Goal: Information Seeking & Learning: Find specific fact

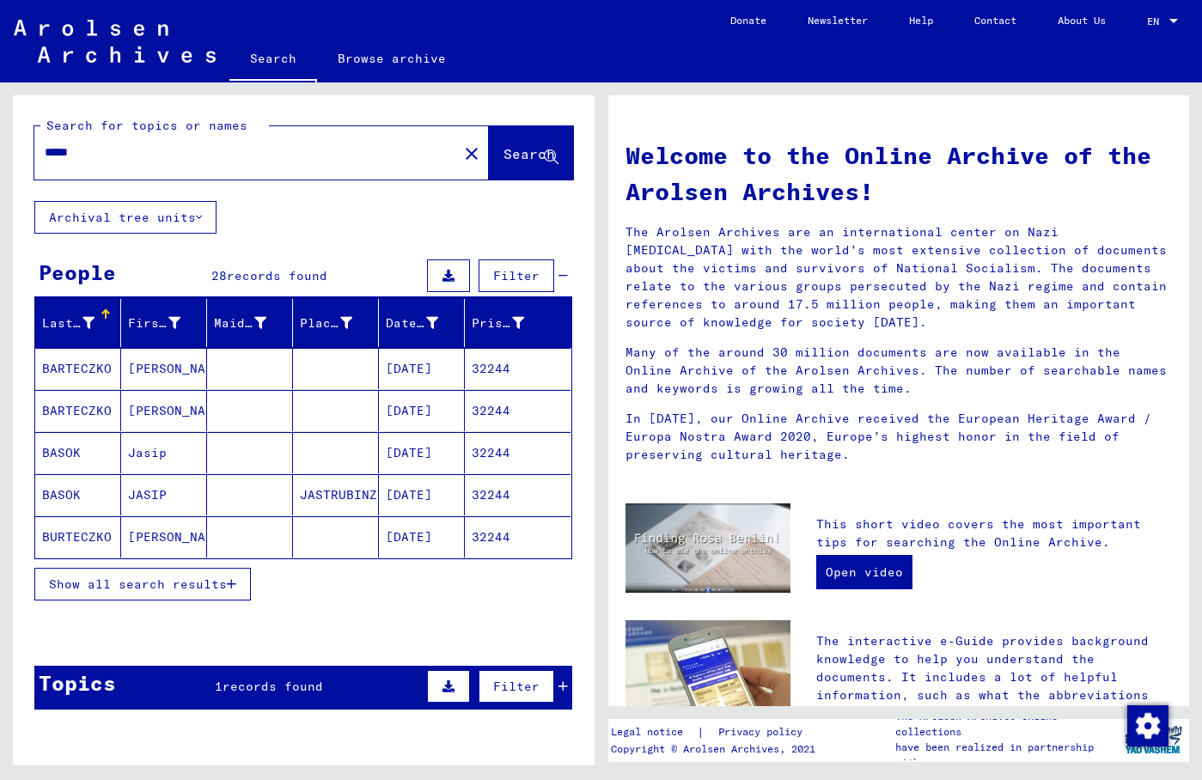
click at [174, 571] on button "Show all search results" at bounding box center [142, 584] width 217 height 33
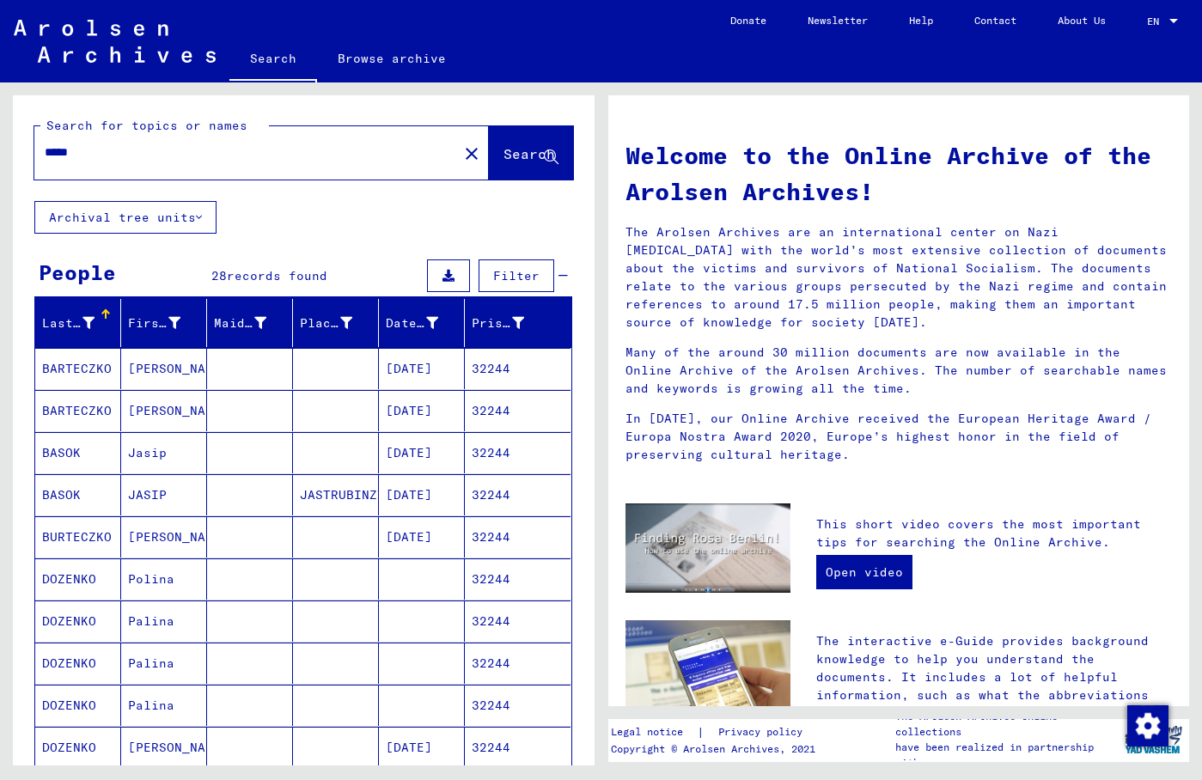
scroll to position [371, 0]
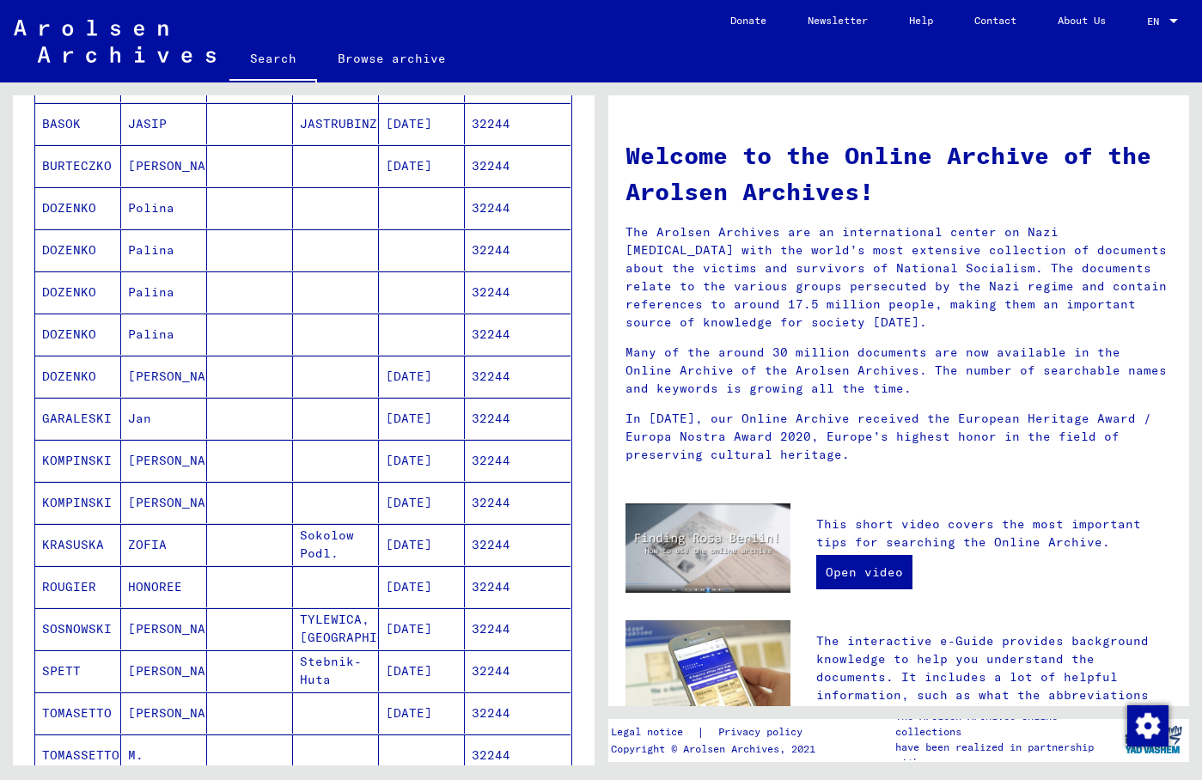
click at [162, 620] on mat-cell "[PERSON_NAME]" at bounding box center [164, 628] width 86 height 41
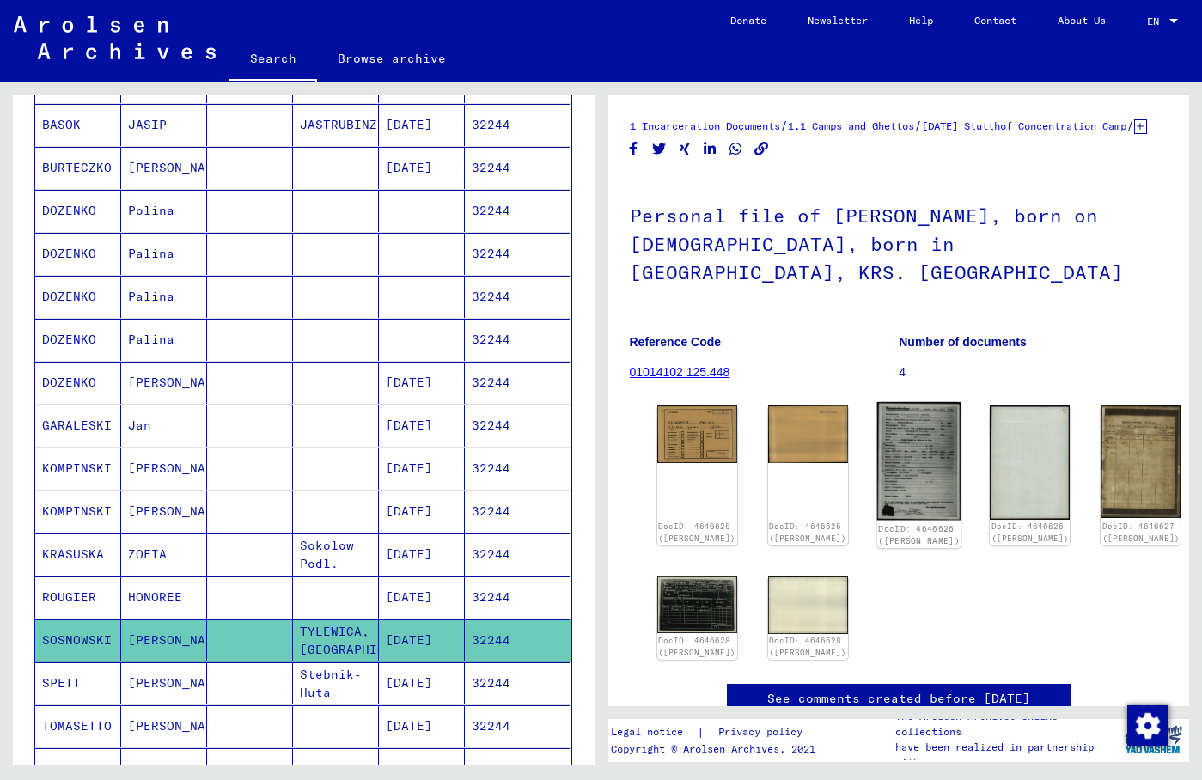
click at [877, 440] on img at bounding box center [919, 461] width 84 height 119
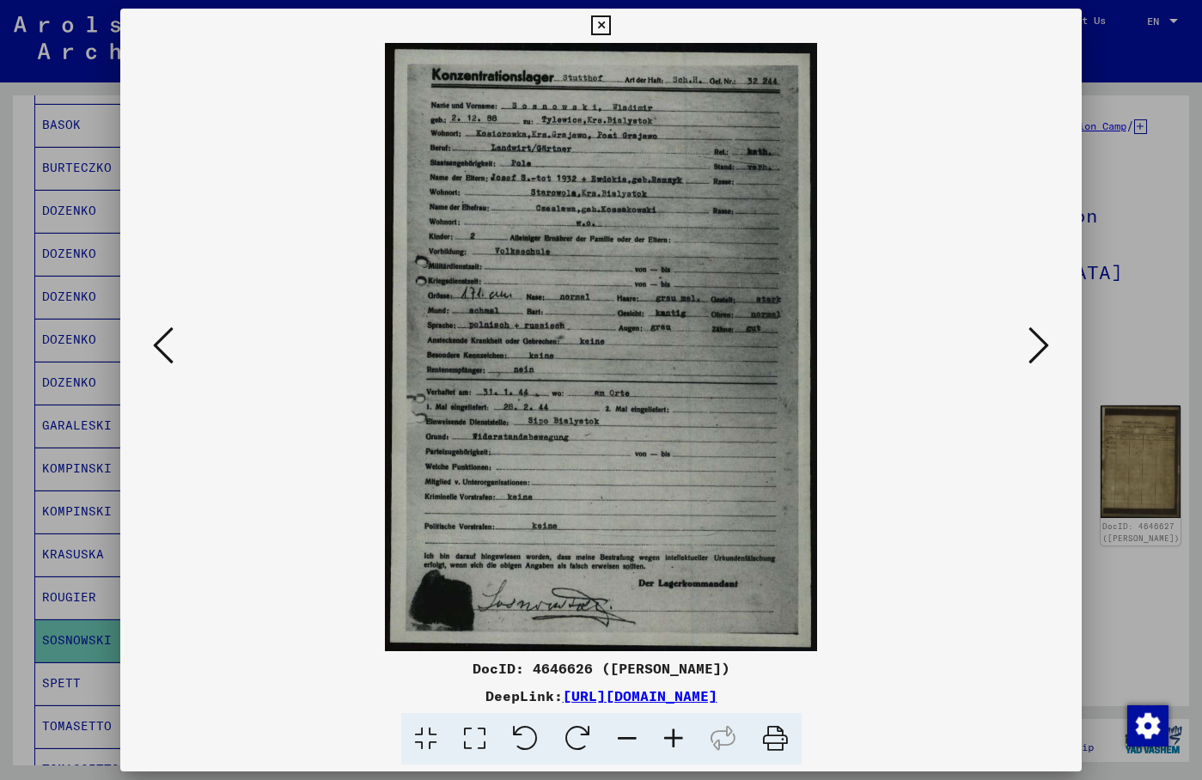
click at [1024, 230] on img at bounding box center [601, 347] width 845 height 608
click at [994, 168] on img at bounding box center [601, 347] width 845 height 608
click at [481, 735] on icon at bounding box center [474, 739] width 49 height 52
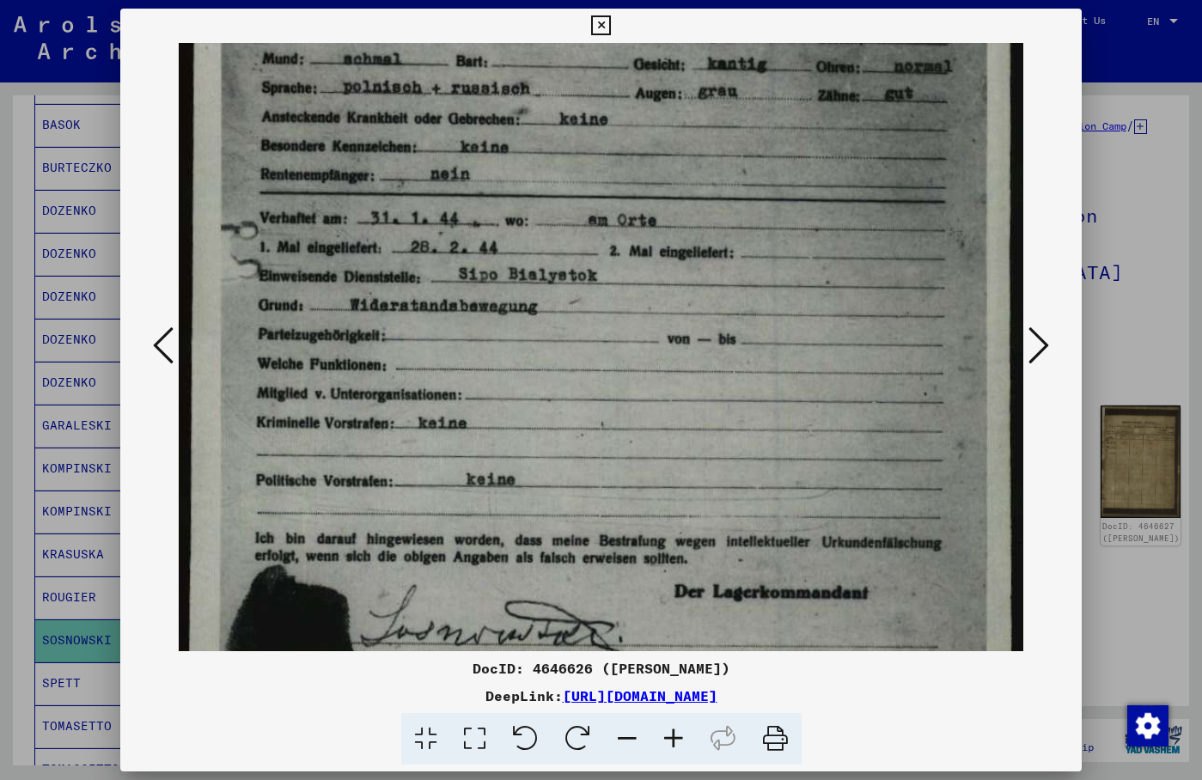
drag, startPoint x: 564, startPoint y: 540, endPoint x: 498, endPoint y: 386, distance: 167.5
click at [540, 40] on div "DocID: 4646626 ([PERSON_NAME]) DeepLink: [URL][DOMAIN_NAME]" at bounding box center [601, 387] width 962 height 757
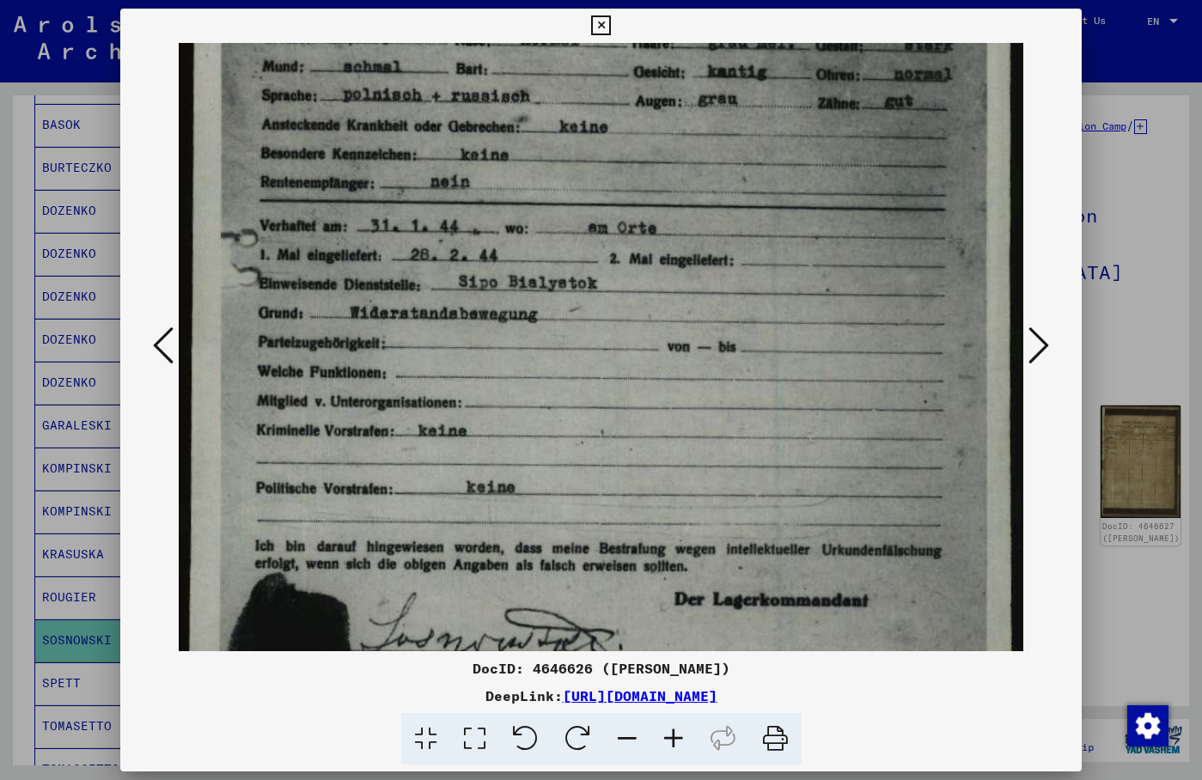
scroll to position [590, 0]
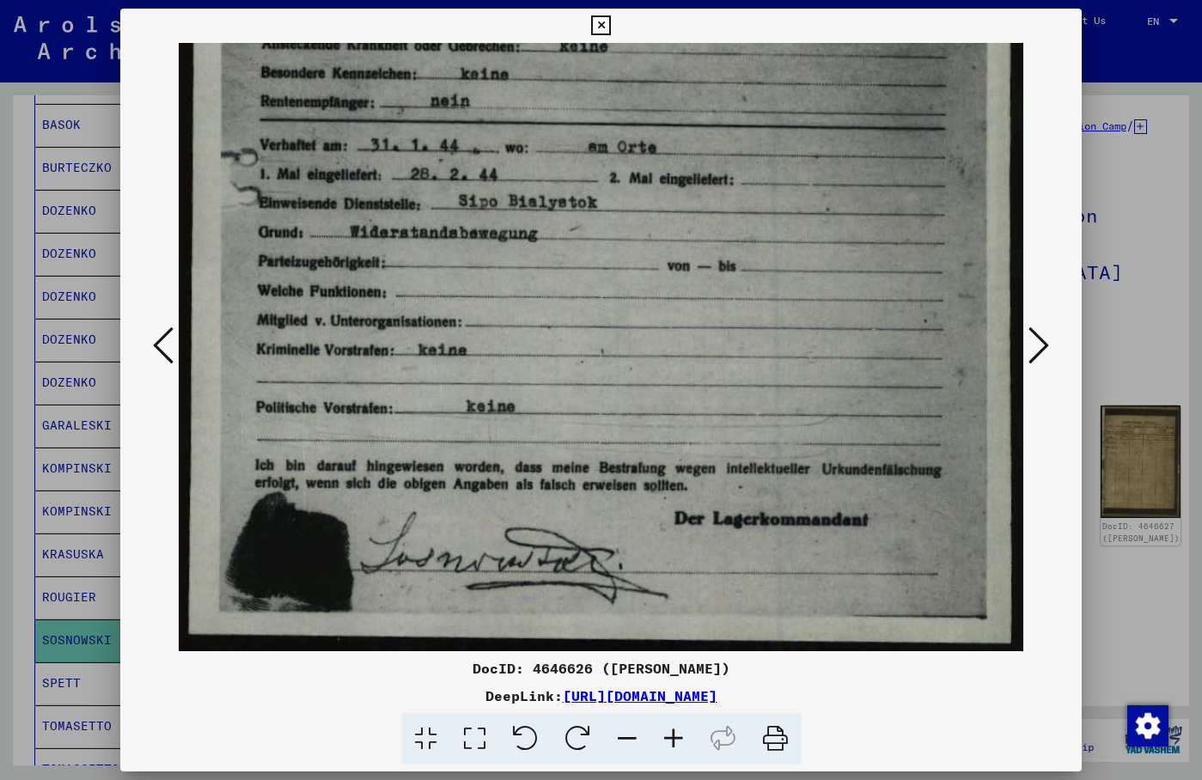
drag, startPoint x: 500, startPoint y: 449, endPoint x: 467, endPoint y: 186, distance: 265.1
click at [467, 186] on img at bounding box center [601, 57] width 845 height 1189
click at [1034, 352] on icon at bounding box center [1039, 345] width 21 height 41
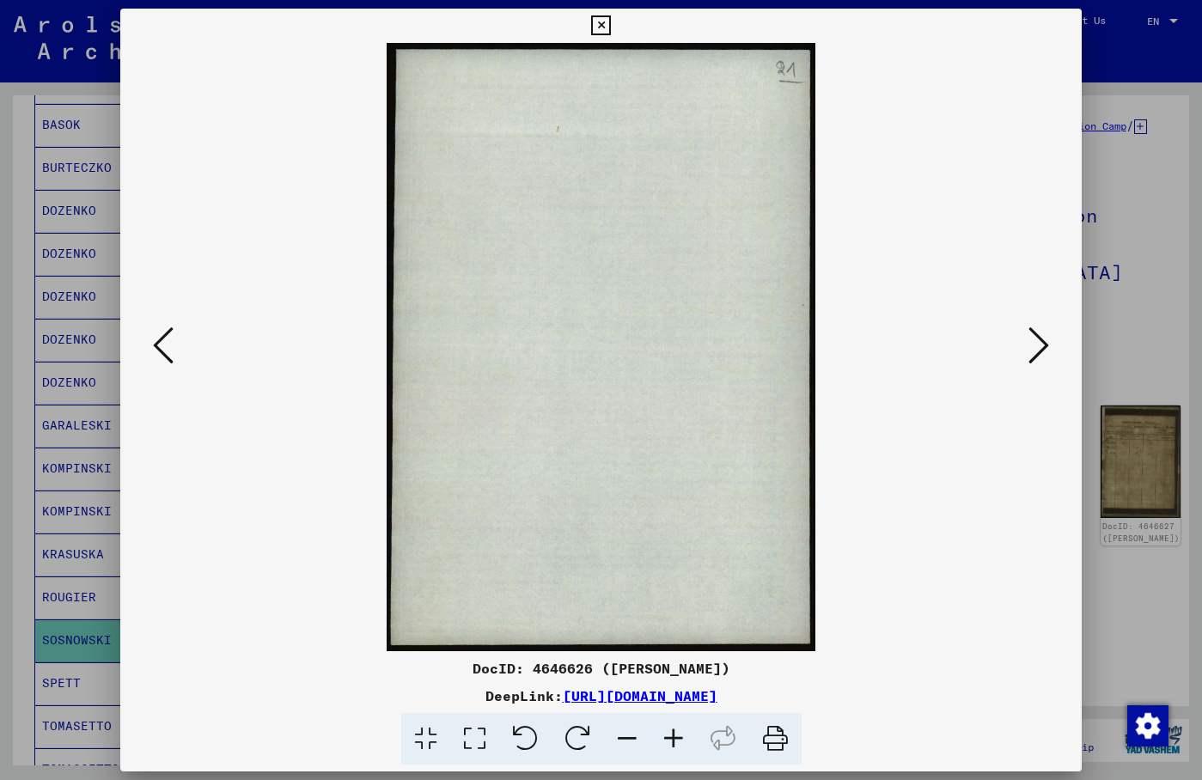
click at [1034, 352] on icon at bounding box center [1039, 345] width 21 height 41
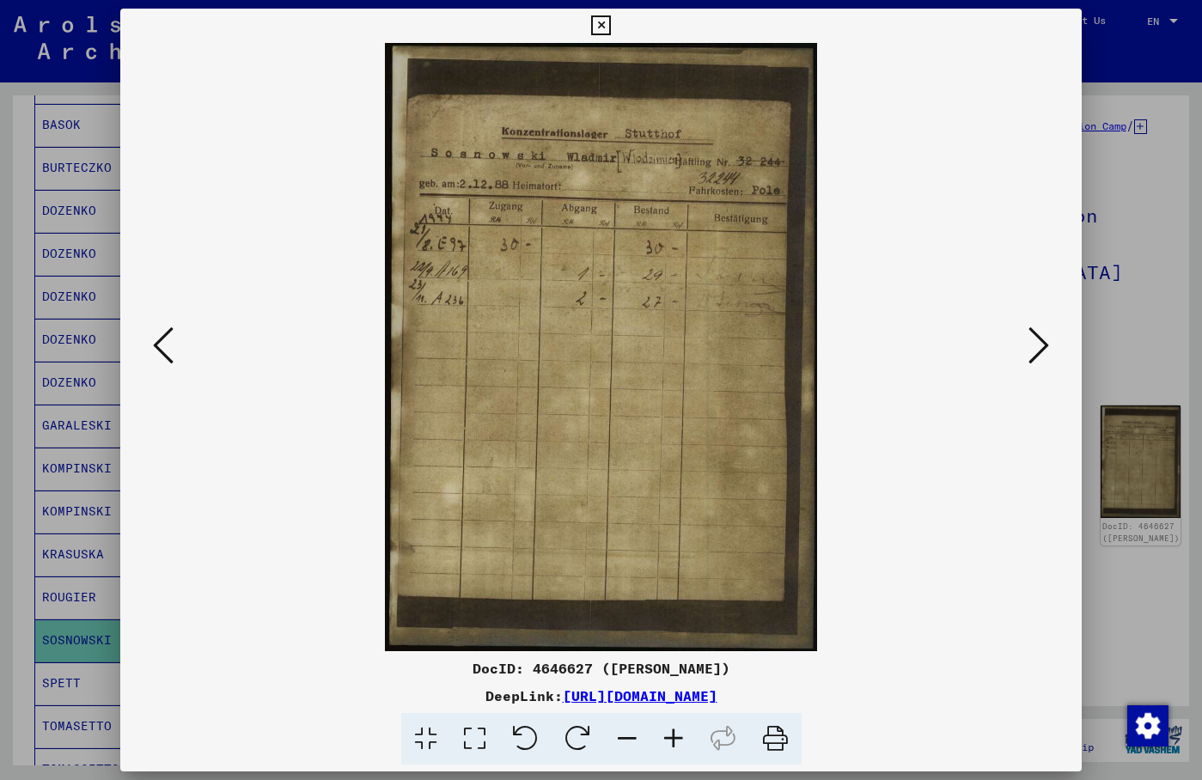
click at [1033, 354] on icon at bounding box center [1039, 345] width 21 height 41
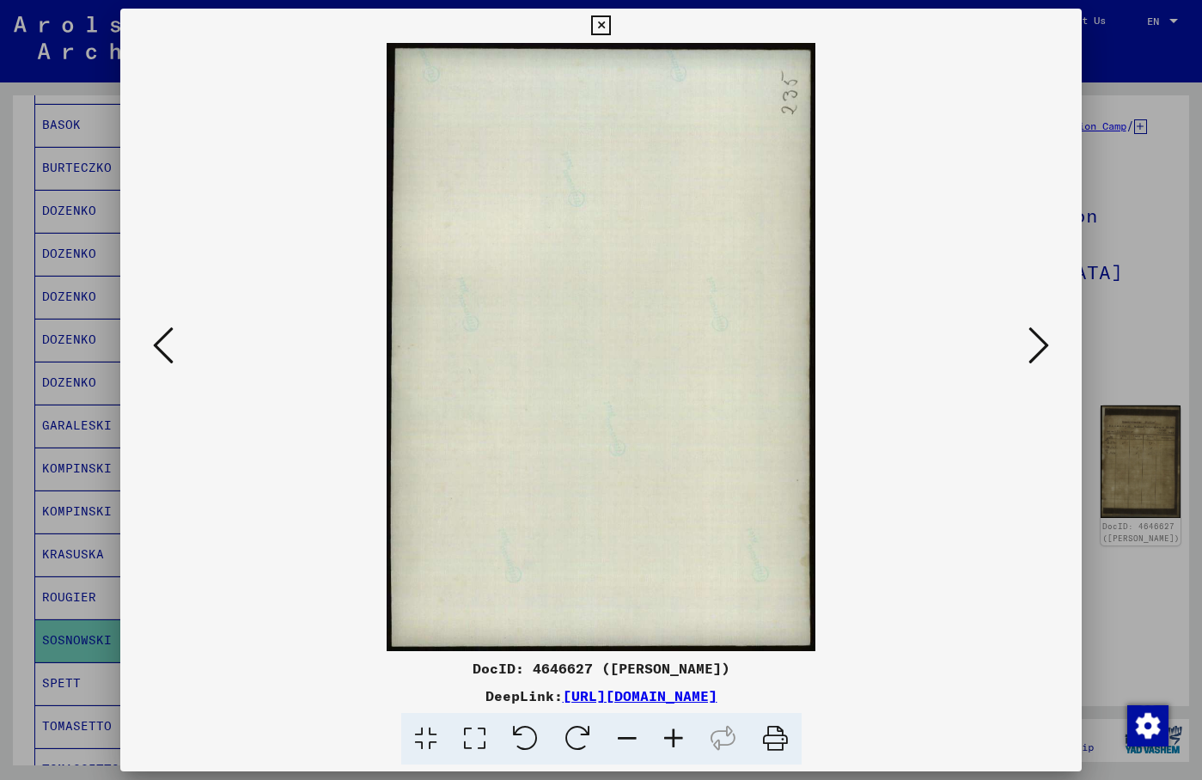
click at [1032, 355] on icon at bounding box center [1039, 345] width 21 height 41
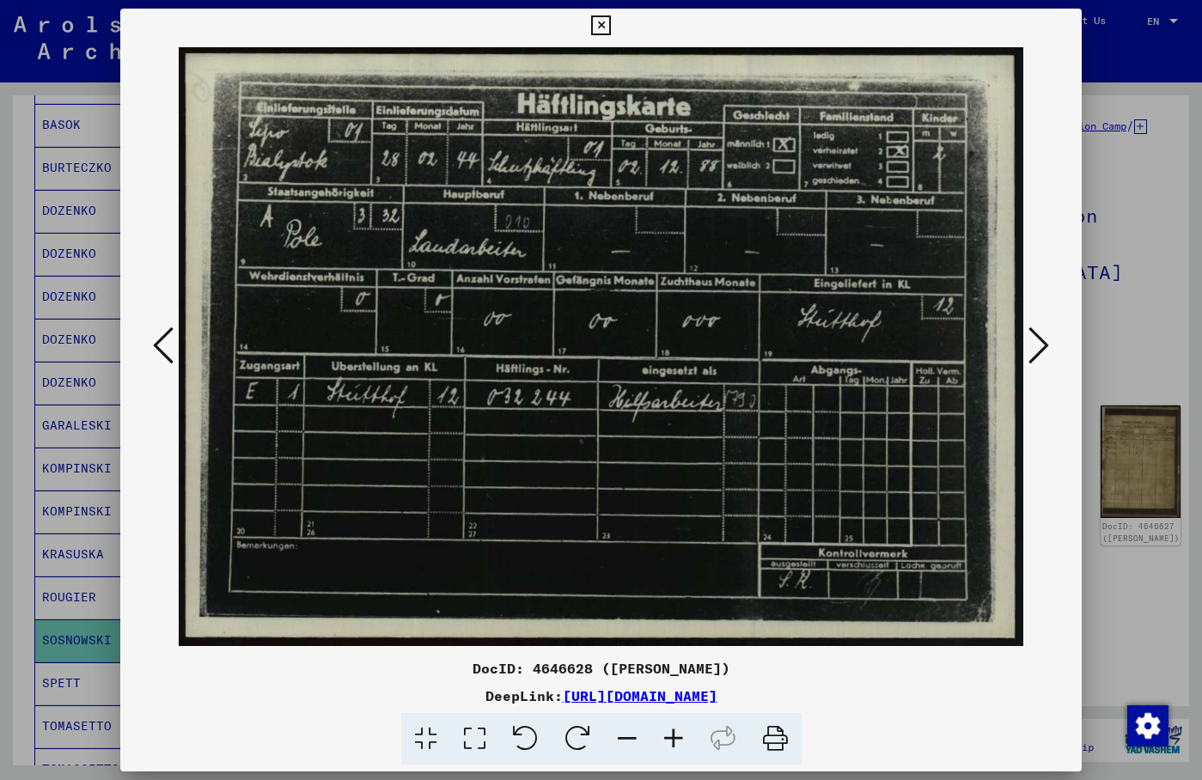
click at [1032, 355] on icon at bounding box center [1039, 345] width 21 height 41
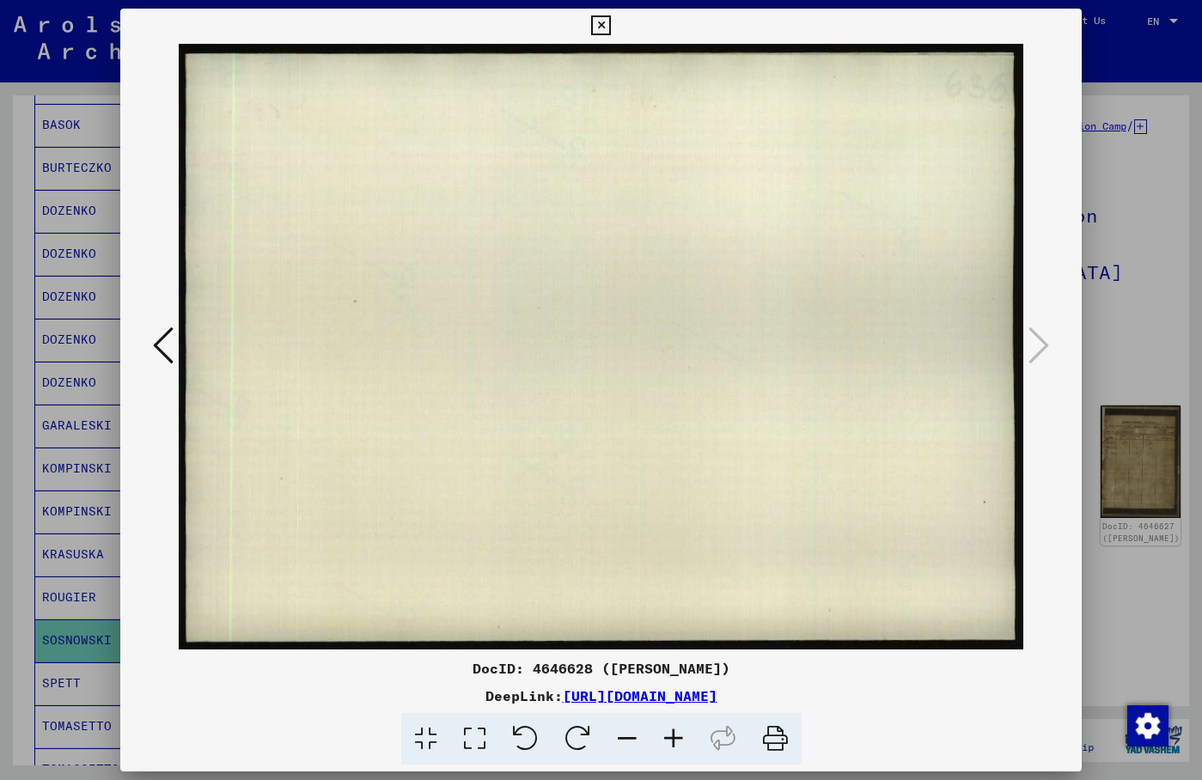
click at [156, 340] on icon at bounding box center [163, 345] width 21 height 41
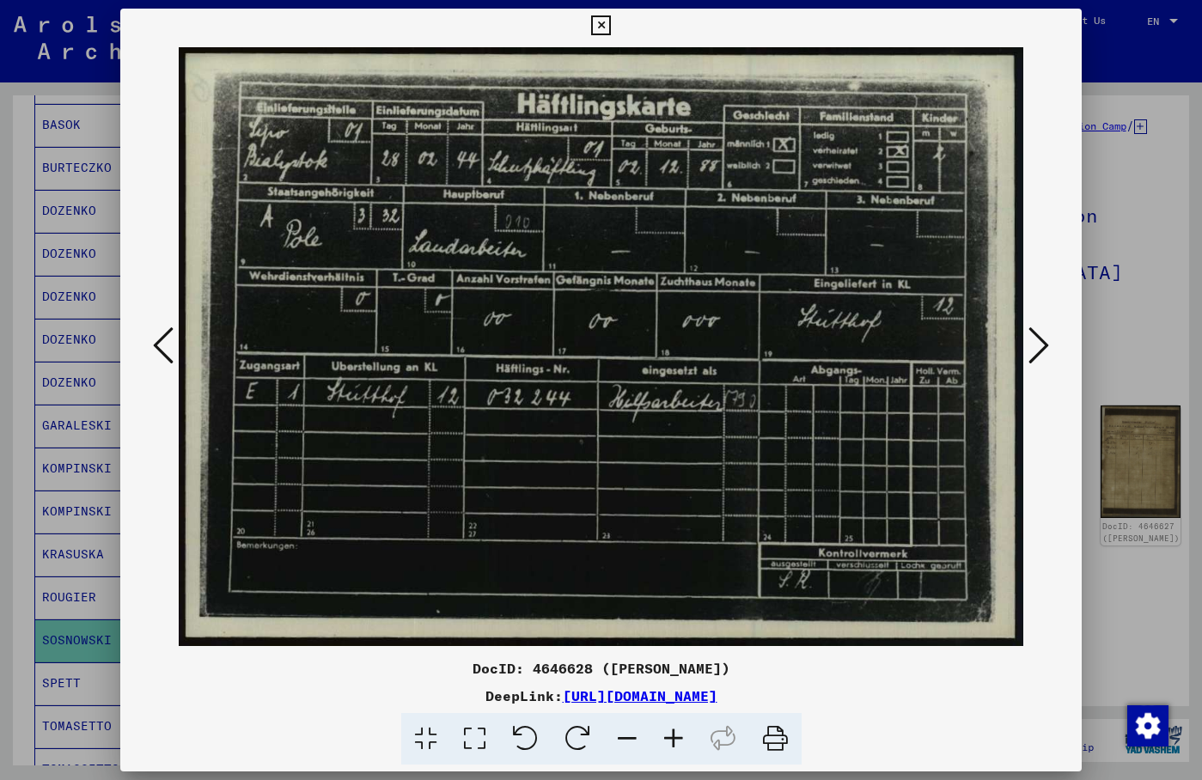
click at [156, 340] on icon at bounding box center [163, 345] width 21 height 41
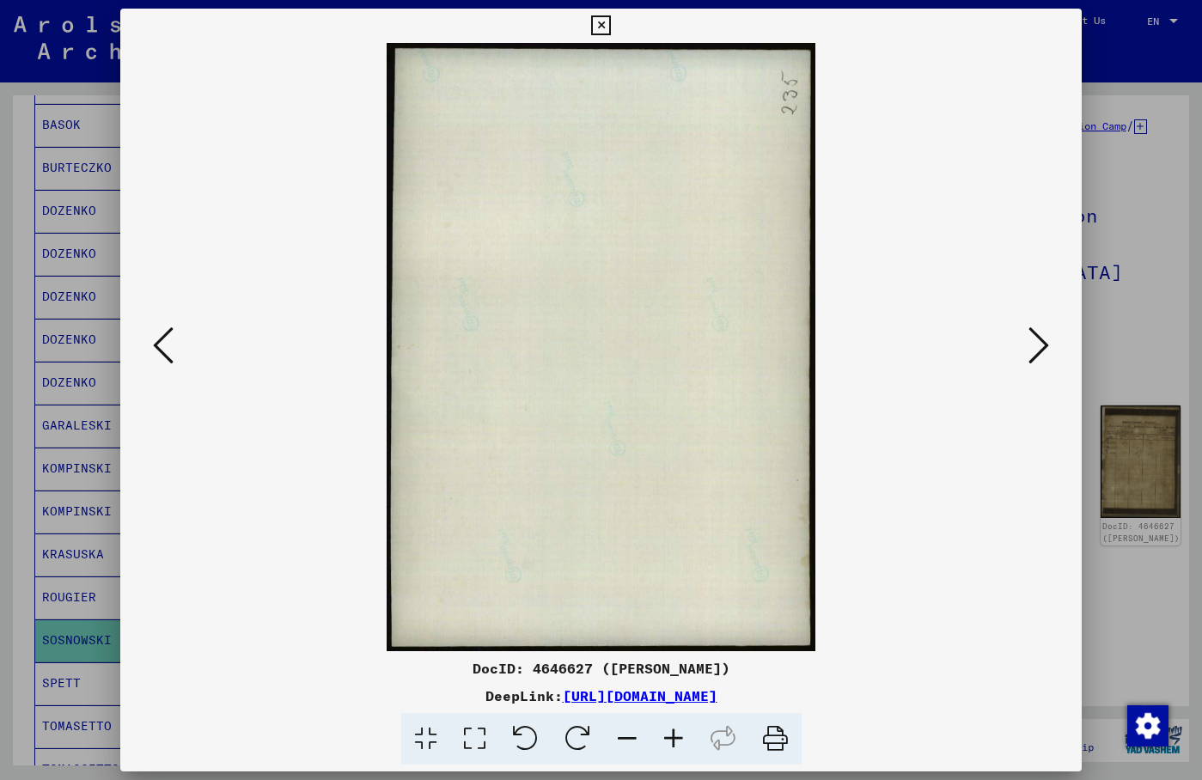
click at [156, 340] on icon at bounding box center [163, 345] width 21 height 41
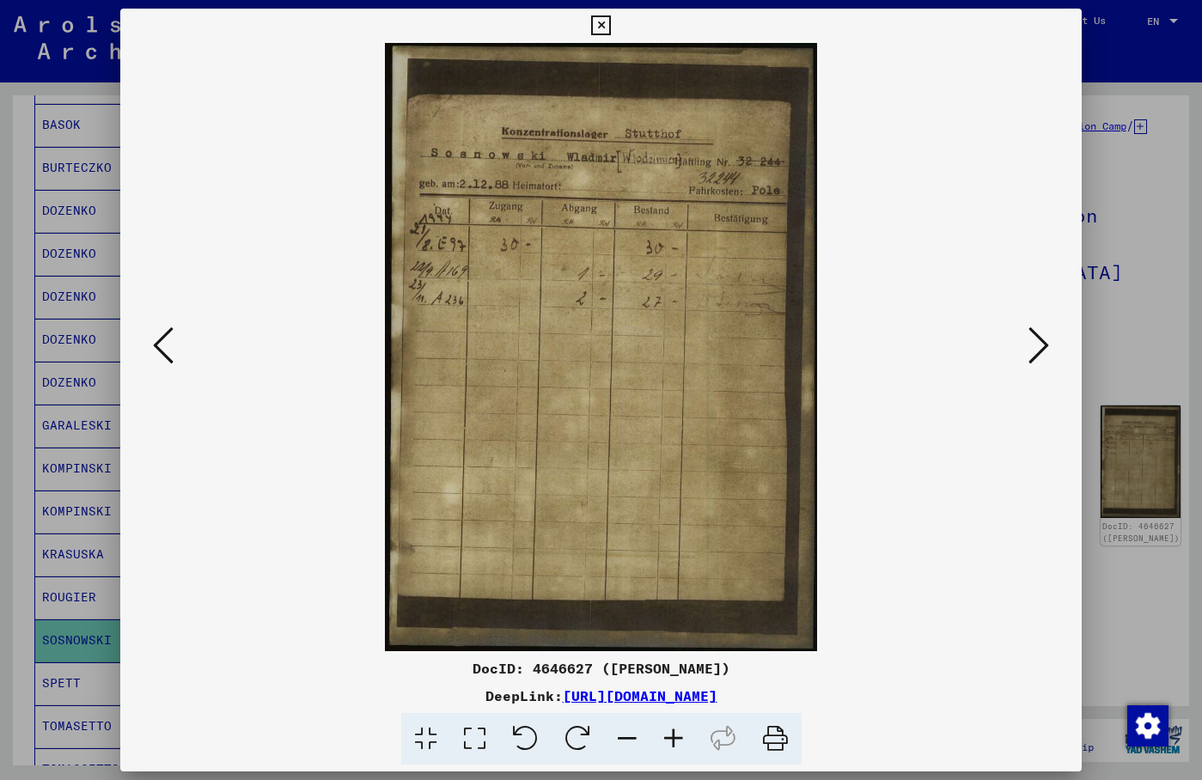
click at [156, 340] on icon at bounding box center [163, 345] width 21 height 41
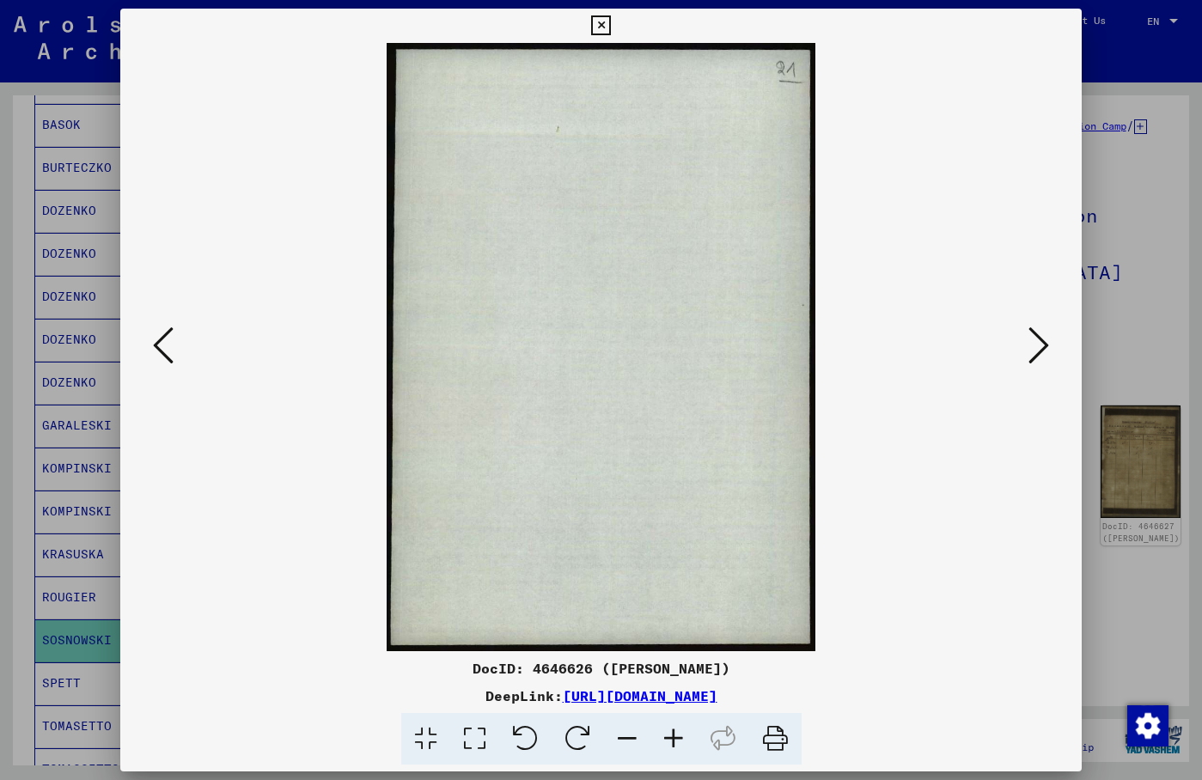
drag, startPoint x: 884, startPoint y: 217, endPoint x: 447, endPoint y: 326, distance: 450.8
click at [877, 217] on img at bounding box center [601, 347] width 845 height 608
click at [167, 347] on icon at bounding box center [163, 345] width 21 height 41
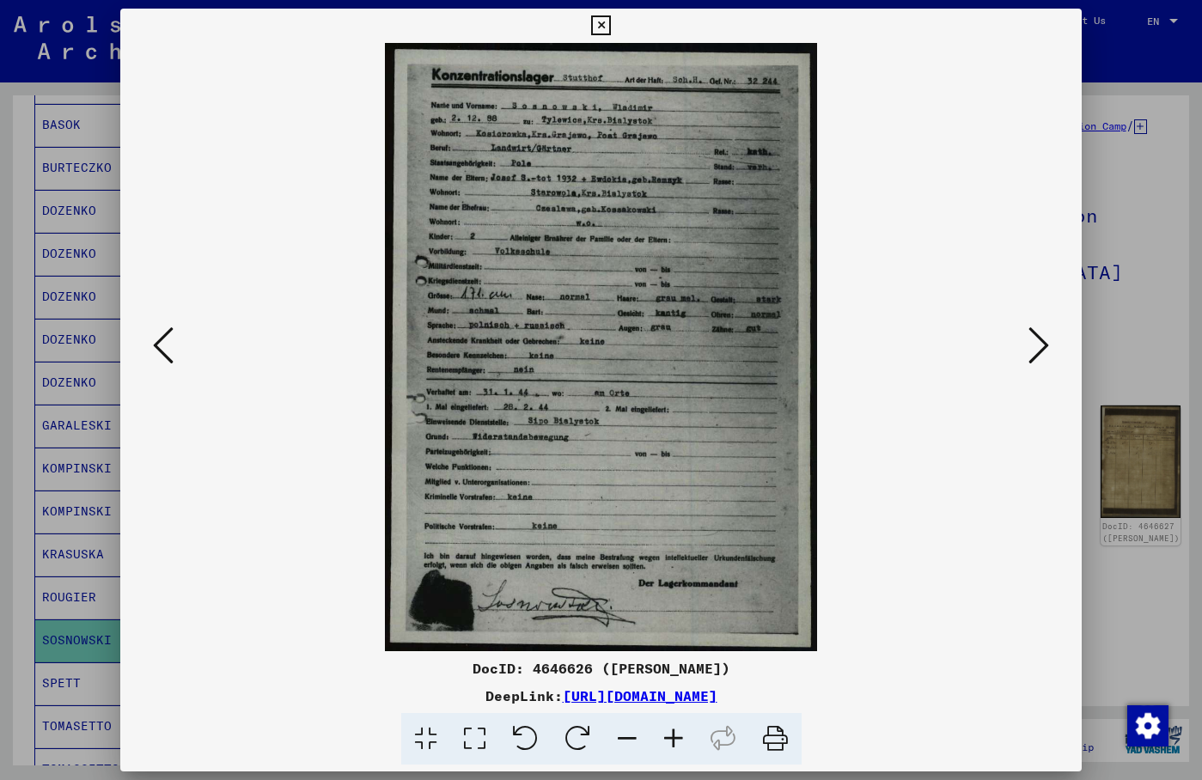
click at [167, 347] on icon at bounding box center [163, 345] width 21 height 41
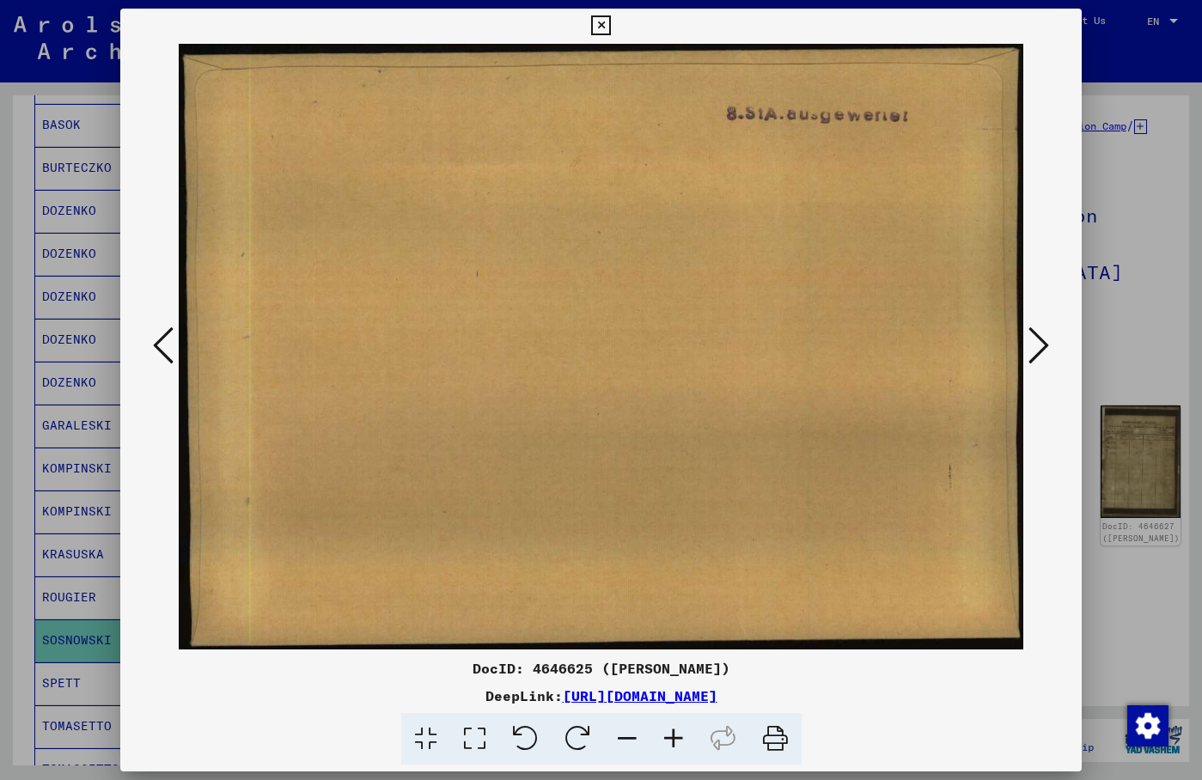
click at [167, 347] on icon at bounding box center [163, 345] width 21 height 41
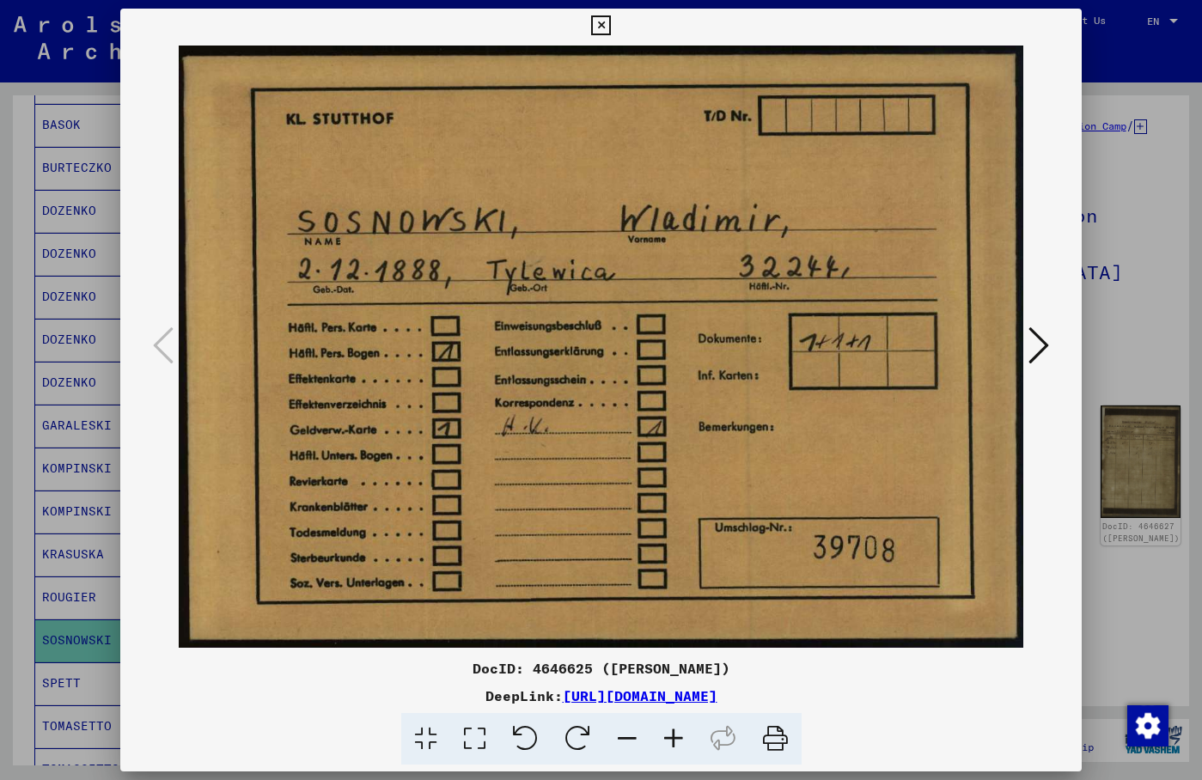
click at [179, 347] on img at bounding box center [601, 347] width 845 height 608
click at [1049, 346] on icon at bounding box center [1039, 345] width 21 height 41
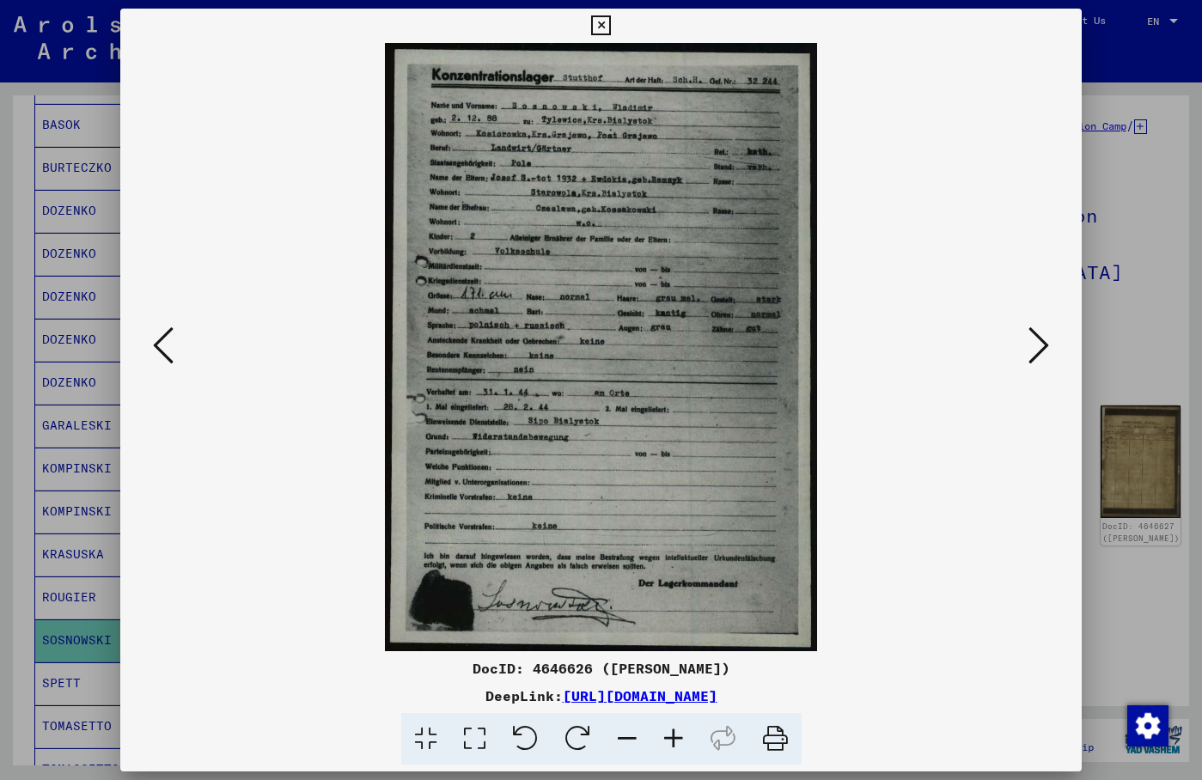
click at [880, 272] on img at bounding box center [601, 347] width 845 height 608
click at [898, 116] on img at bounding box center [601, 347] width 845 height 608
click at [1043, 358] on icon at bounding box center [1039, 345] width 21 height 41
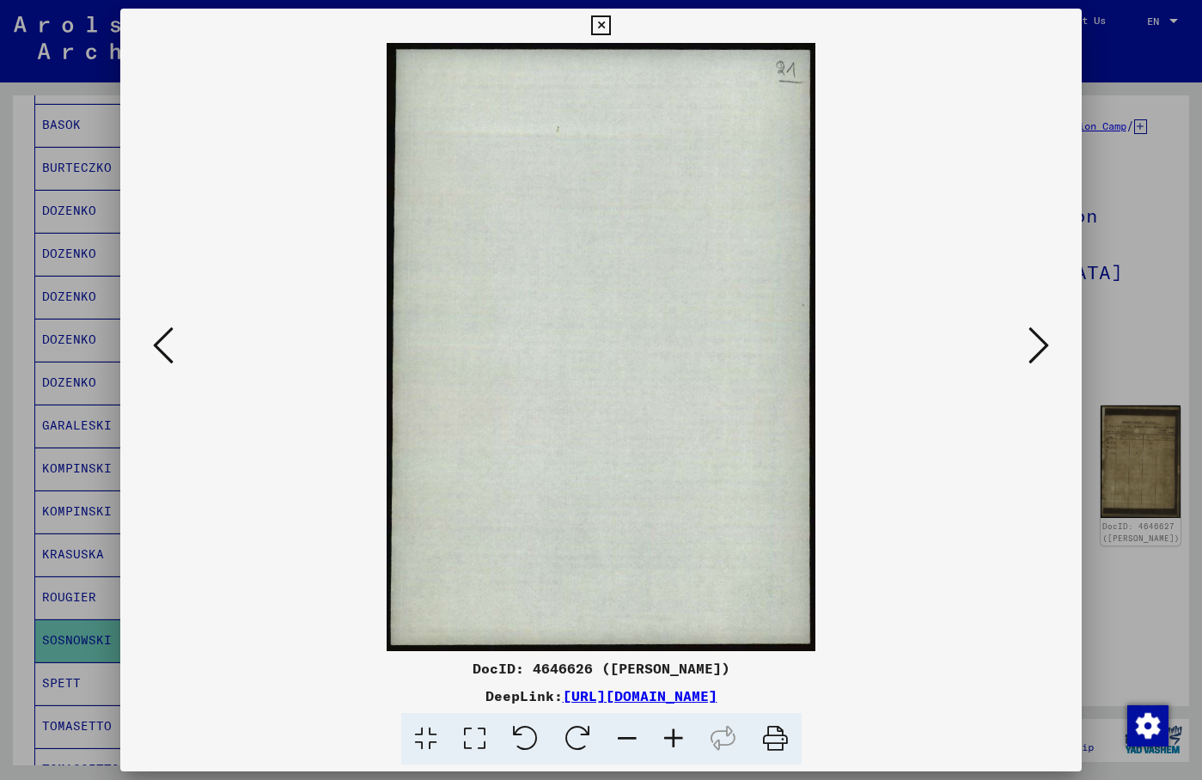
click at [1043, 357] on icon at bounding box center [1039, 345] width 21 height 41
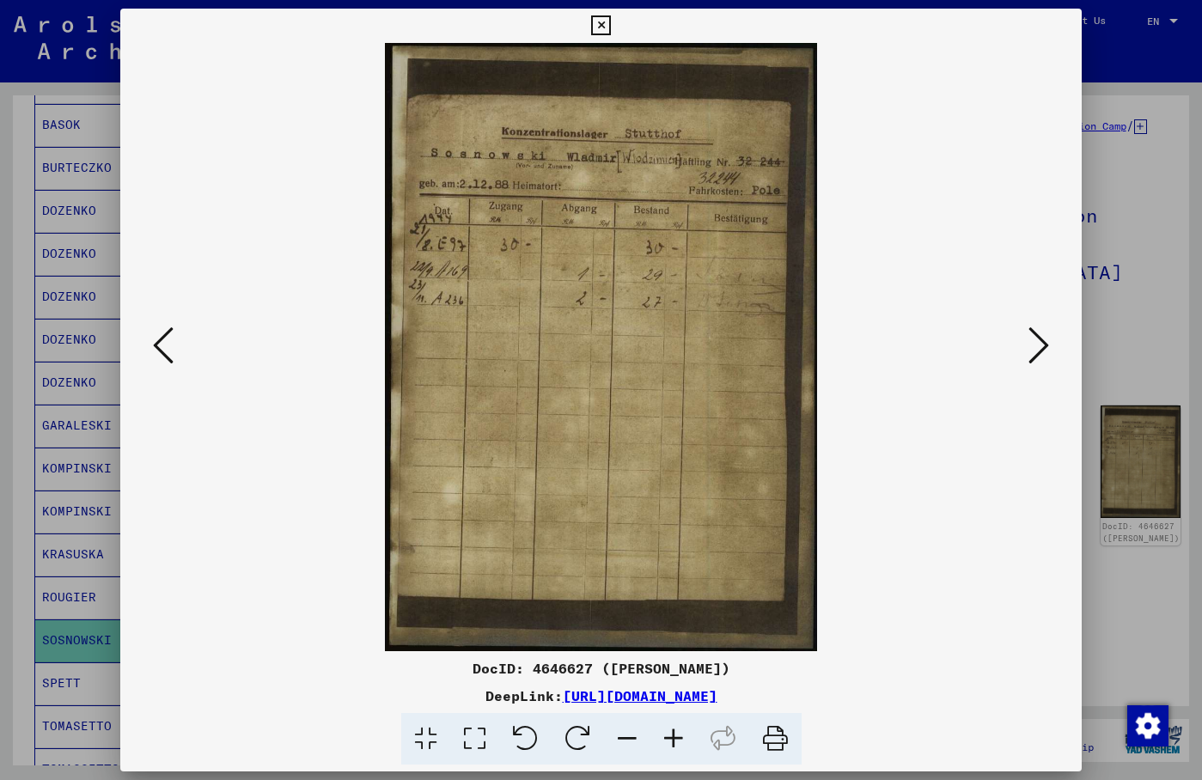
click at [163, 339] on icon at bounding box center [163, 345] width 21 height 41
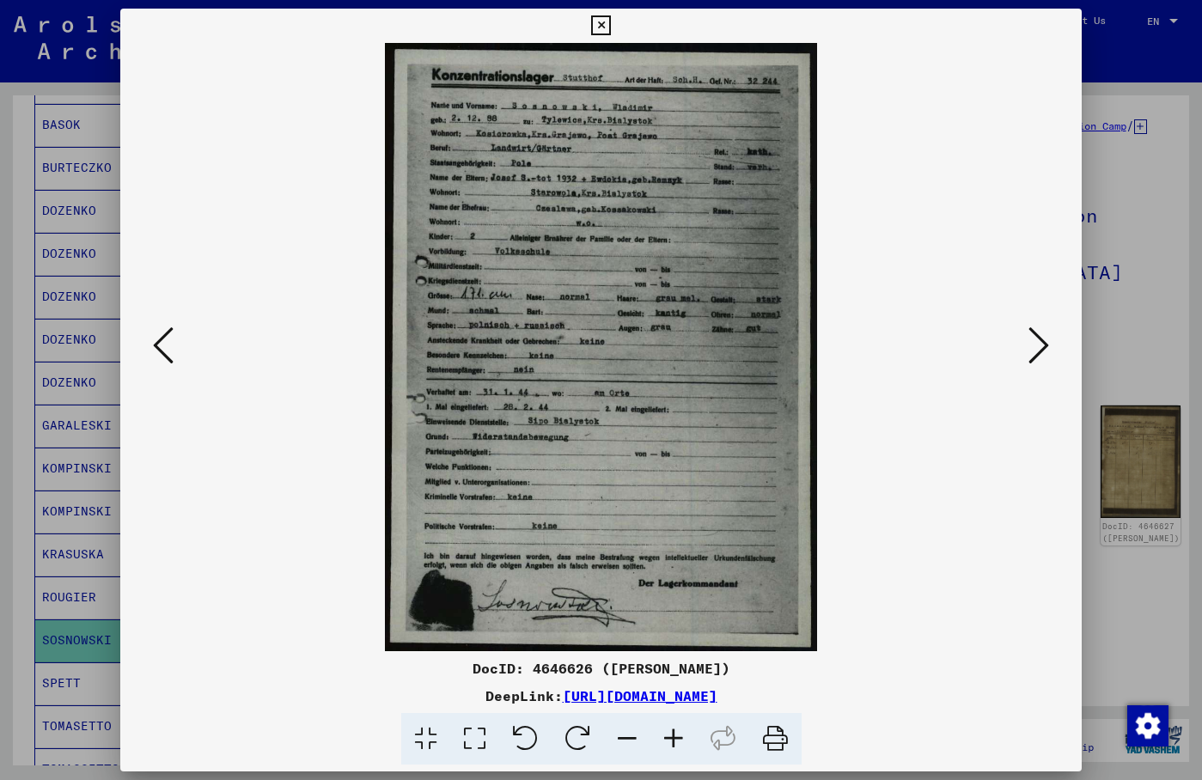
click at [834, 334] on img at bounding box center [601, 347] width 845 height 608
click at [867, 269] on img at bounding box center [601, 347] width 845 height 608
click at [904, 234] on img at bounding box center [601, 347] width 845 height 608
click at [879, 235] on img at bounding box center [601, 347] width 845 height 608
click at [907, 148] on img at bounding box center [601, 347] width 845 height 608
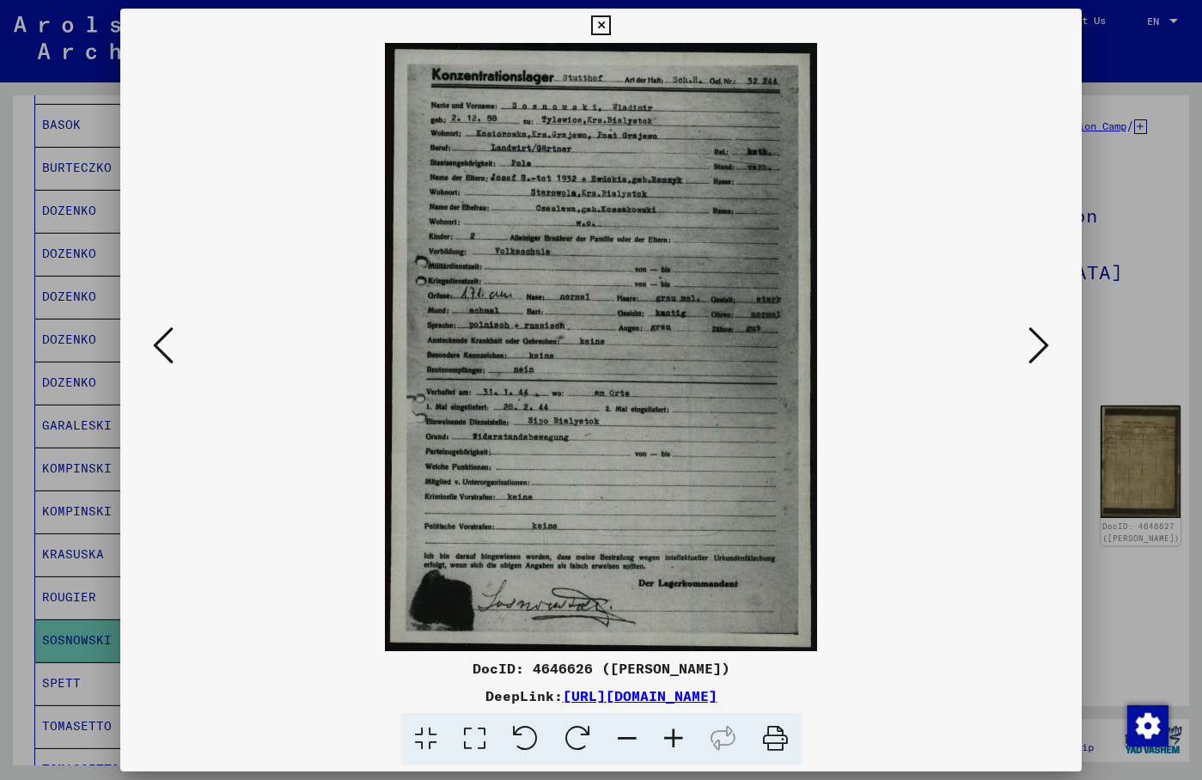
click at [483, 736] on icon at bounding box center [474, 739] width 49 height 52
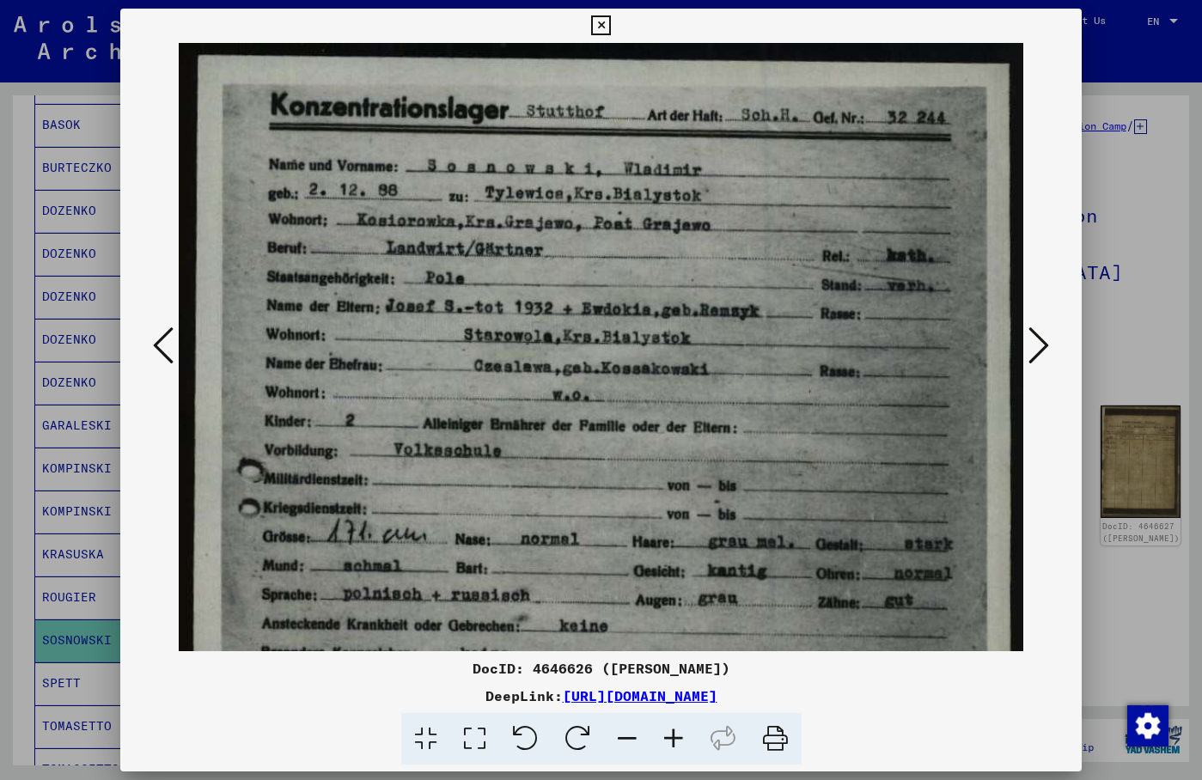
click at [1059, 268] on div at bounding box center [601, 347] width 962 height 608
drag, startPoint x: 1043, startPoint y: 214, endPoint x: 735, endPoint y: 252, distance: 310.8
click at [1041, 213] on div at bounding box center [601, 347] width 962 height 608
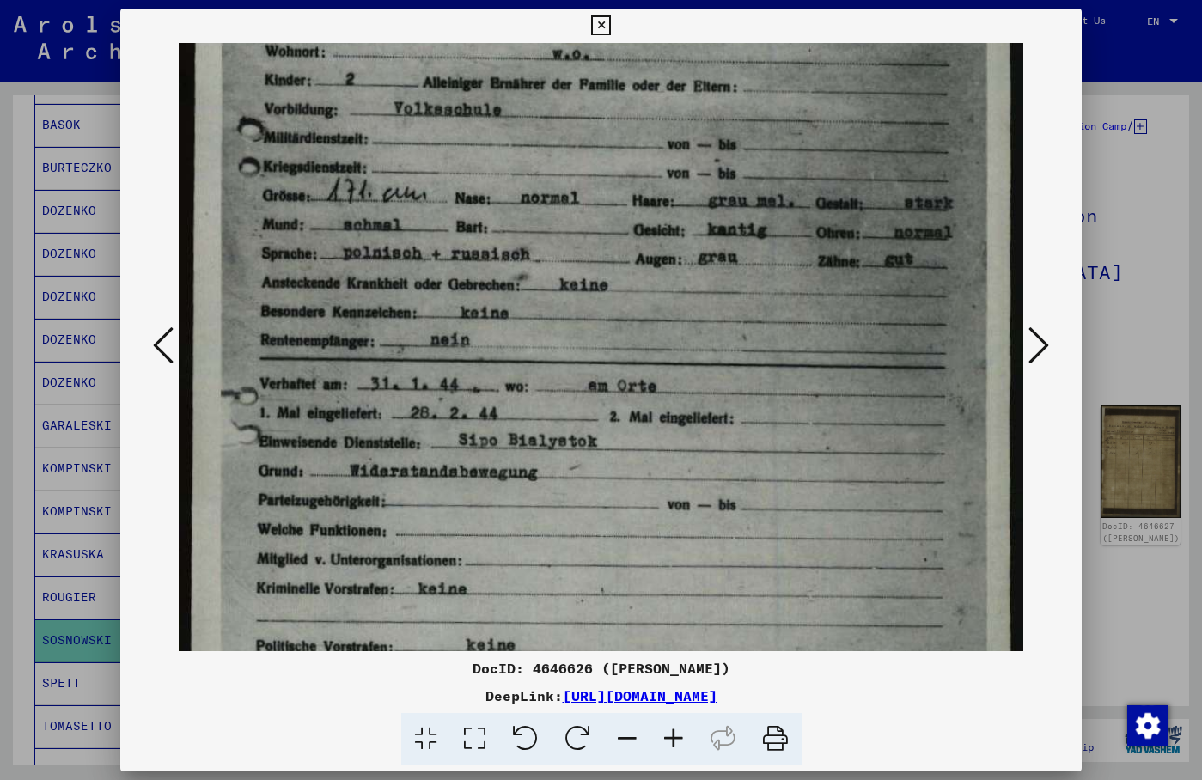
scroll to position [495, 0]
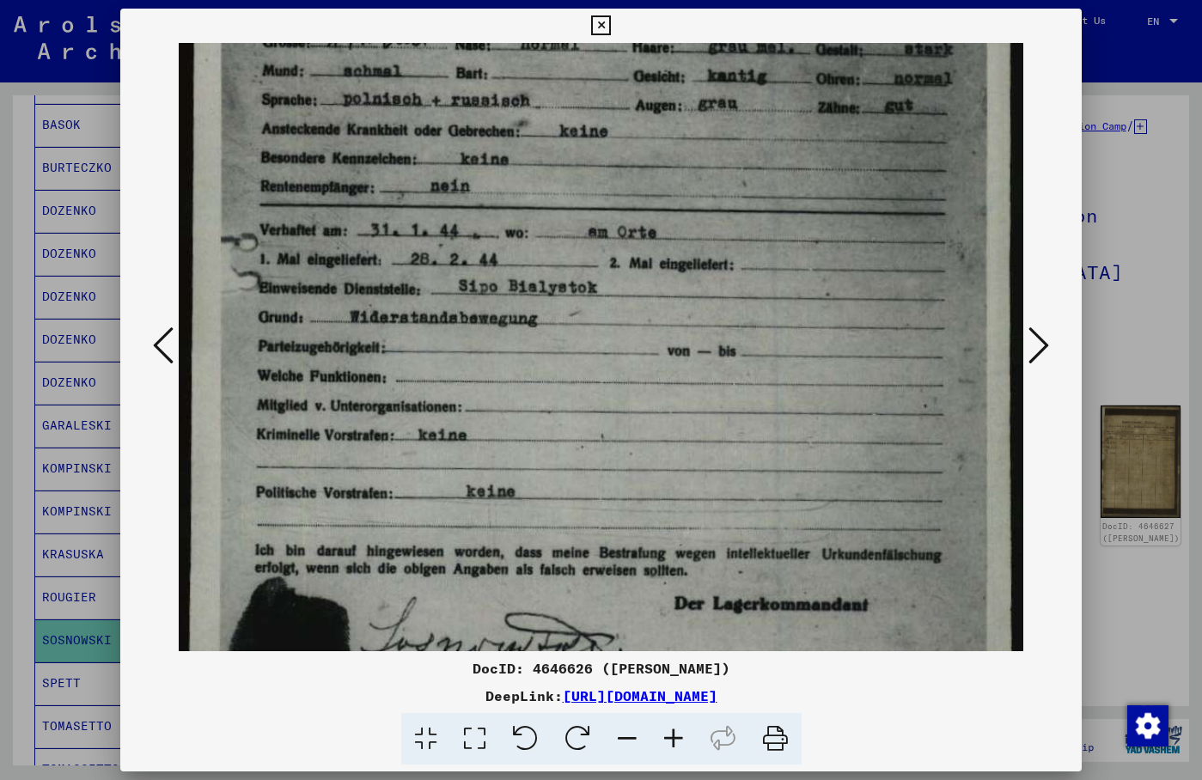
drag, startPoint x: 487, startPoint y: 468, endPoint x: 436, endPoint y: 64, distance: 407.2
click at [434, 64] on img at bounding box center [601, 142] width 845 height 1189
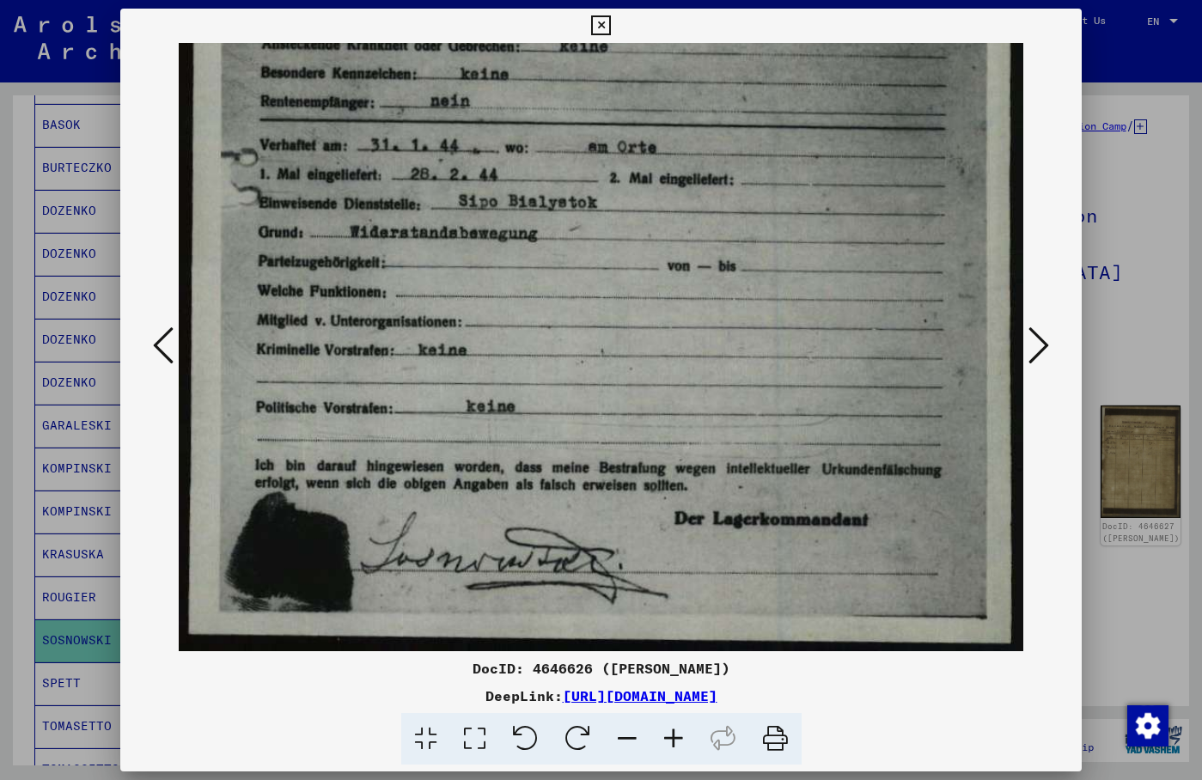
drag, startPoint x: 485, startPoint y: 460, endPoint x: 468, endPoint y: 227, distance: 233.5
click at [468, 227] on img at bounding box center [601, 57] width 845 height 1189
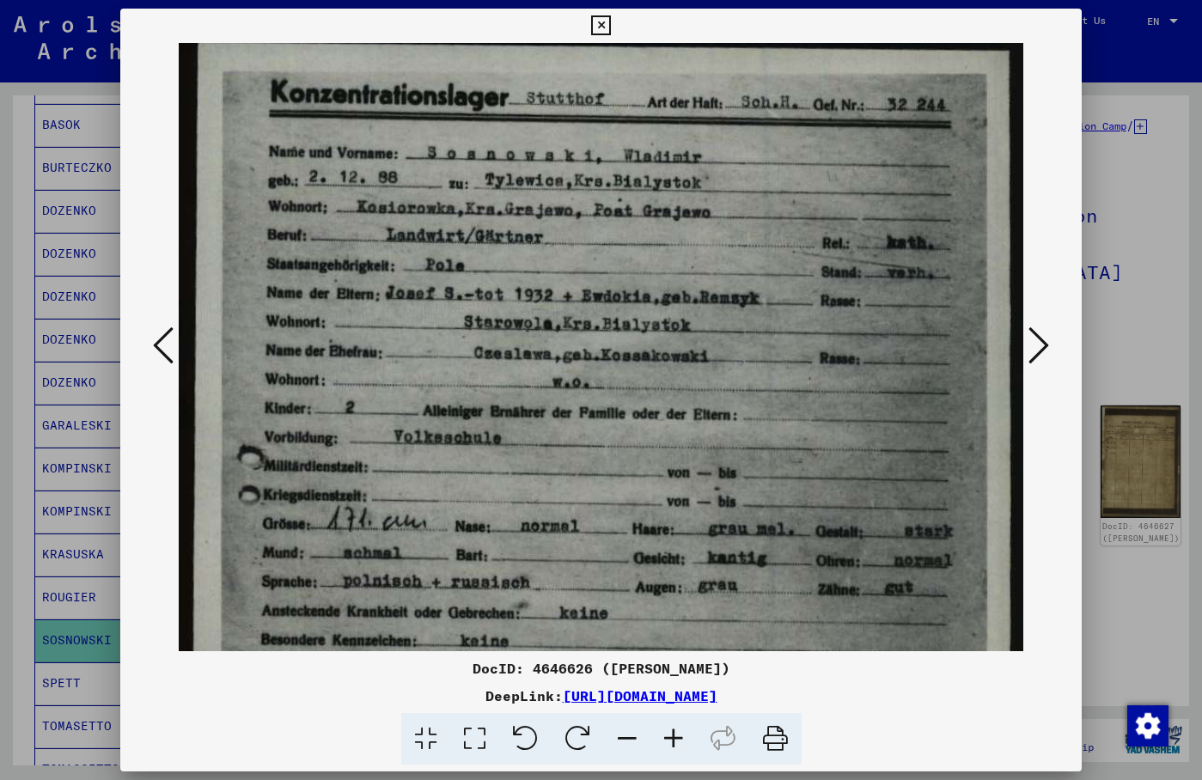
scroll to position [2, 0]
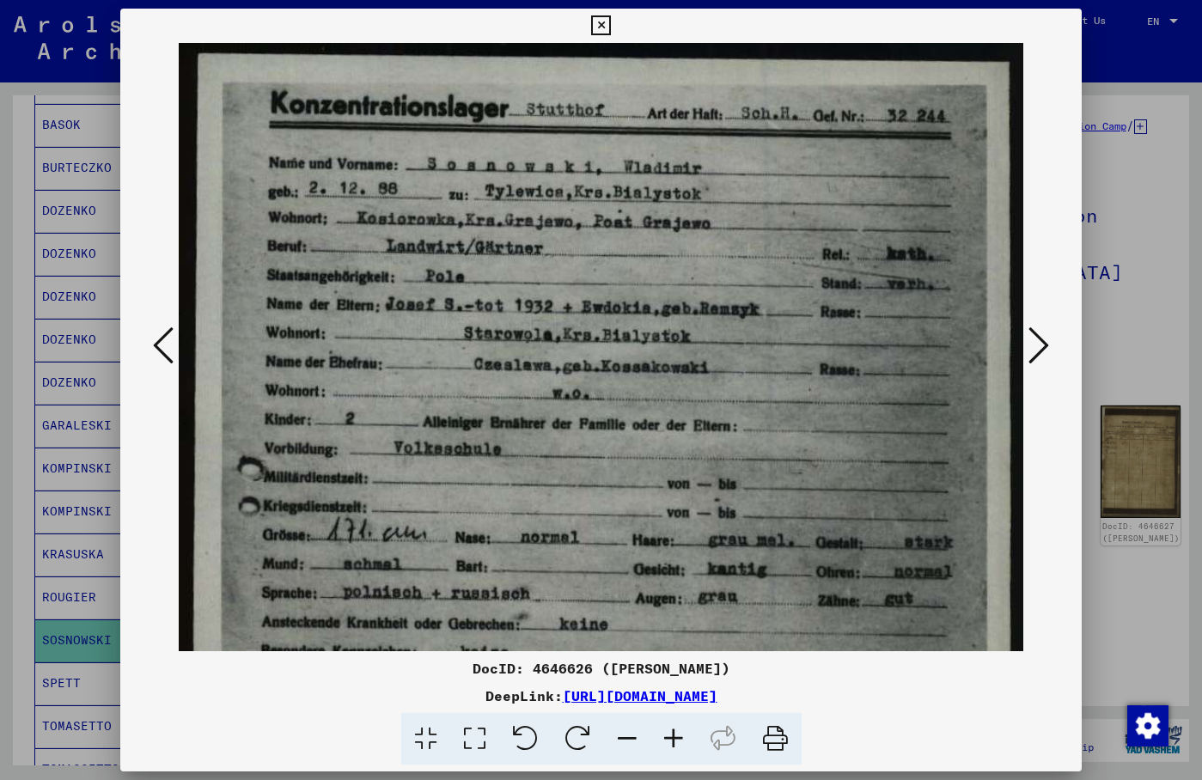
drag, startPoint x: 491, startPoint y: 130, endPoint x: 419, endPoint y: 718, distance: 592.3
click at [419, 718] on div "DocID: 4646626 ([PERSON_NAME]) DeepLink: [URL][DOMAIN_NAME]" at bounding box center [601, 387] width 962 height 757
click at [611, 22] on icon at bounding box center [601, 25] width 20 height 21
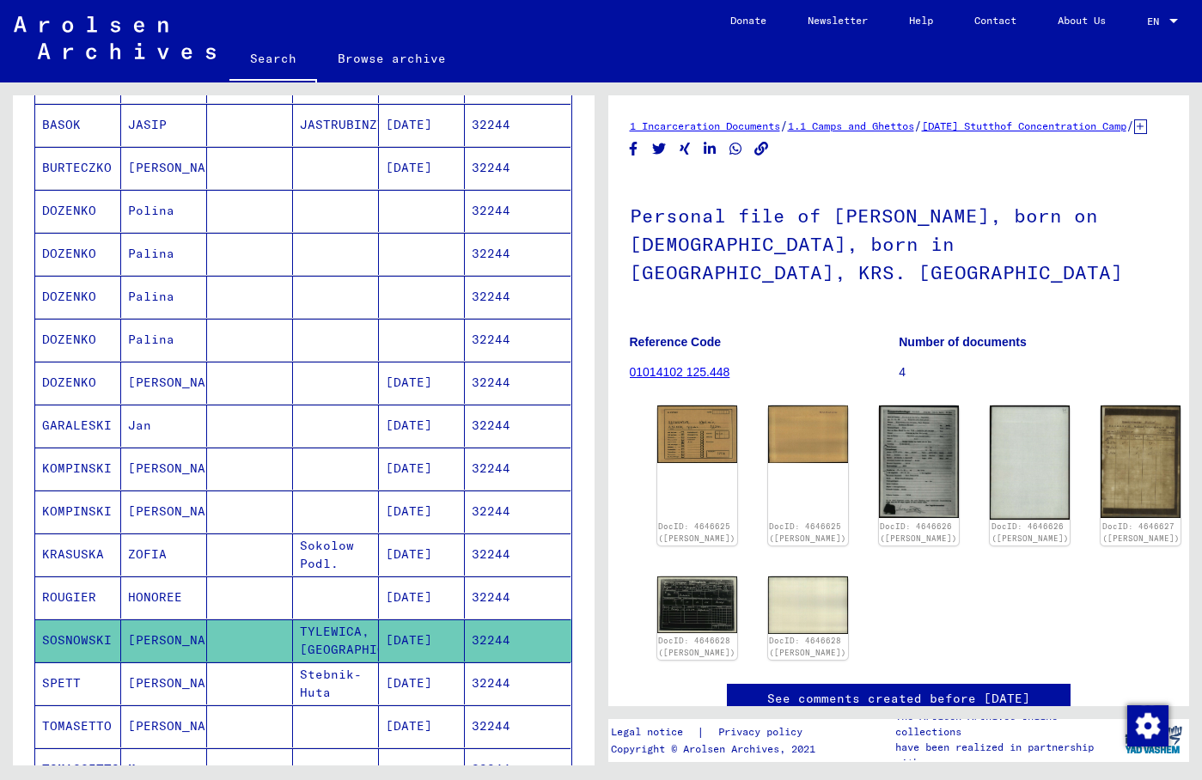
scroll to position [0, 0]
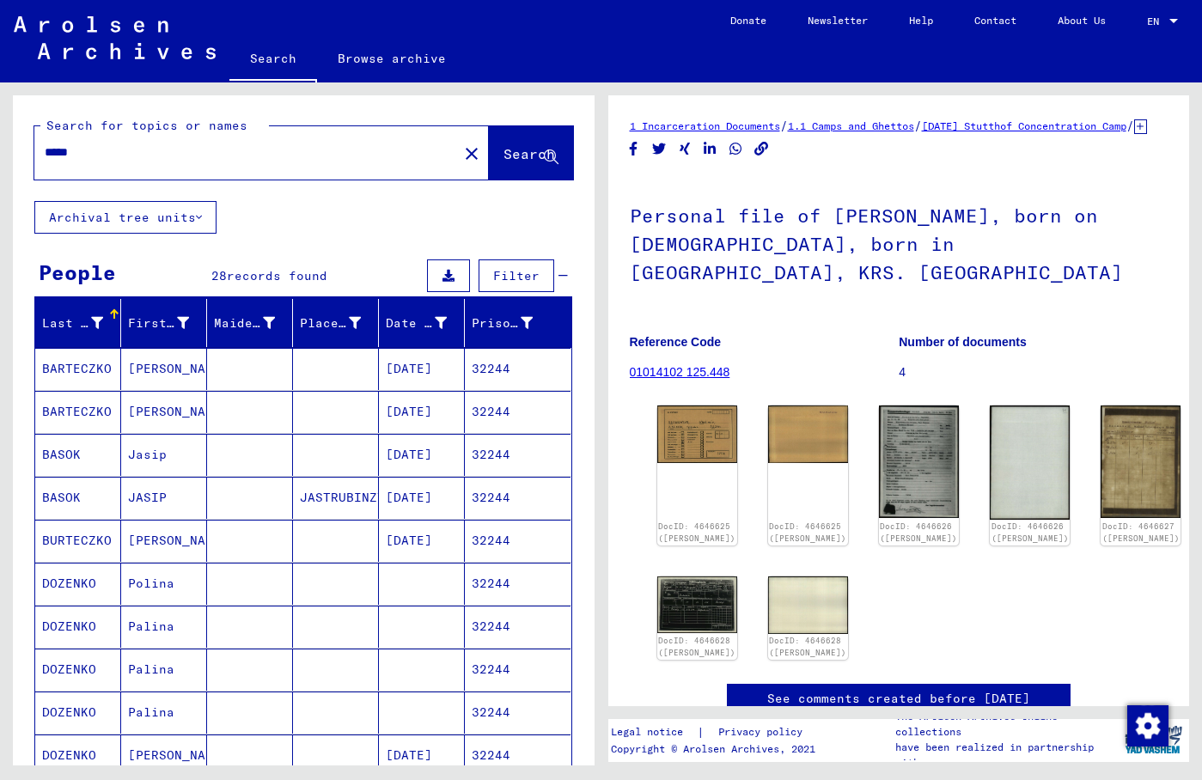
drag, startPoint x: 94, startPoint y: 152, endPoint x: 21, endPoint y: 152, distance: 73.0
click at [45, 152] on input "*****" at bounding box center [246, 153] width 403 height 18
type input "**********"
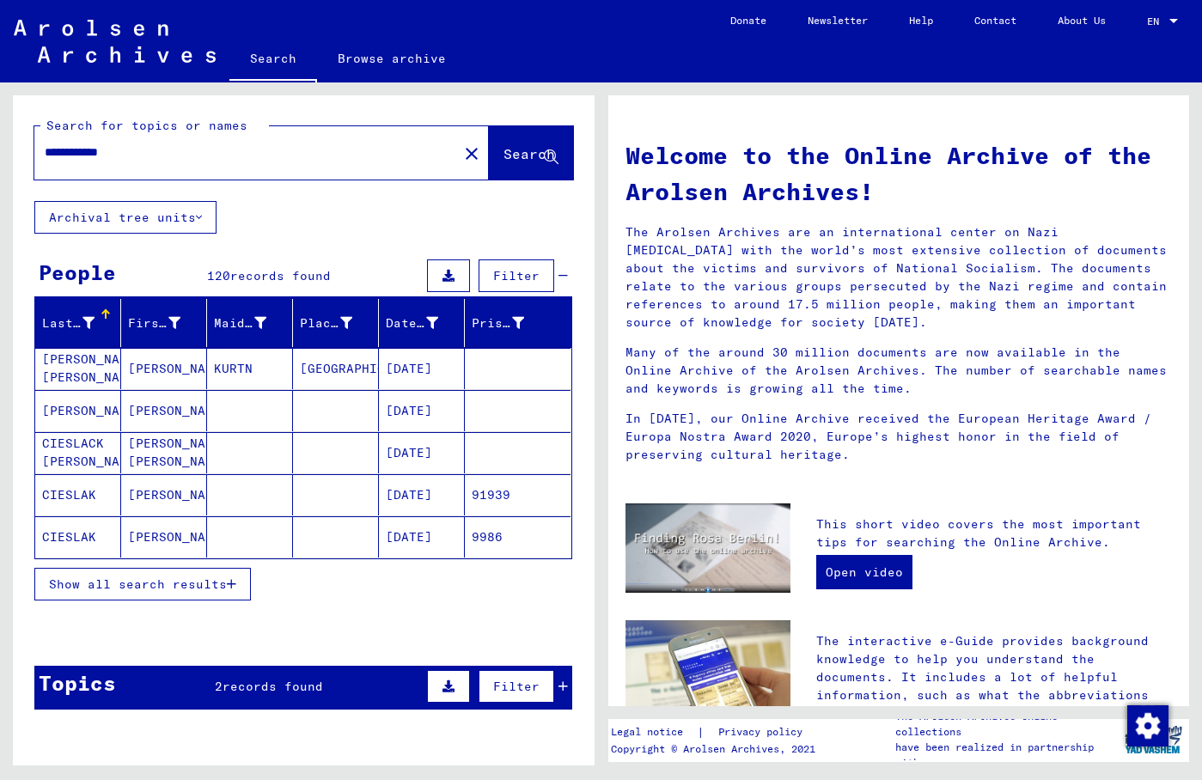
click at [175, 586] on span "Show all search results" at bounding box center [138, 584] width 178 height 15
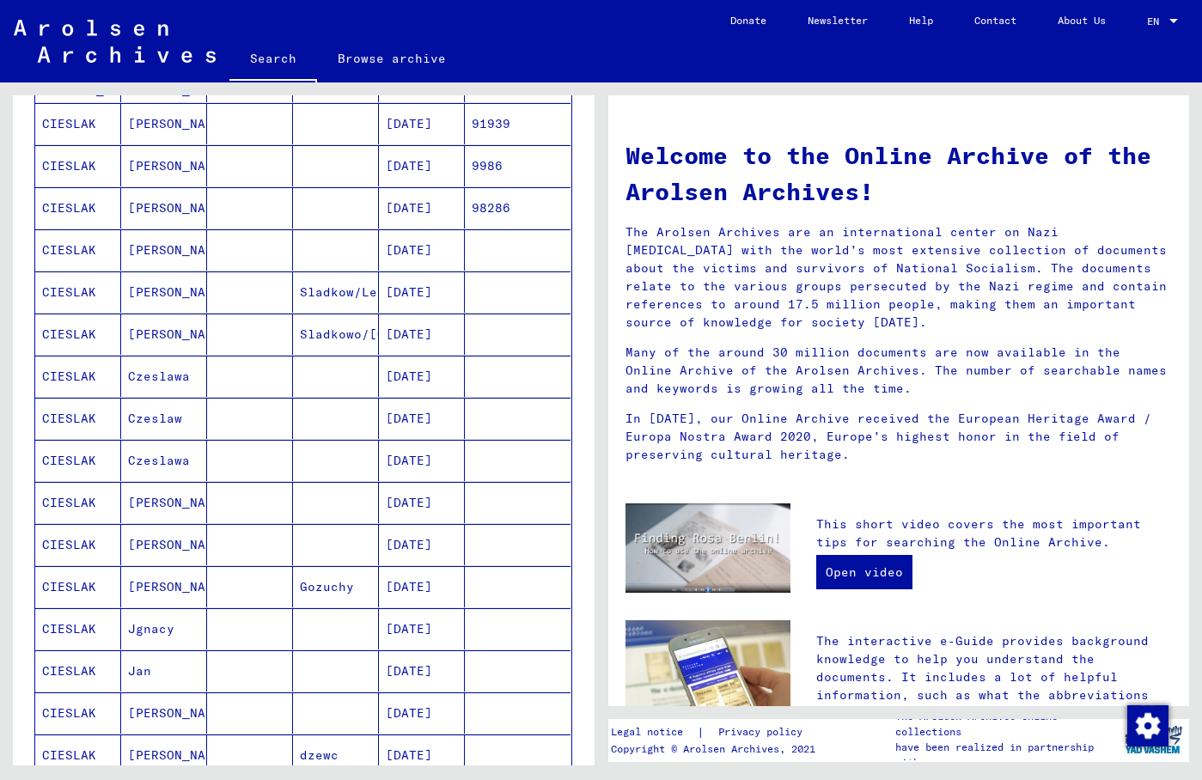
scroll to position [835, 0]
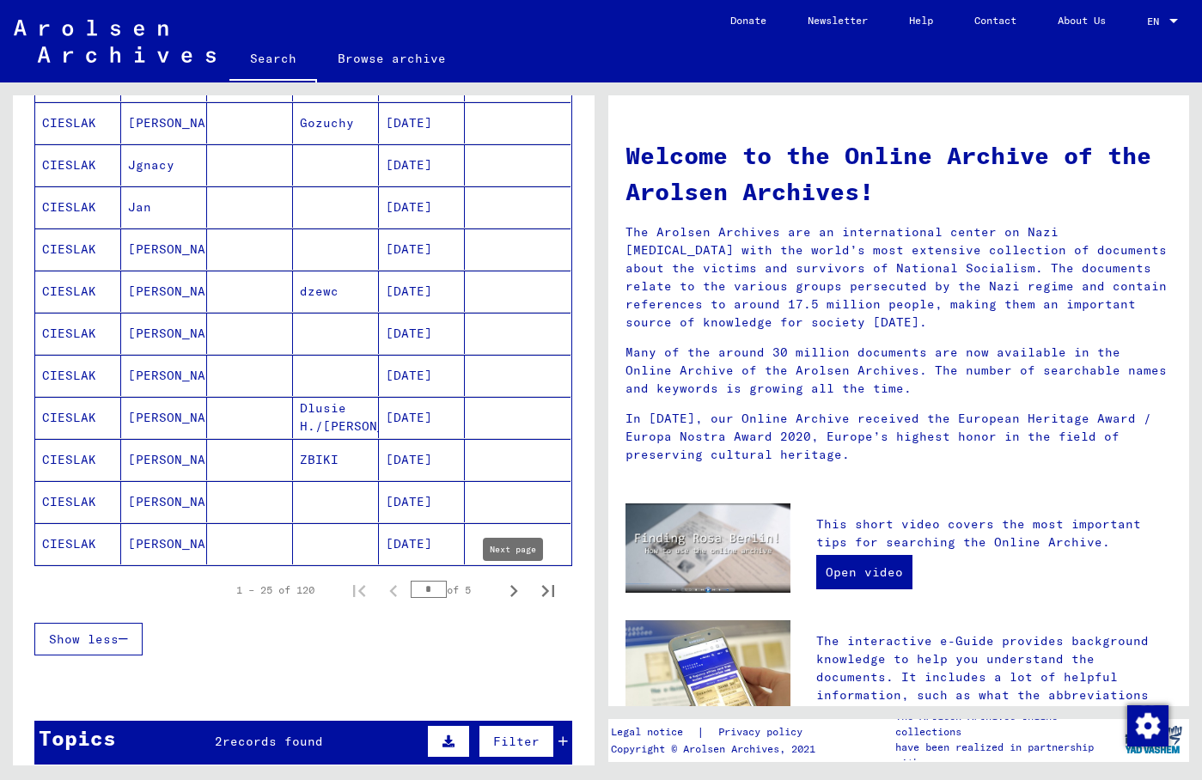
click at [513, 594] on icon "Next page" at bounding box center [514, 591] width 8 height 12
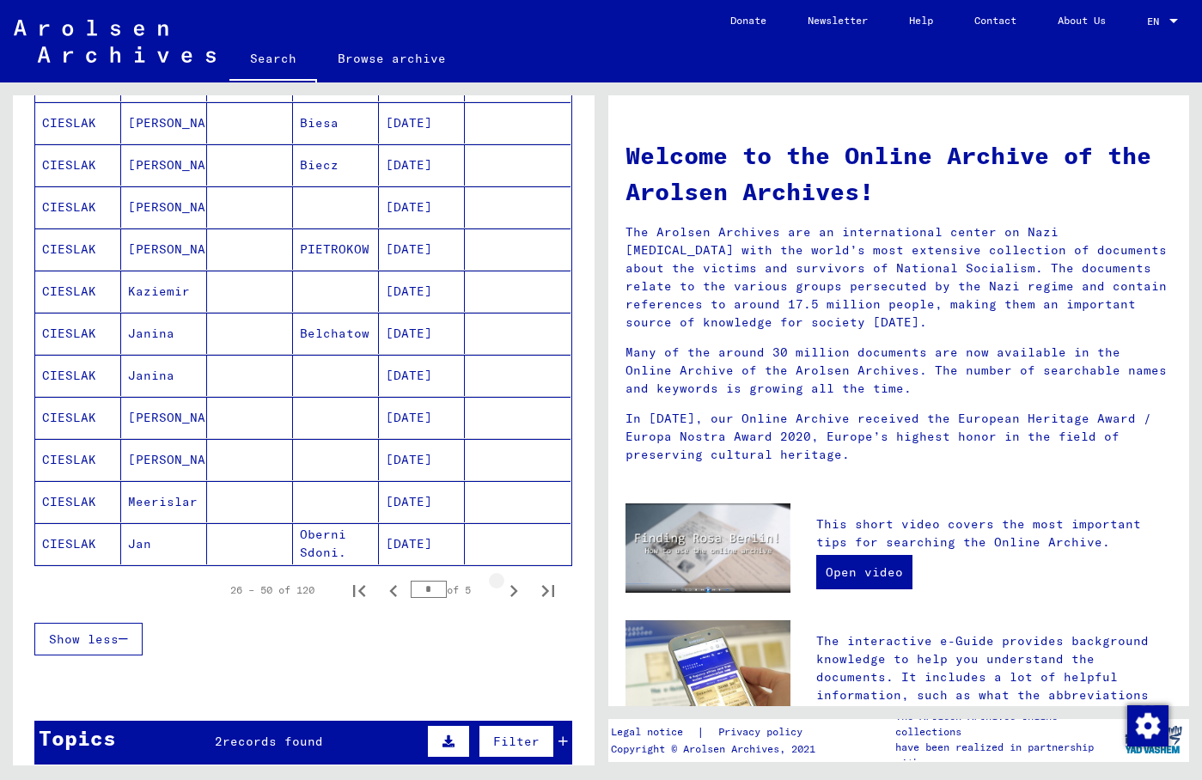
click at [513, 594] on icon "Next page" at bounding box center [514, 591] width 8 height 12
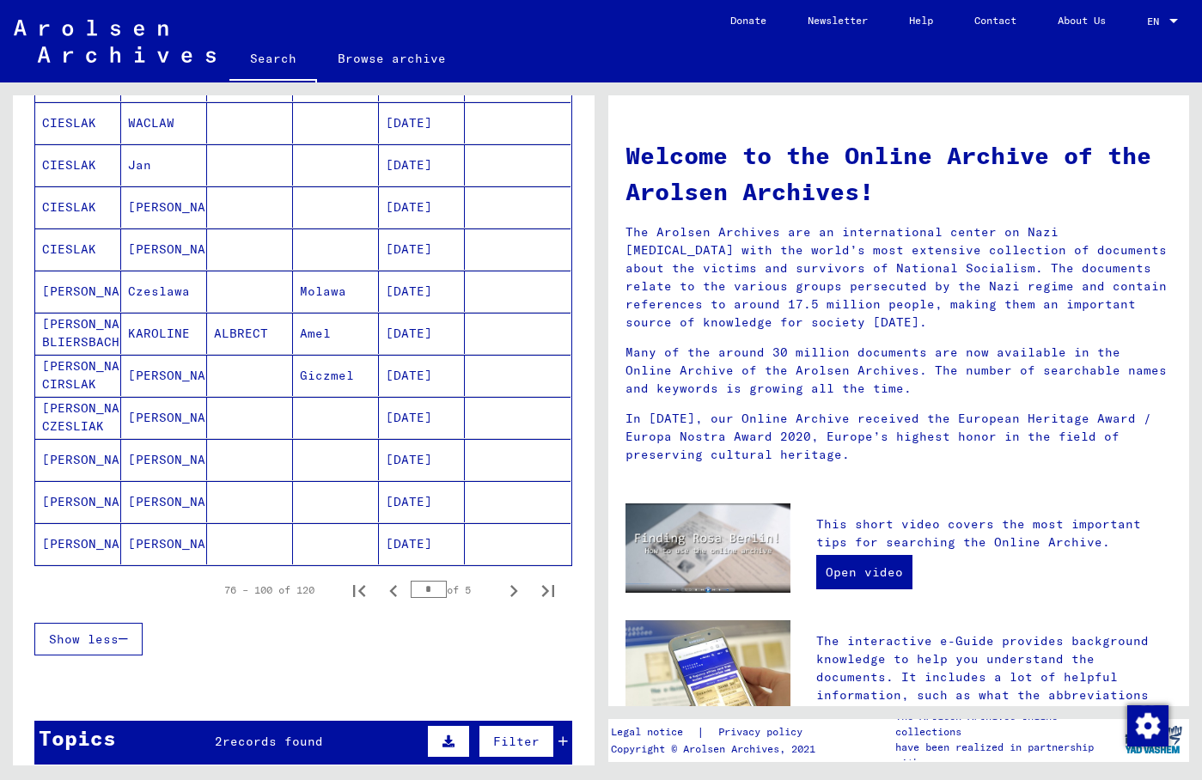
click at [513, 594] on icon "Next page" at bounding box center [514, 591] width 8 height 12
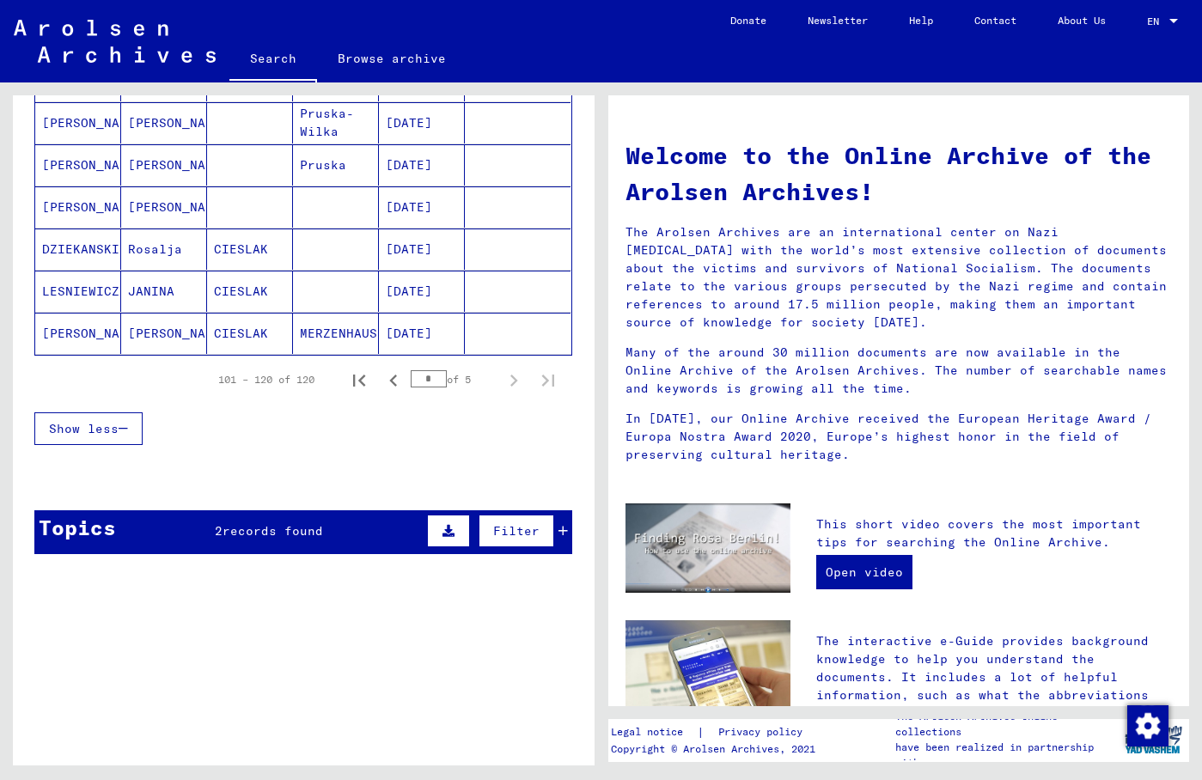
type input "*"
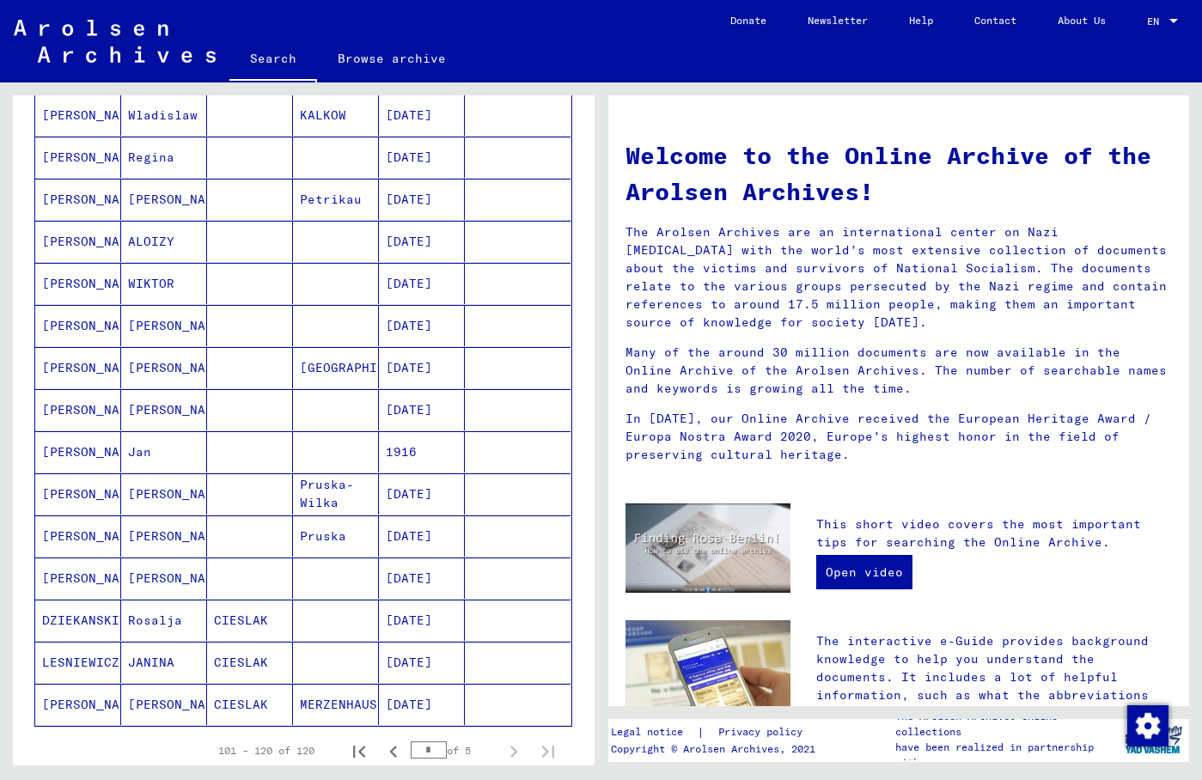
scroll to position [0, 0]
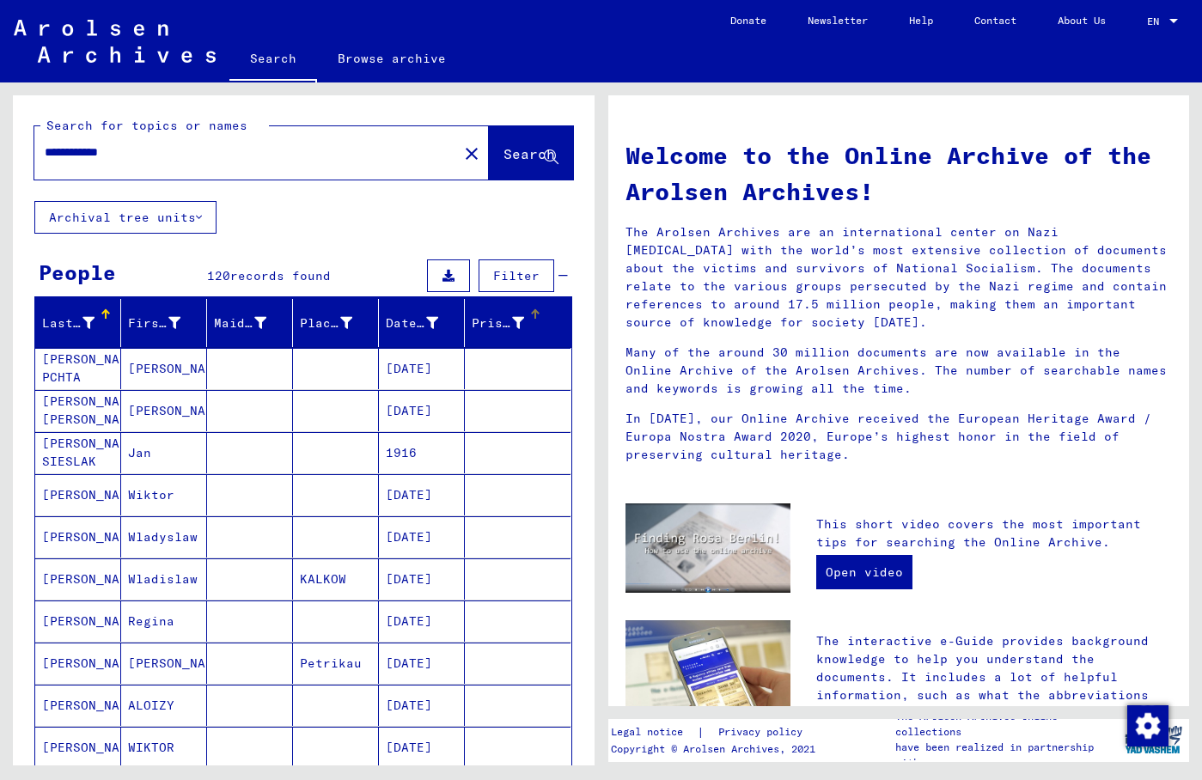
click at [492, 327] on div "Prisoner #" at bounding box center [498, 324] width 52 height 18
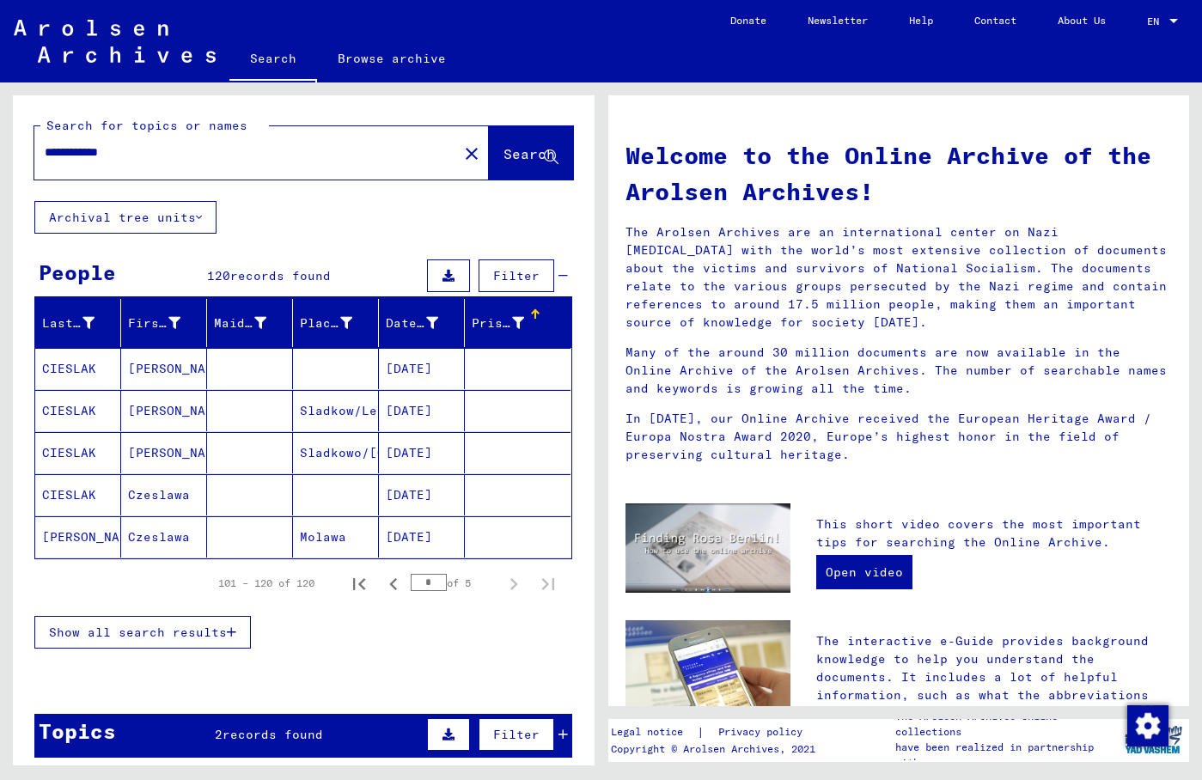
click at [492, 327] on div "Prisoner #" at bounding box center [498, 324] width 52 height 18
click at [174, 364] on mat-cell "[PERSON_NAME]" at bounding box center [164, 368] width 86 height 41
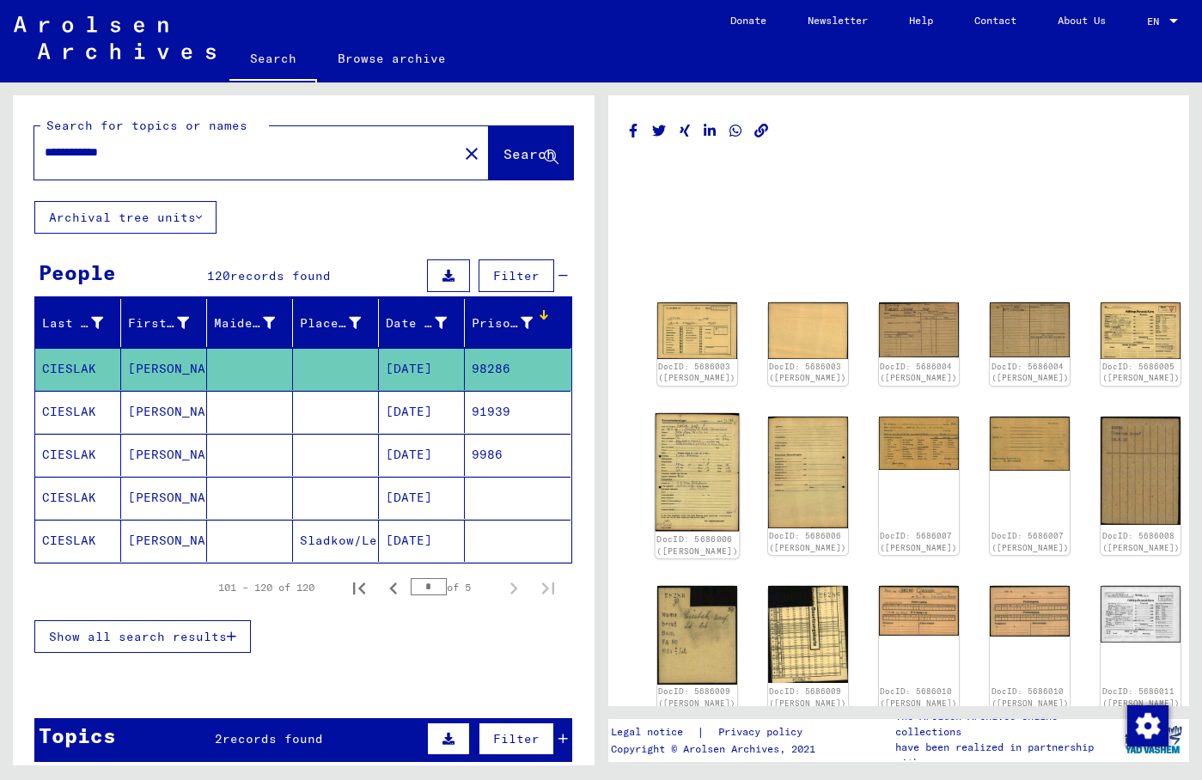
click at [689, 445] on img at bounding box center [697, 472] width 84 height 119
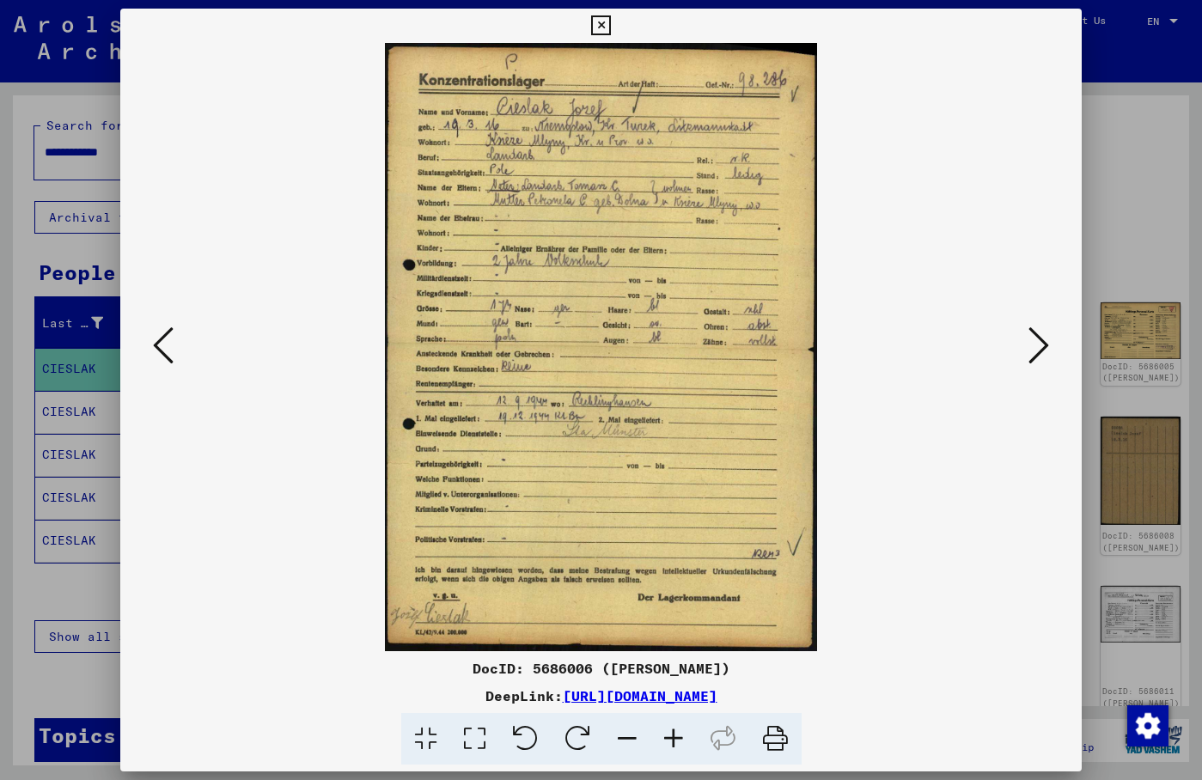
click at [611, 34] on icon at bounding box center [601, 25] width 20 height 21
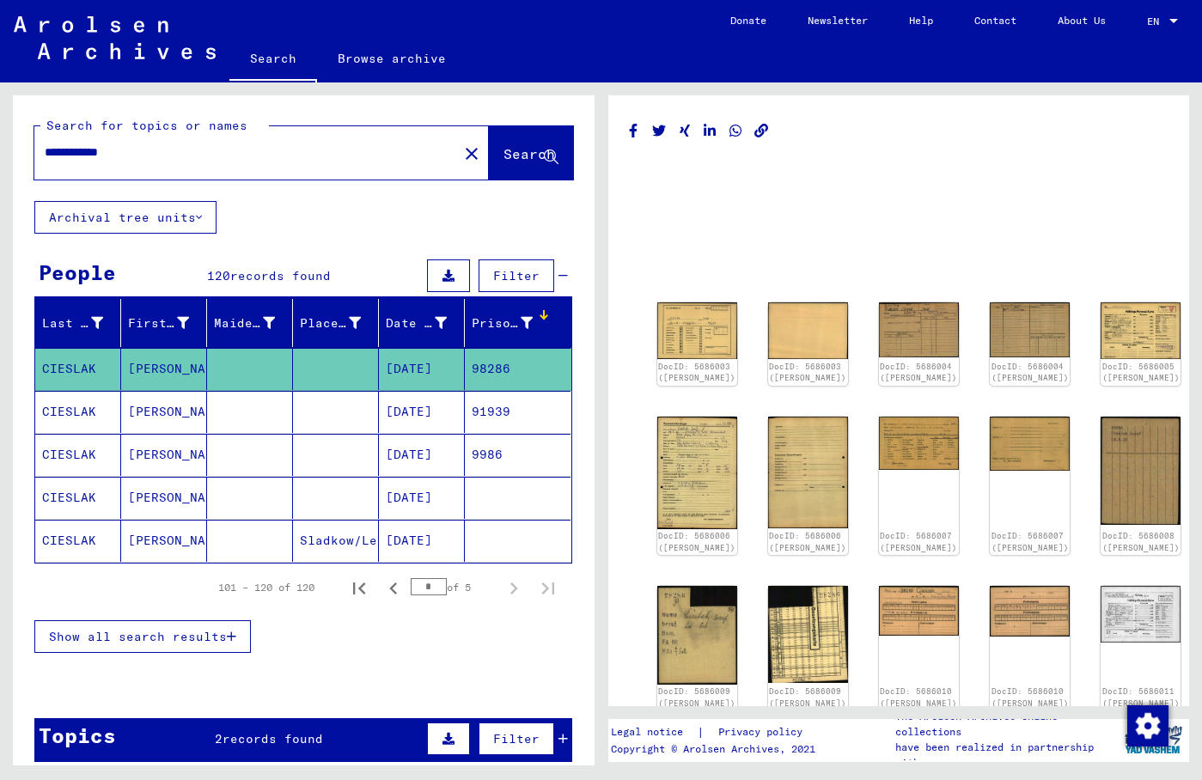
drag, startPoint x: 159, startPoint y: 156, endPoint x: -10, endPoint y: 156, distance: 169.3
click at [45, 156] on input "**********" at bounding box center [246, 153] width 403 height 18
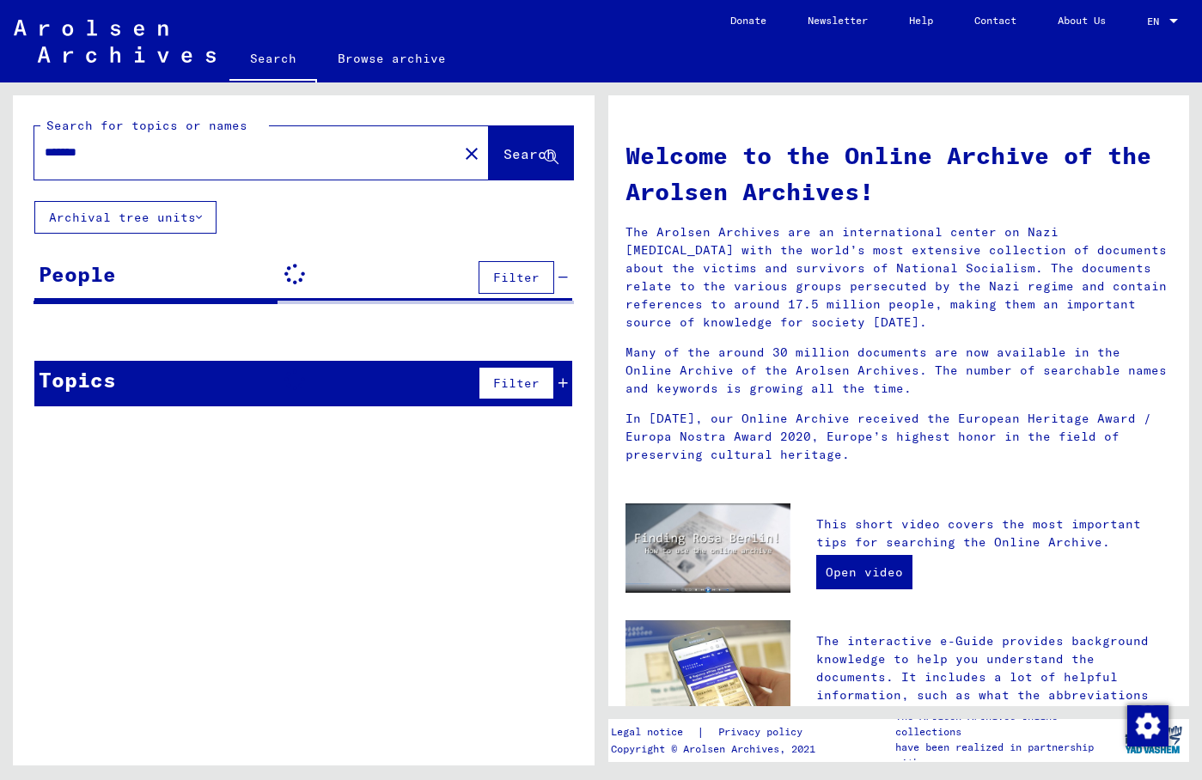
click at [84, 156] on input "*******" at bounding box center [241, 153] width 393 height 18
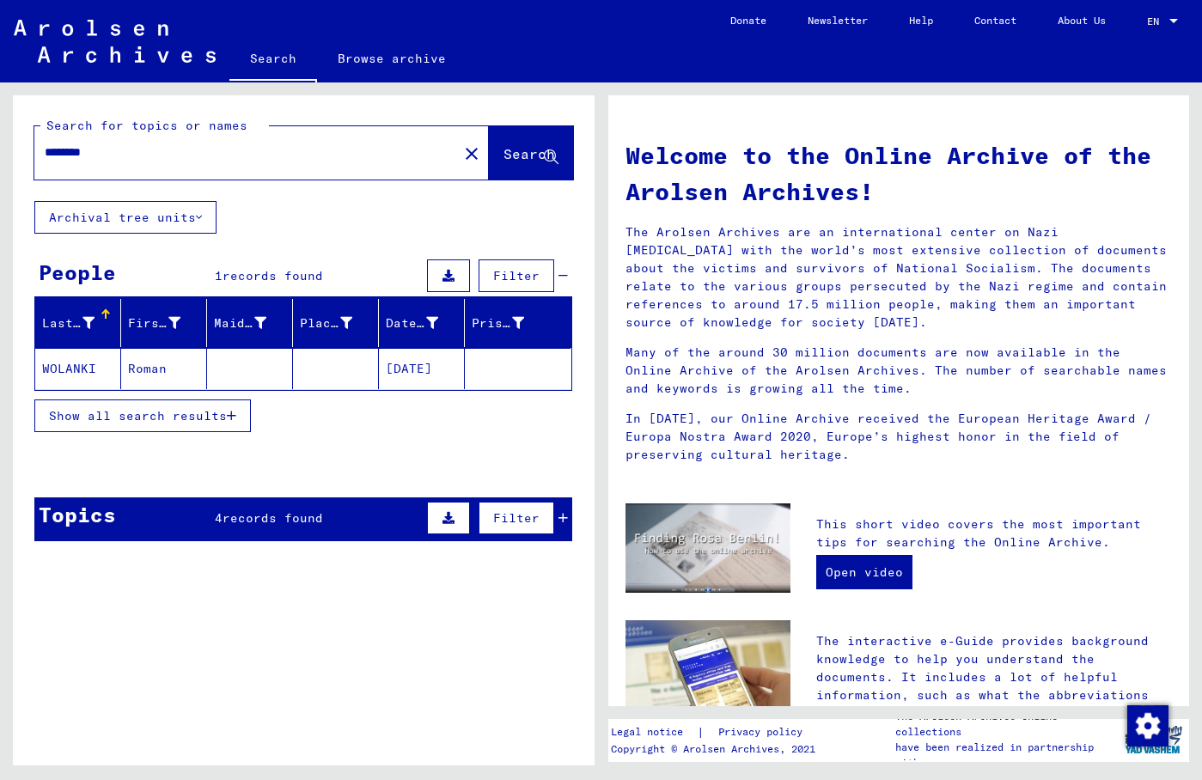
click at [174, 425] on button "Show all search results" at bounding box center [142, 416] width 217 height 33
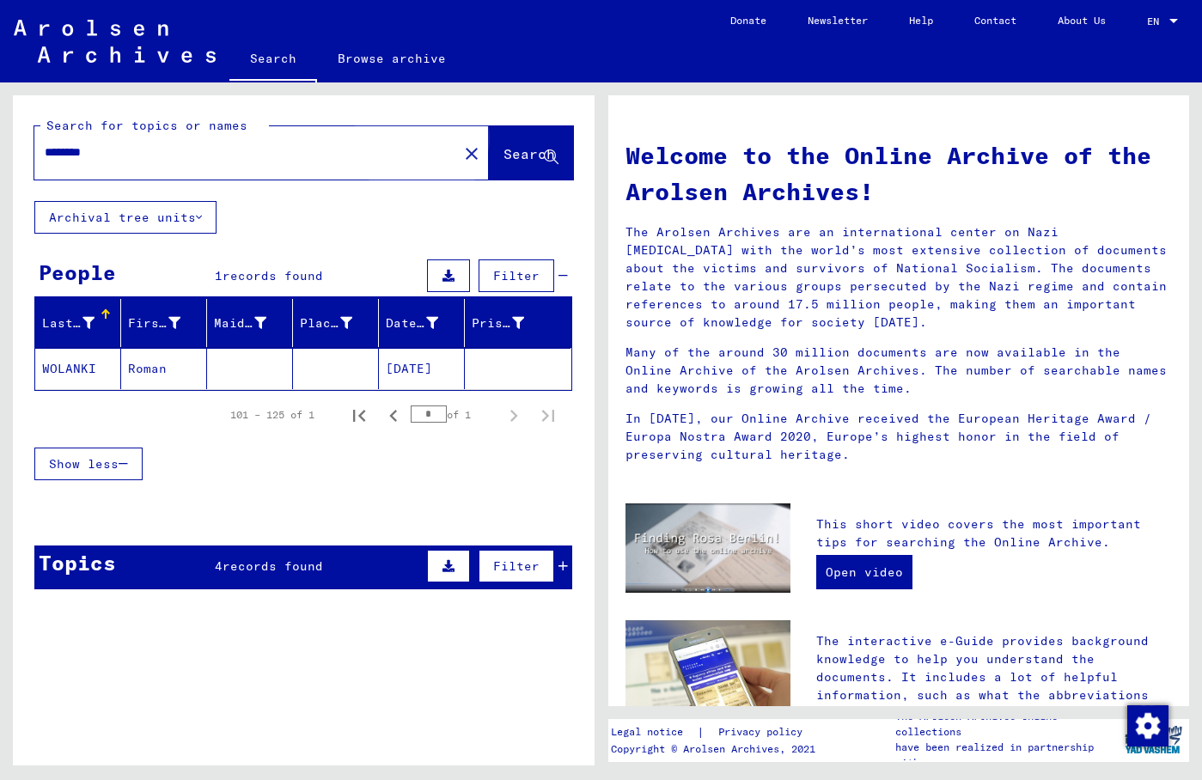
click at [504, 158] on span "Search" at bounding box center [530, 153] width 52 height 17
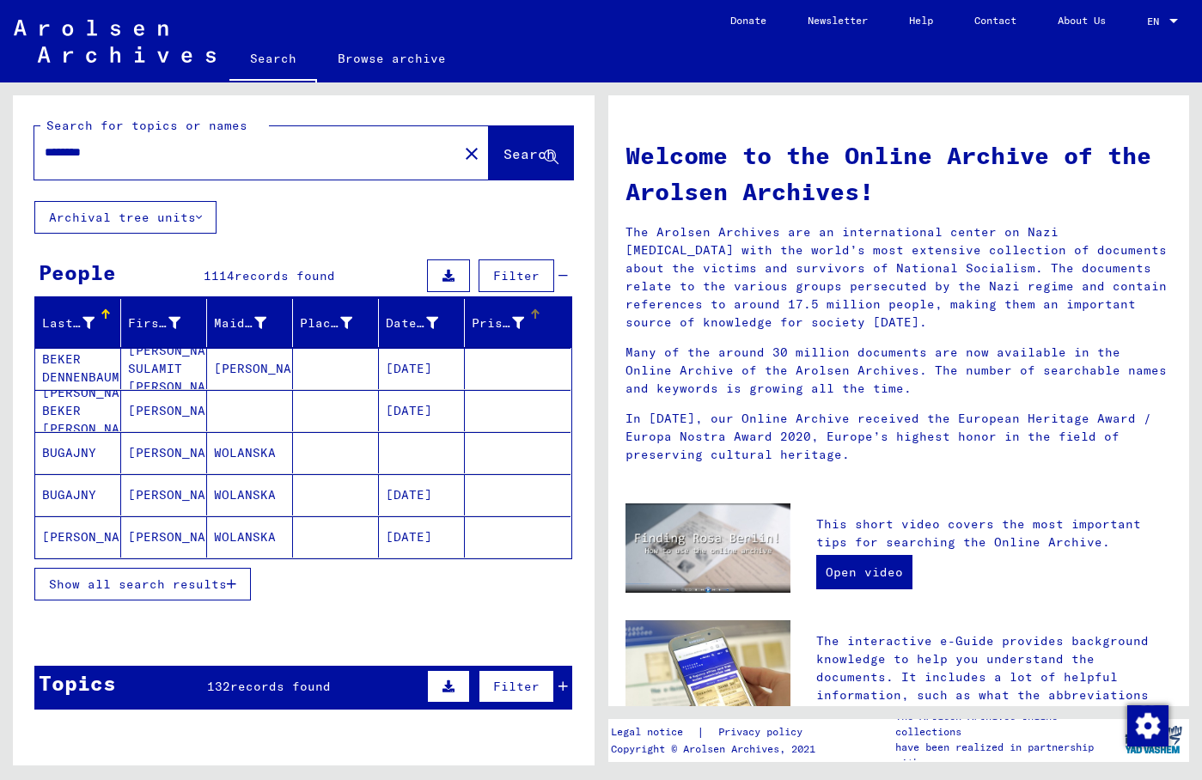
click at [495, 324] on div "Prisoner #" at bounding box center [498, 324] width 52 height 18
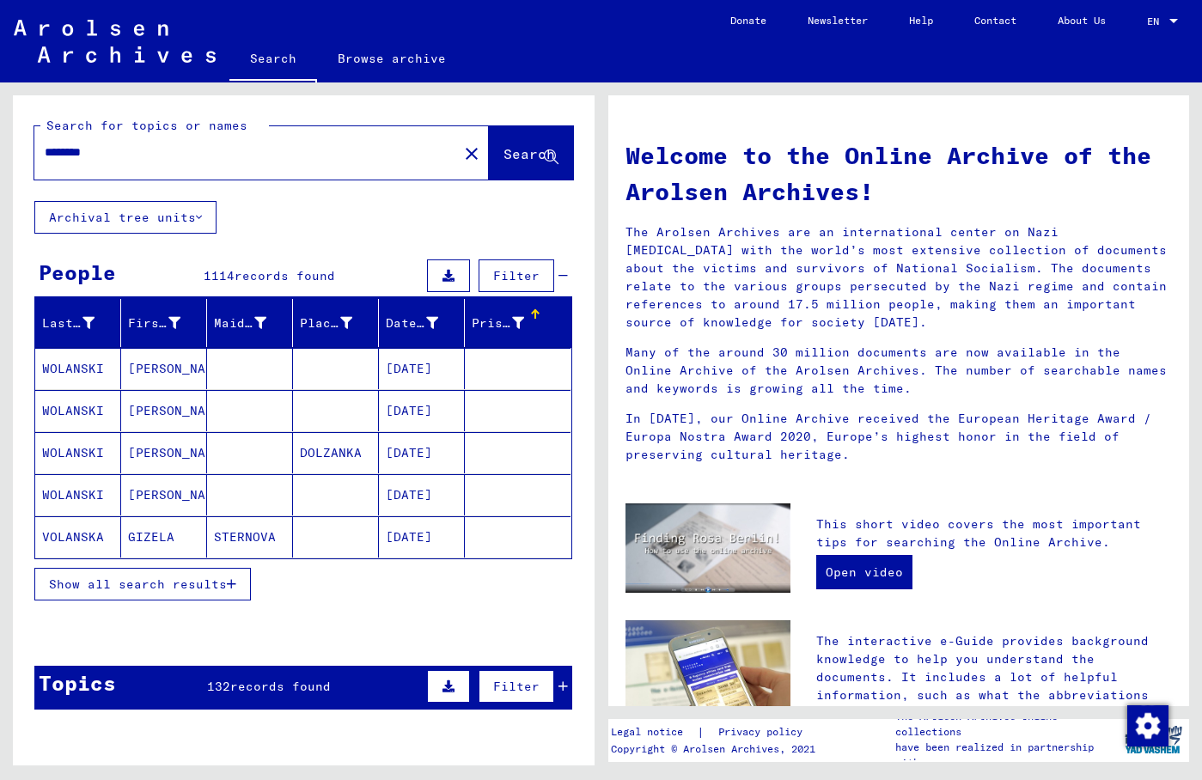
click at [493, 327] on div "Prisoner #" at bounding box center [498, 324] width 52 height 18
click at [229, 580] on icon "button" at bounding box center [231, 584] width 9 height 12
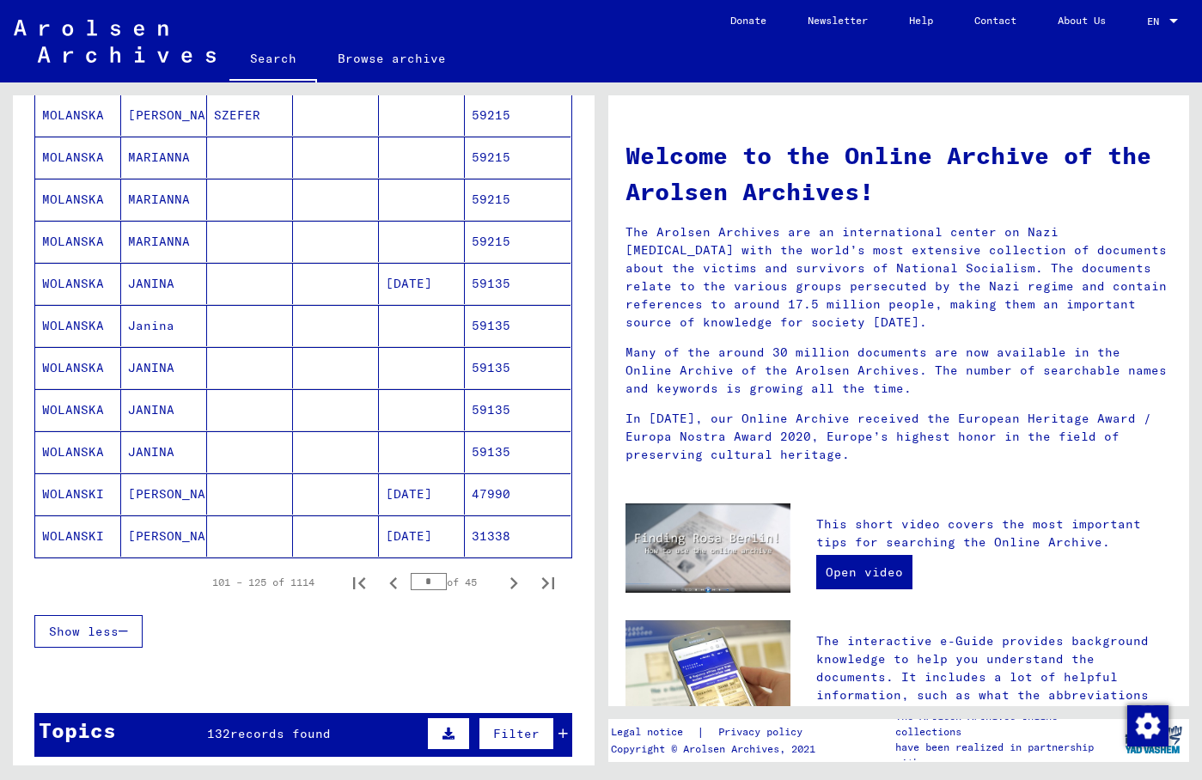
scroll to position [928, 0]
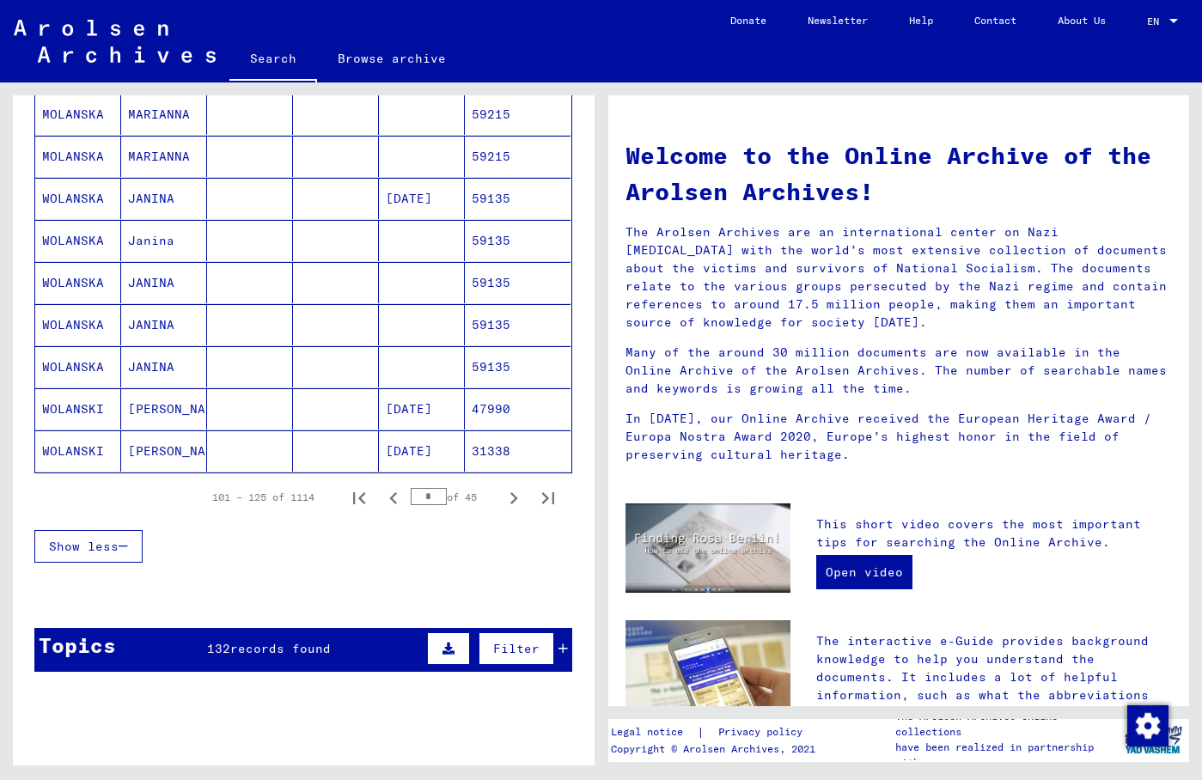
click at [170, 447] on mat-cell "[PERSON_NAME]" at bounding box center [164, 451] width 86 height 41
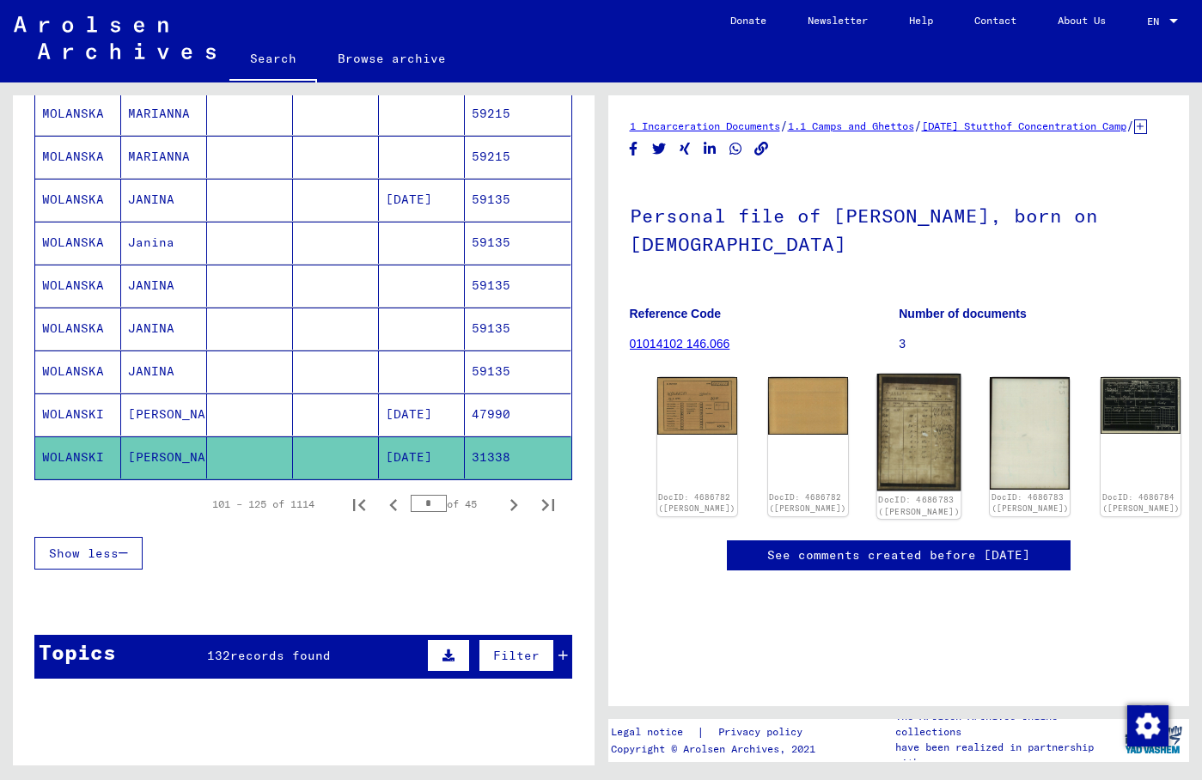
click at [877, 435] on img at bounding box center [919, 433] width 84 height 118
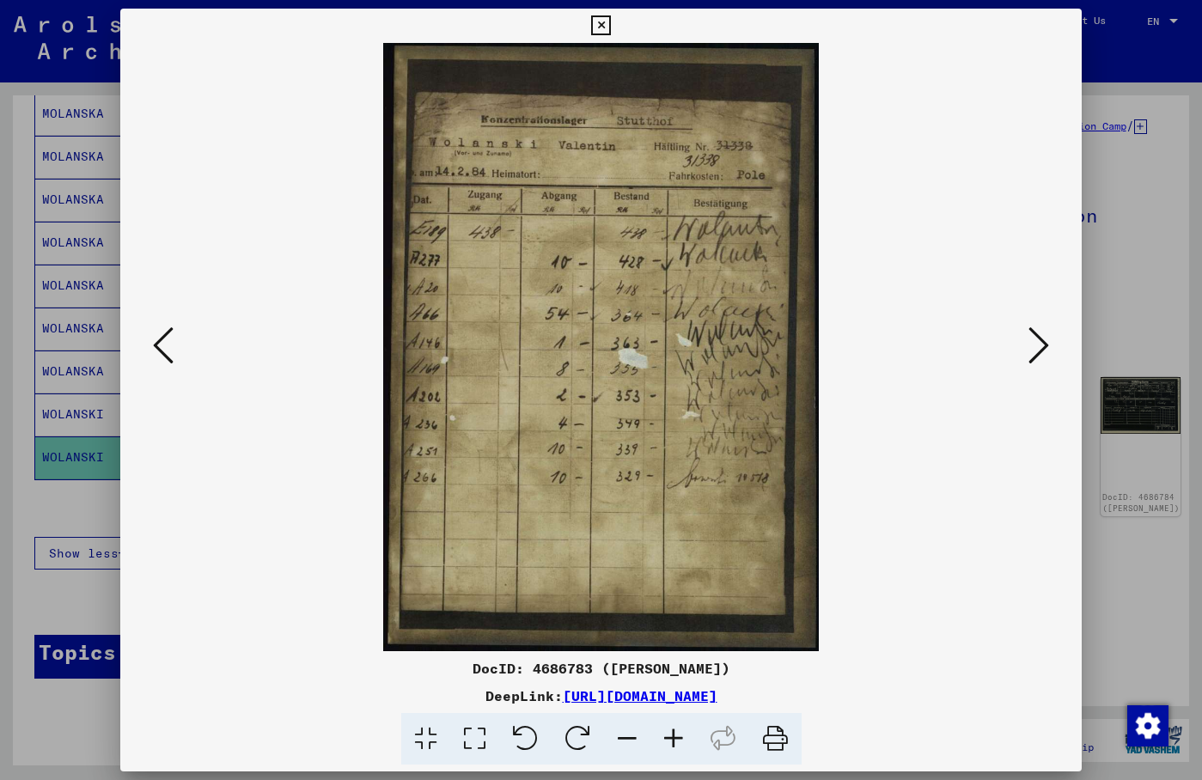
click at [611, 28] on icon at bounding box center [601, 25] width 20 height 21
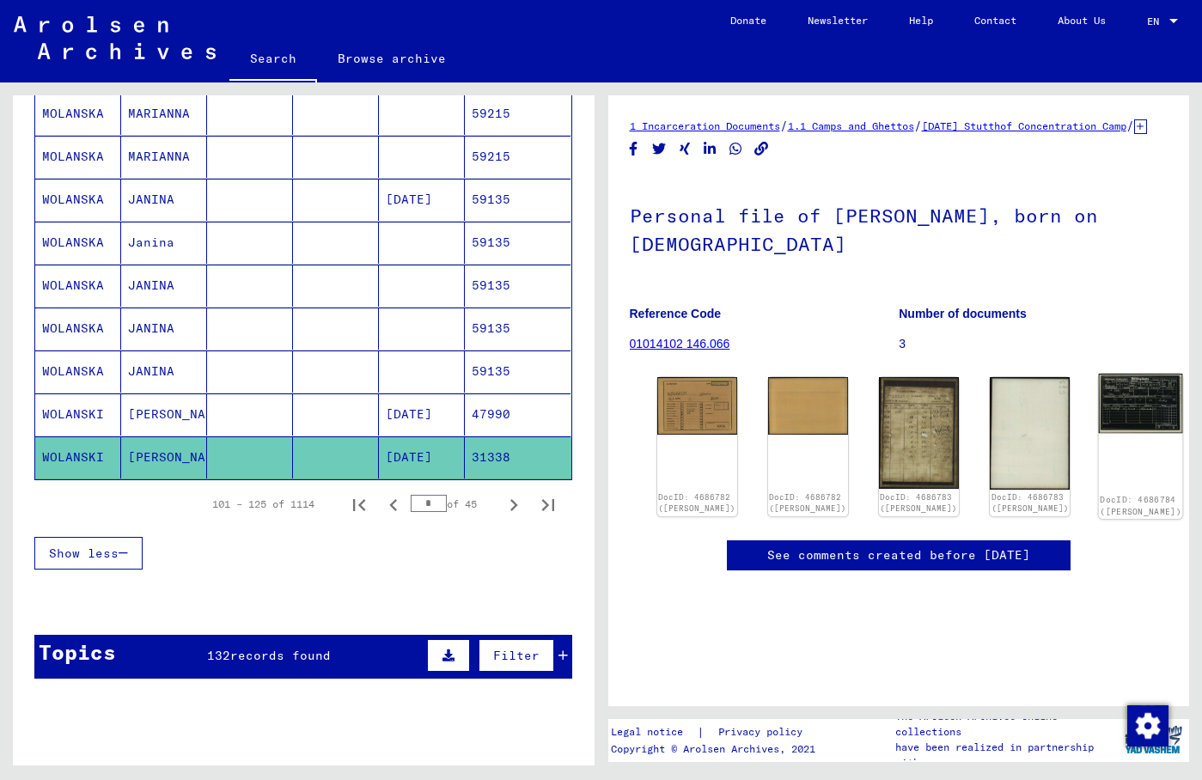
click at [1099, 413] on img at bounding box center [1141, 404] width 84 height 60
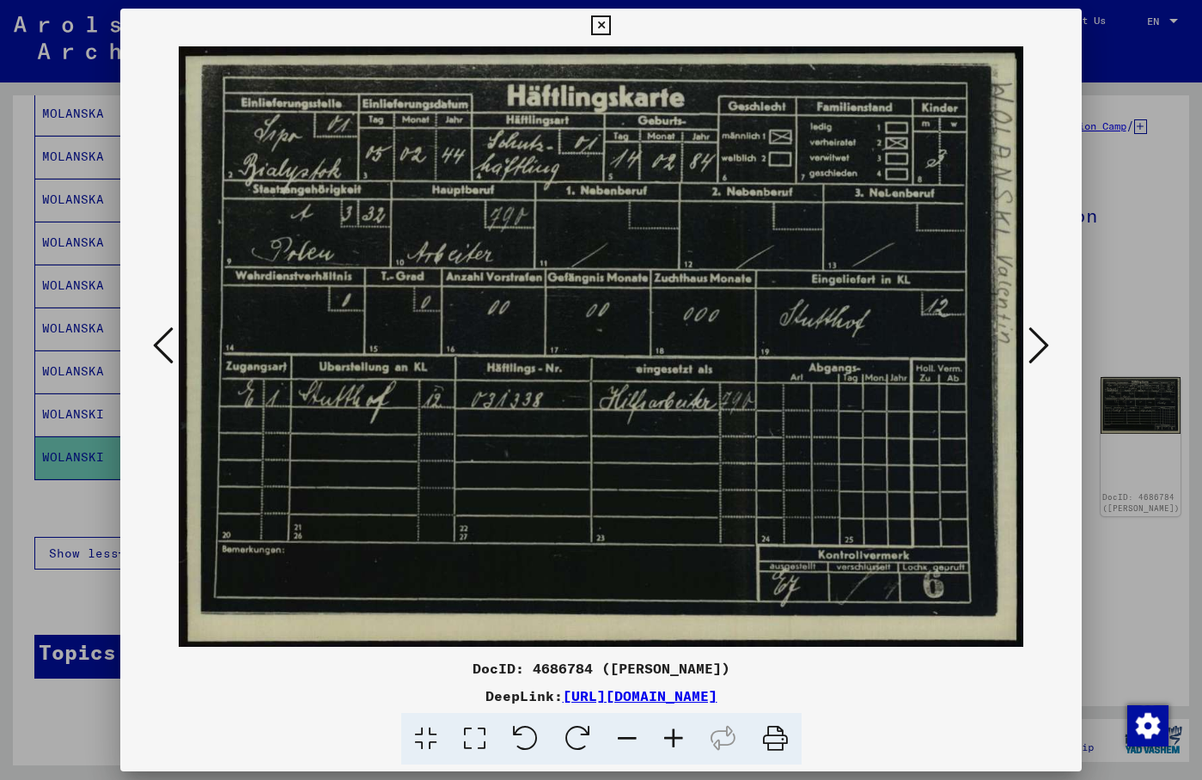
click at [477, 740] on icon at bounding box center [474, 739] width 49 height 52
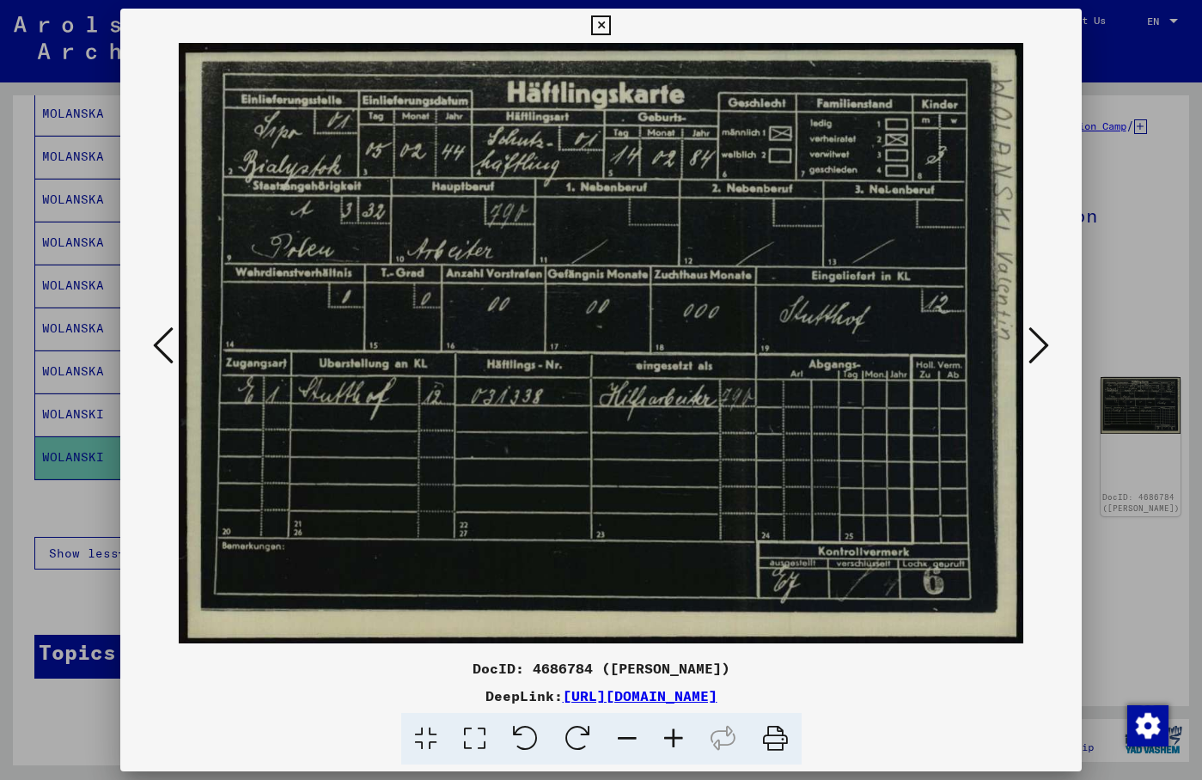
click at [676, 737] on icon at bounding box center [674, 739] width 46 height 52
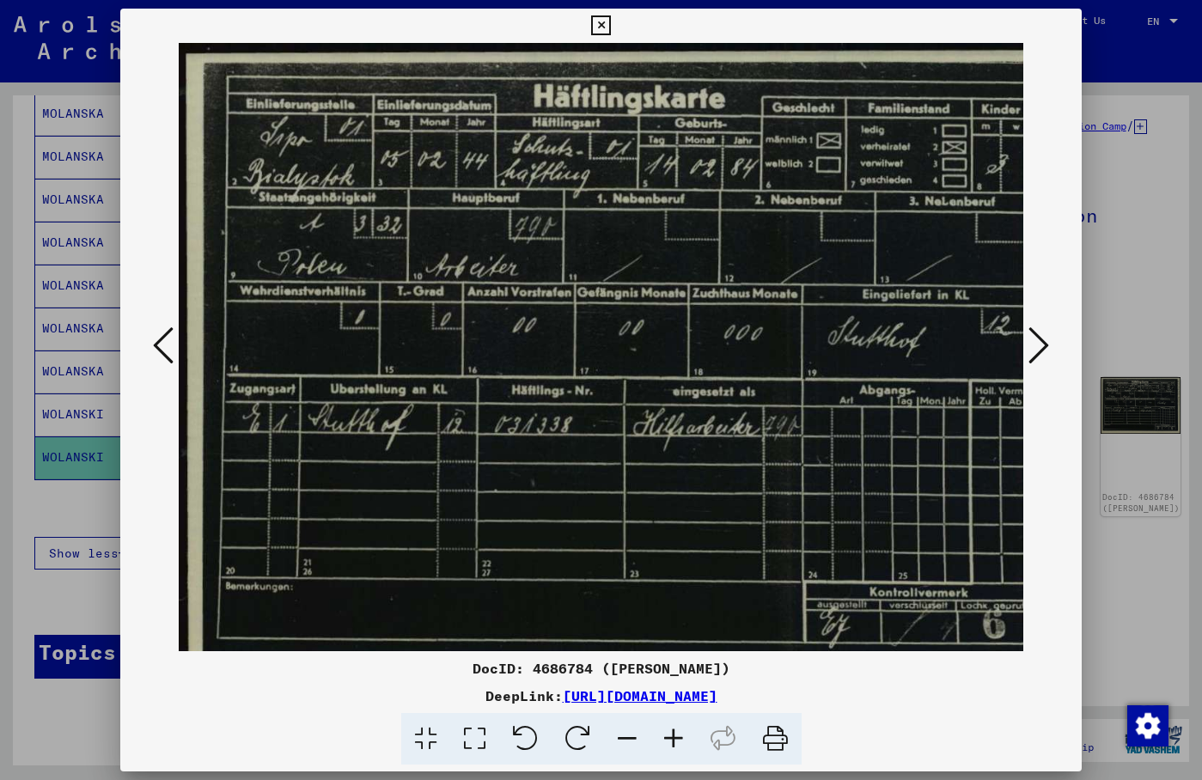
click at [676, 737] on icon at bounding box center [674, 739] width 46 height 52
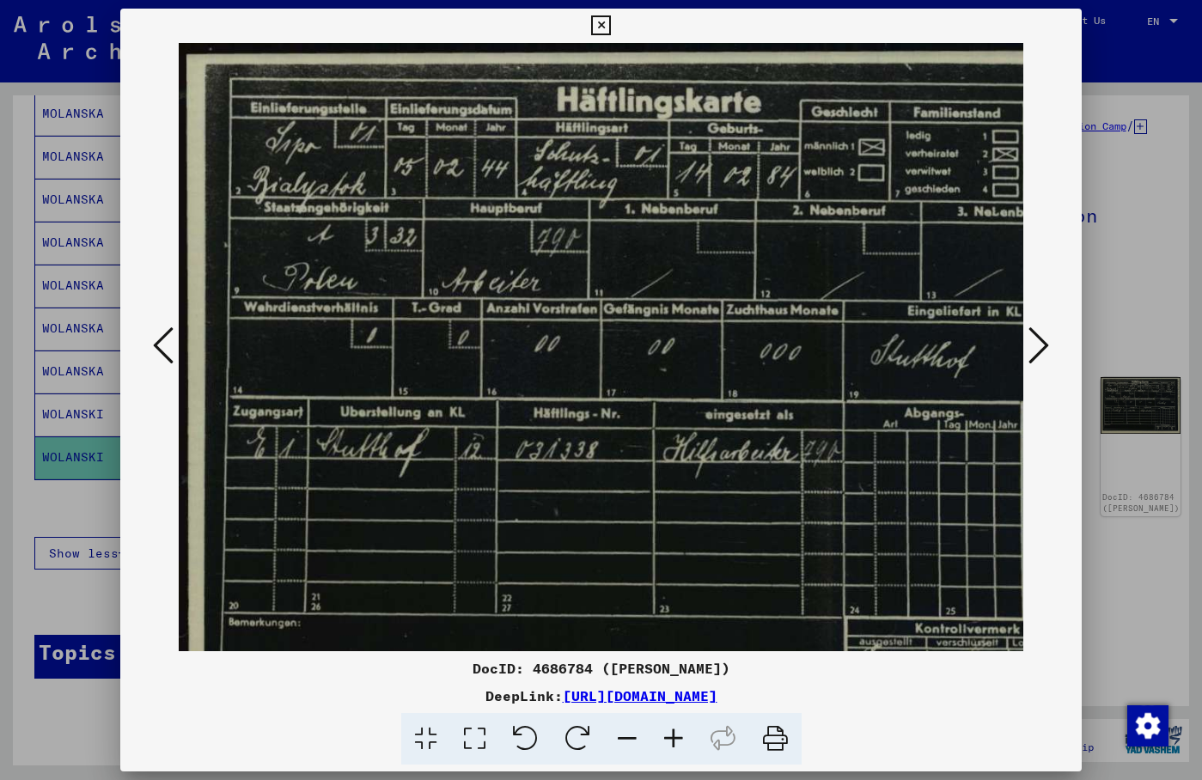
click at [676, 737] on icon at bounding box center [674, 739] width 46 height 52
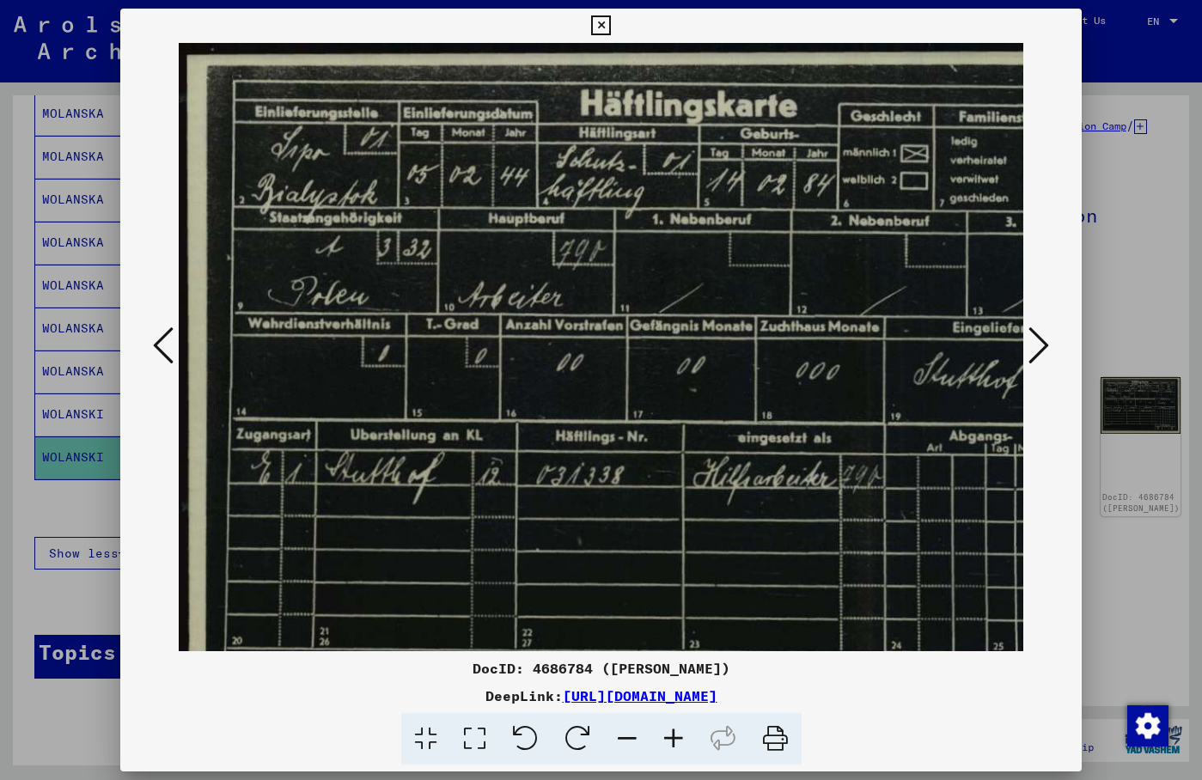
click at [676, 737] on icon at bounding box center [674, 739] width 46 height 52
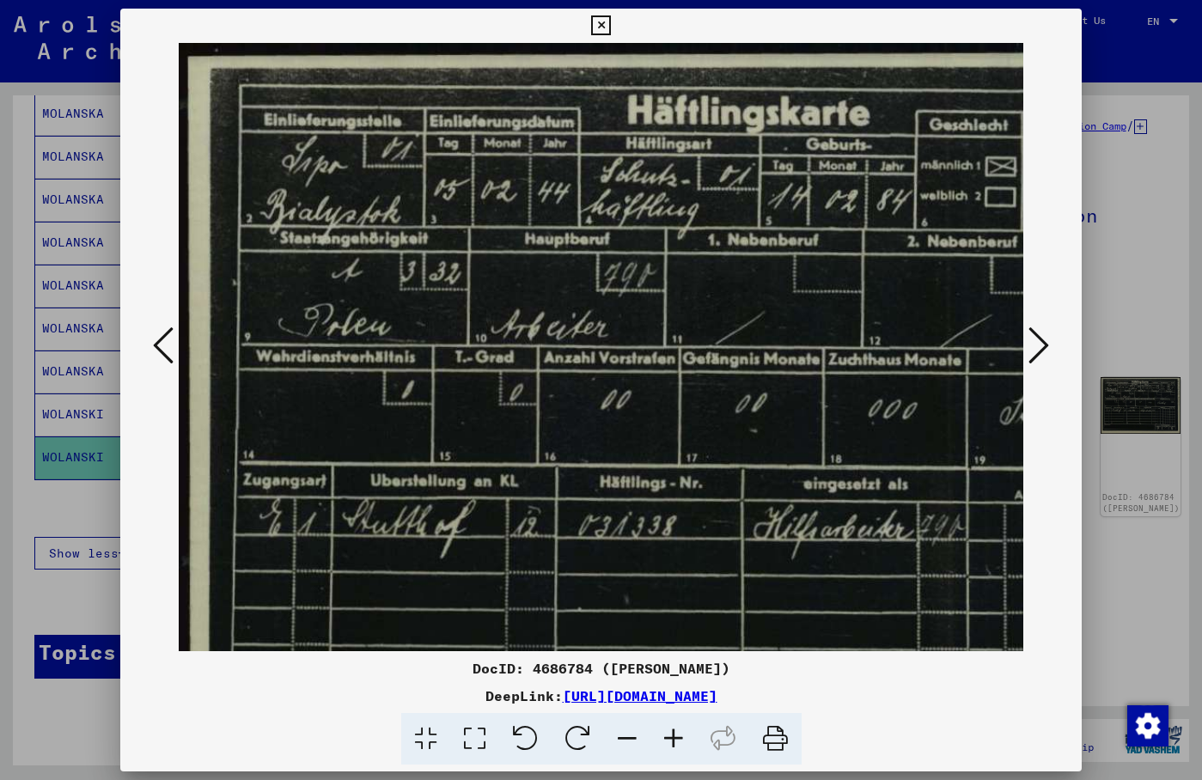
click at [616, 35] on div at bounding box center [601, 26] width 30 height 34
click at [616, 28] on div at bounding box center [601, 26] width 30 height 34
click at [159, 345] on icon at bounding box center [163, 345] width 21 height 41
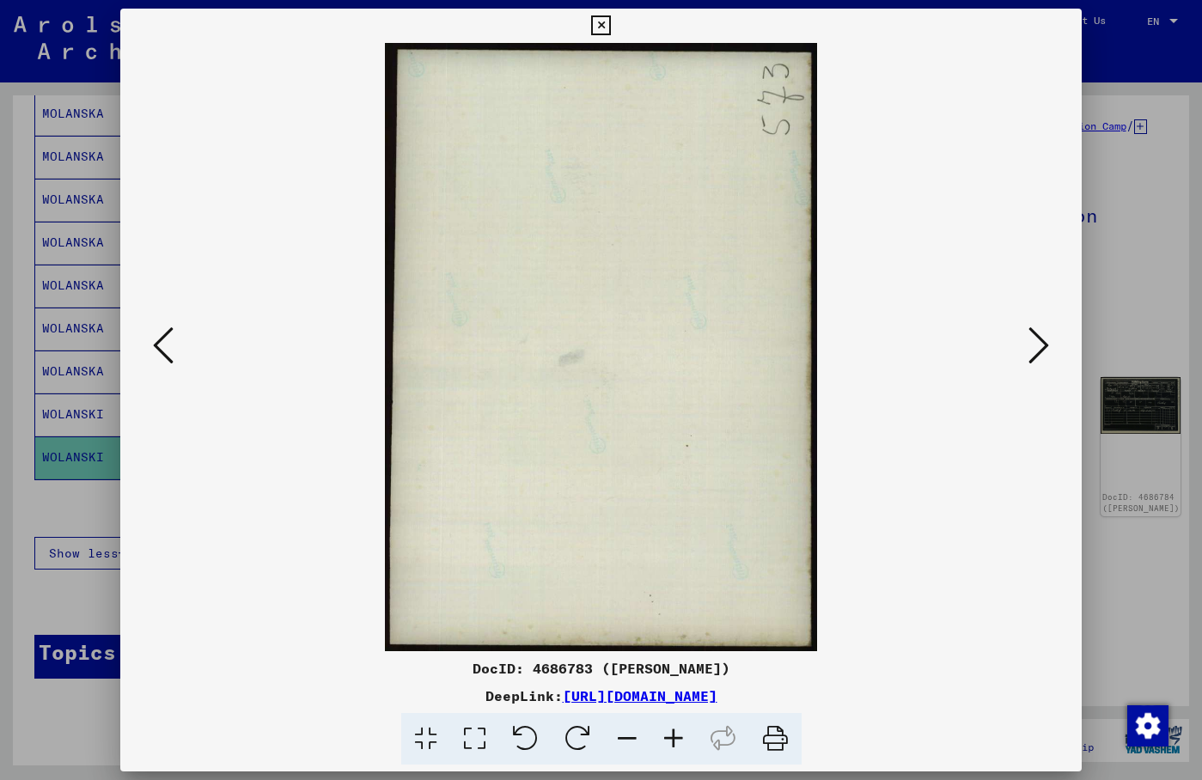
click at [159, 345] on icon at bounding box center [163, 345] width 21 height 41
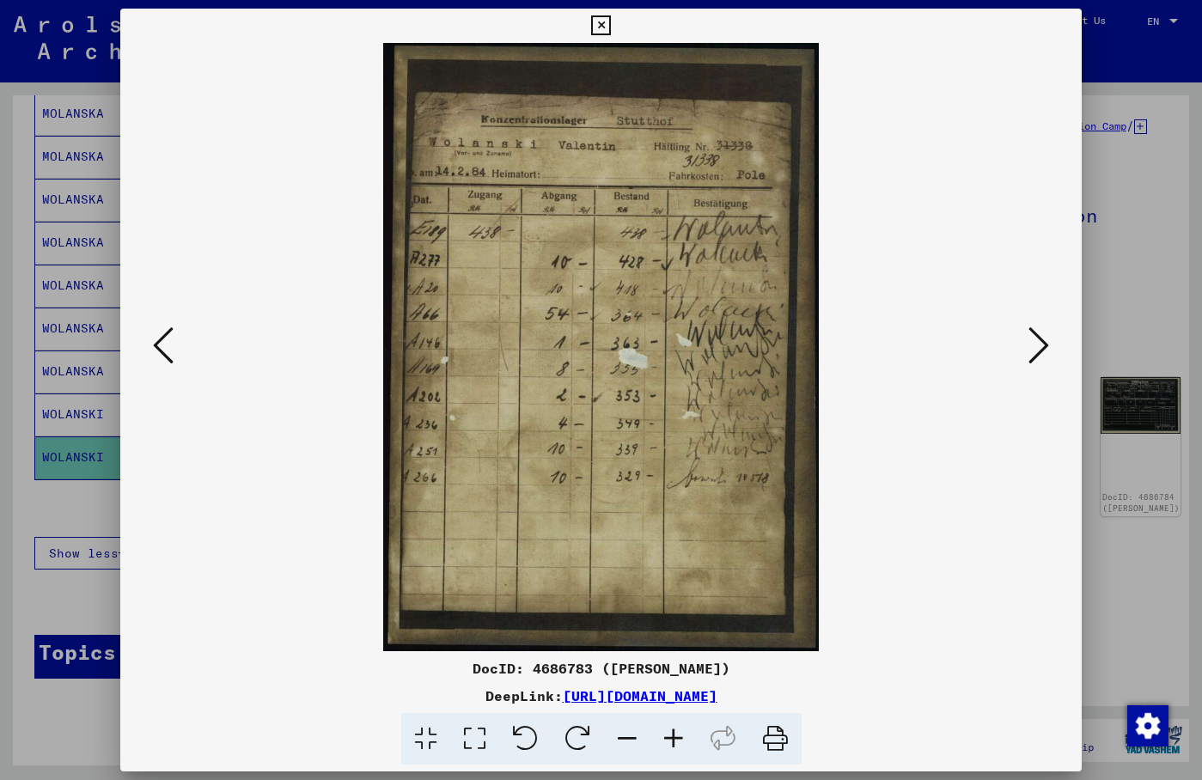
click at [972, 173] on viewer-one-image at bounding box center [601, 347] width 845 height 608
click at [857, 212] on viewer-one-image at bounding box center [601, 347] width 845 height 608
click at [1038, 351] on icon at bounding box center [1039, 345] width 21 height 41
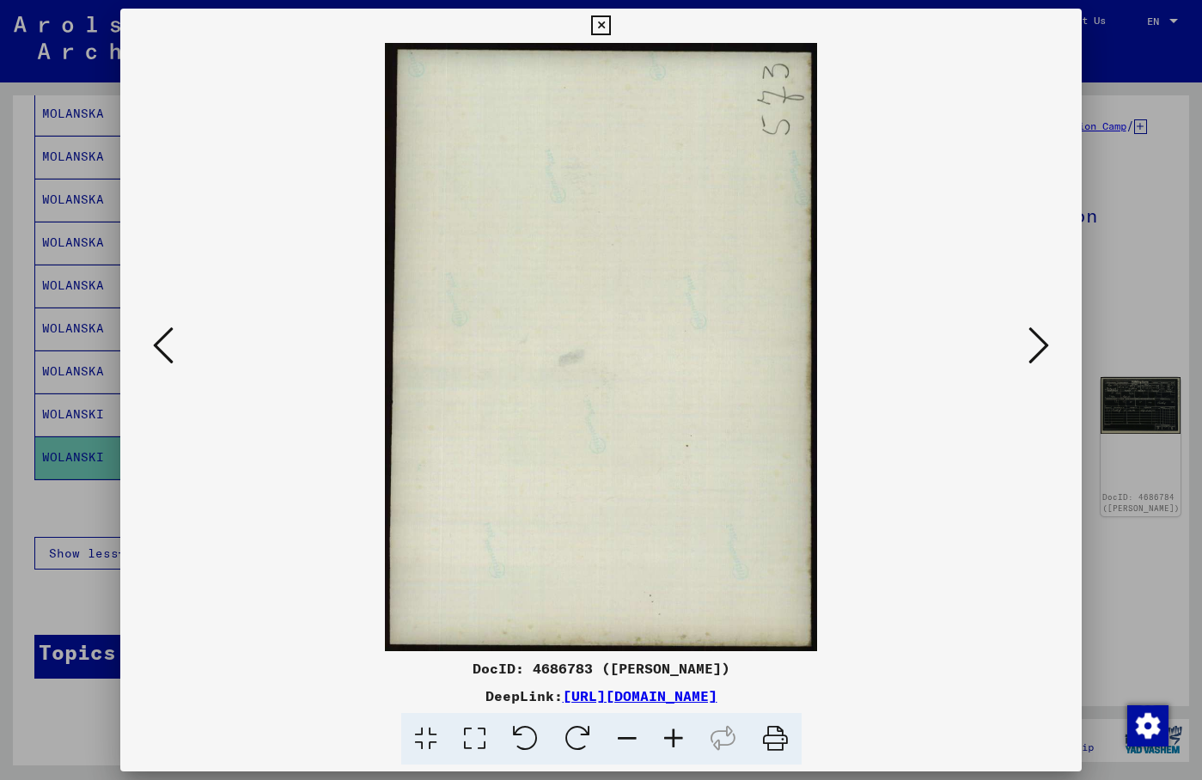
click at [1038, 351] on icon at bounding box center [1039, 345] width 21 height 41
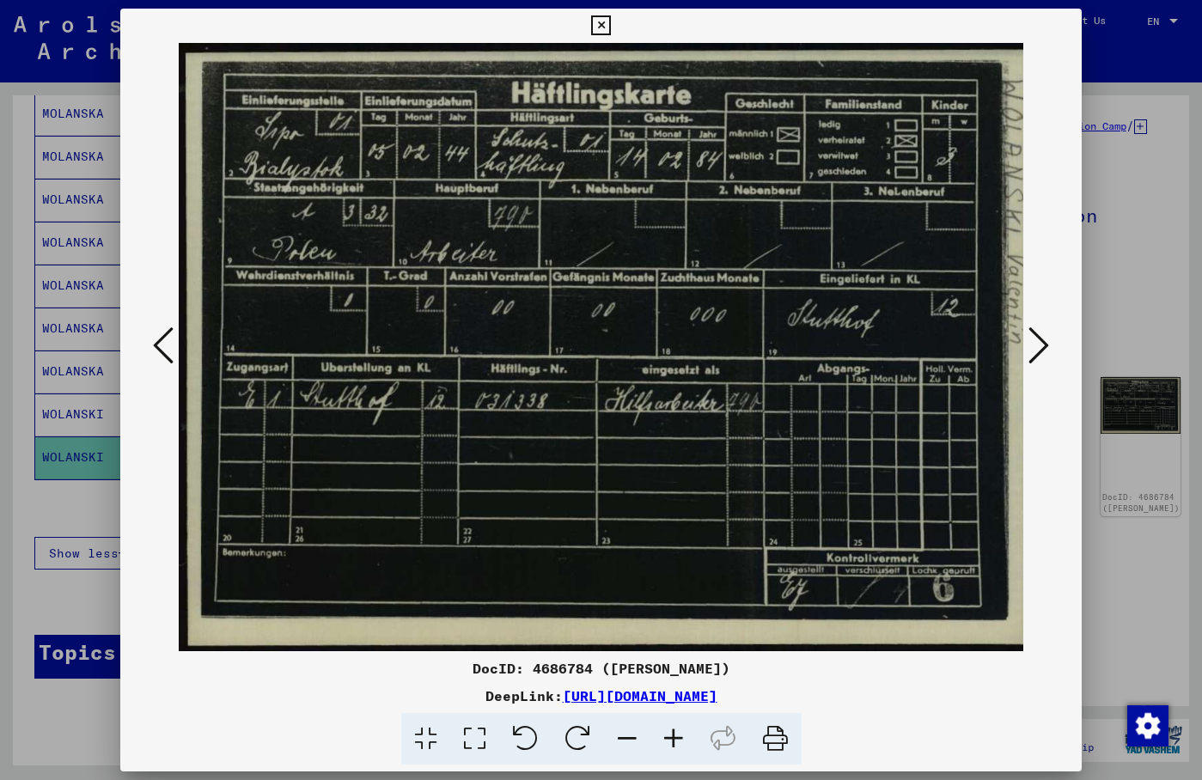
click at [616, 34] on div at bounding box center [601, 26] width 30 height 34
click at [1036, 347] on icon at bounding box center [1039, 345] width 21 height 41
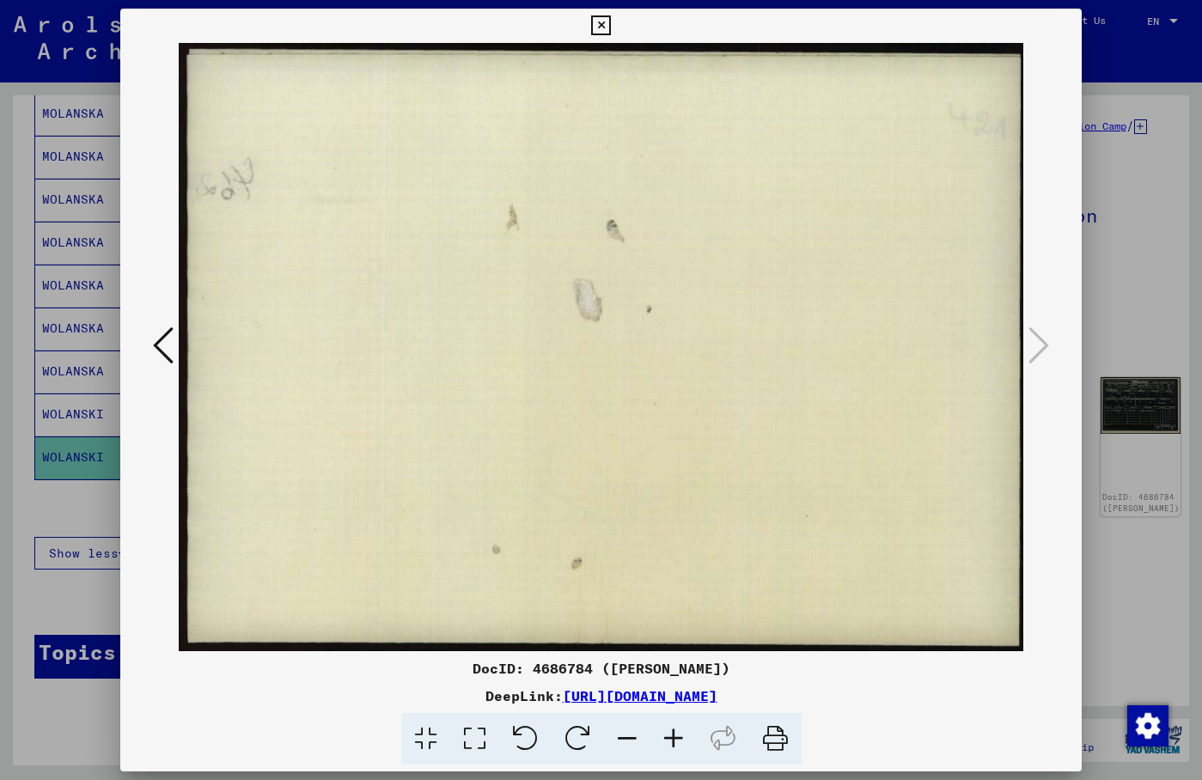
click at [166, 337] on icon at bounding box center [163, 345] width 21 height 41
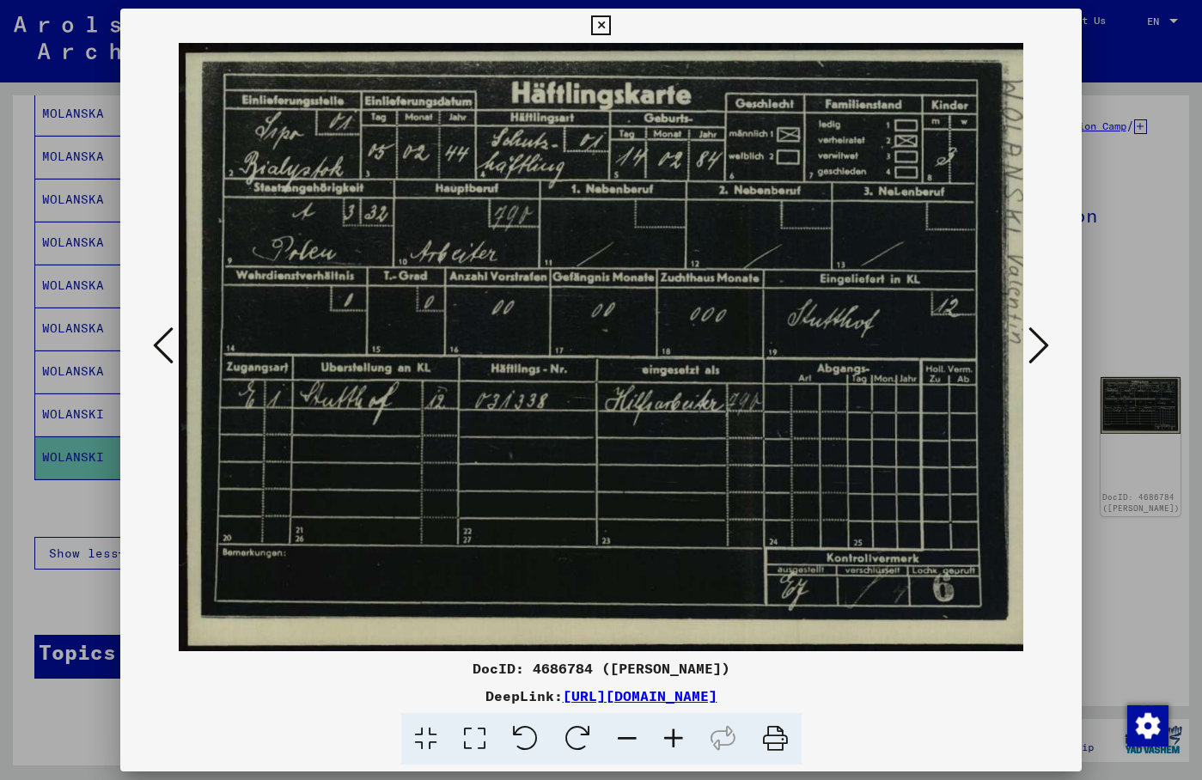
click at [165, 337] on icon at bounding box center [163, 345] width 21 height 41
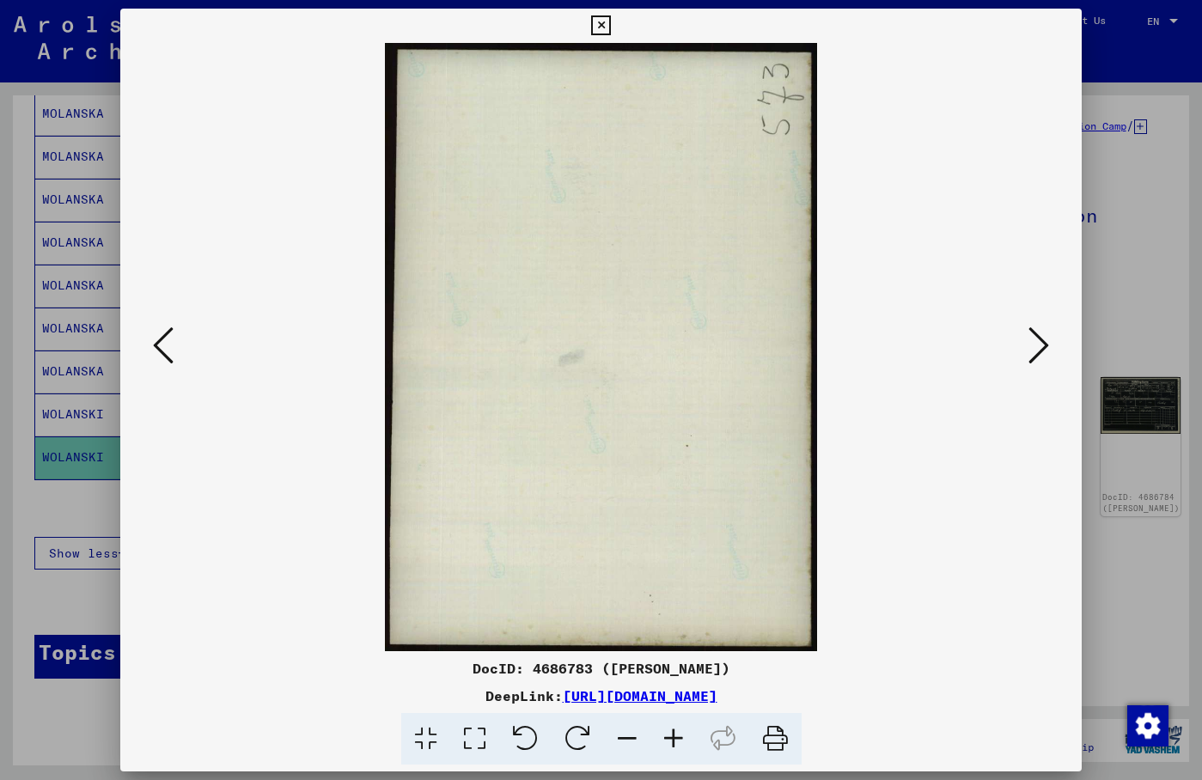
click at [165, 337] on icon at bounding box center [163, 345] width 21 height 41
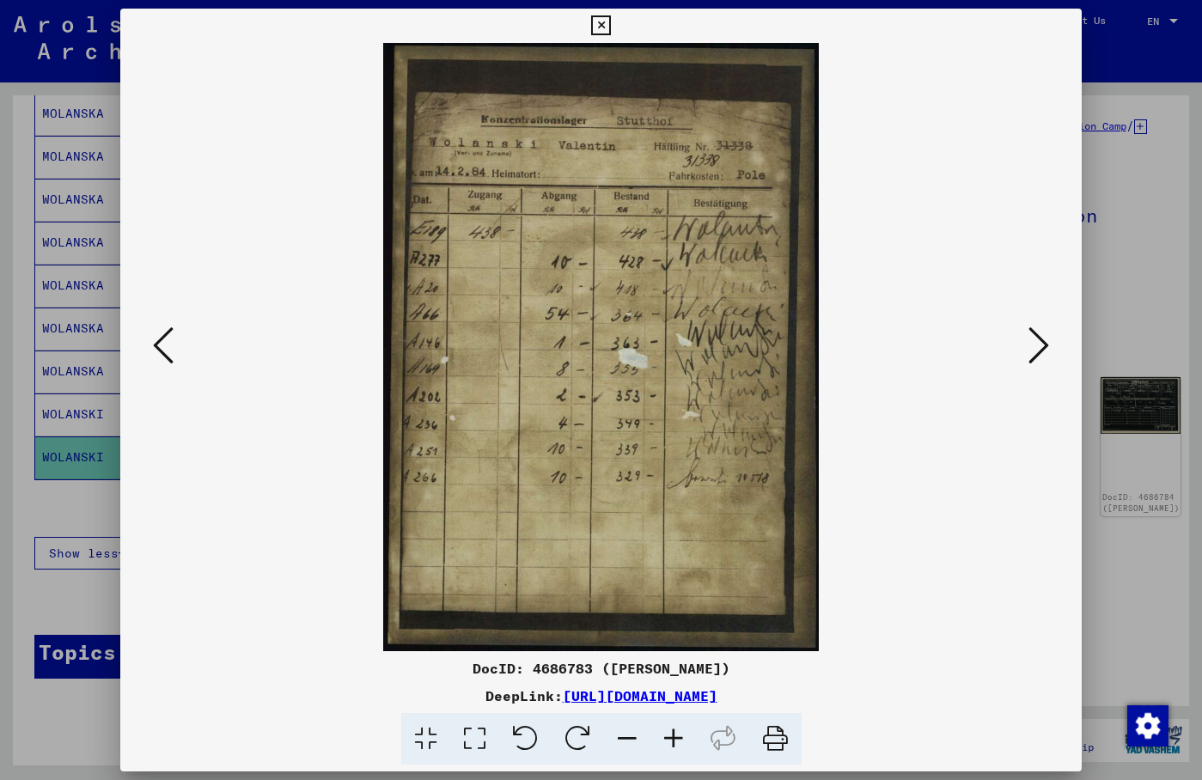
click at [1085, 24] on div at bounding box center [601, 390] width 1202 height 780
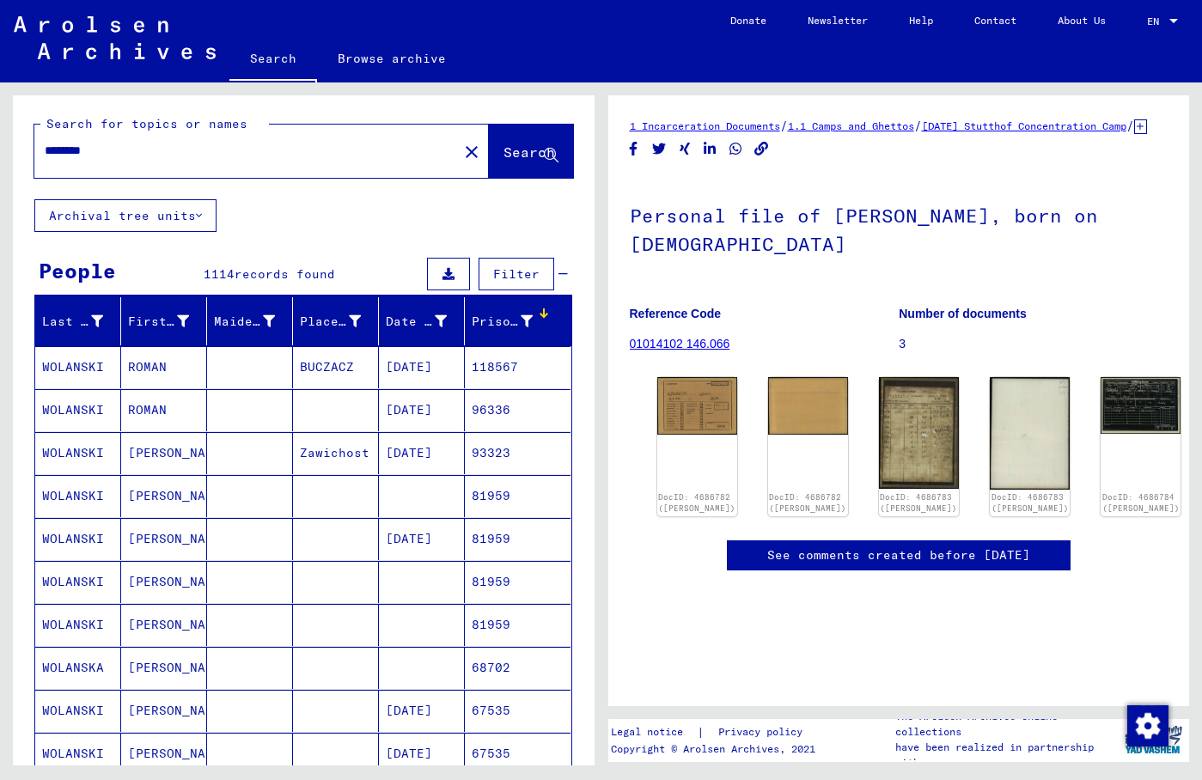
scroll to position [0, 0]
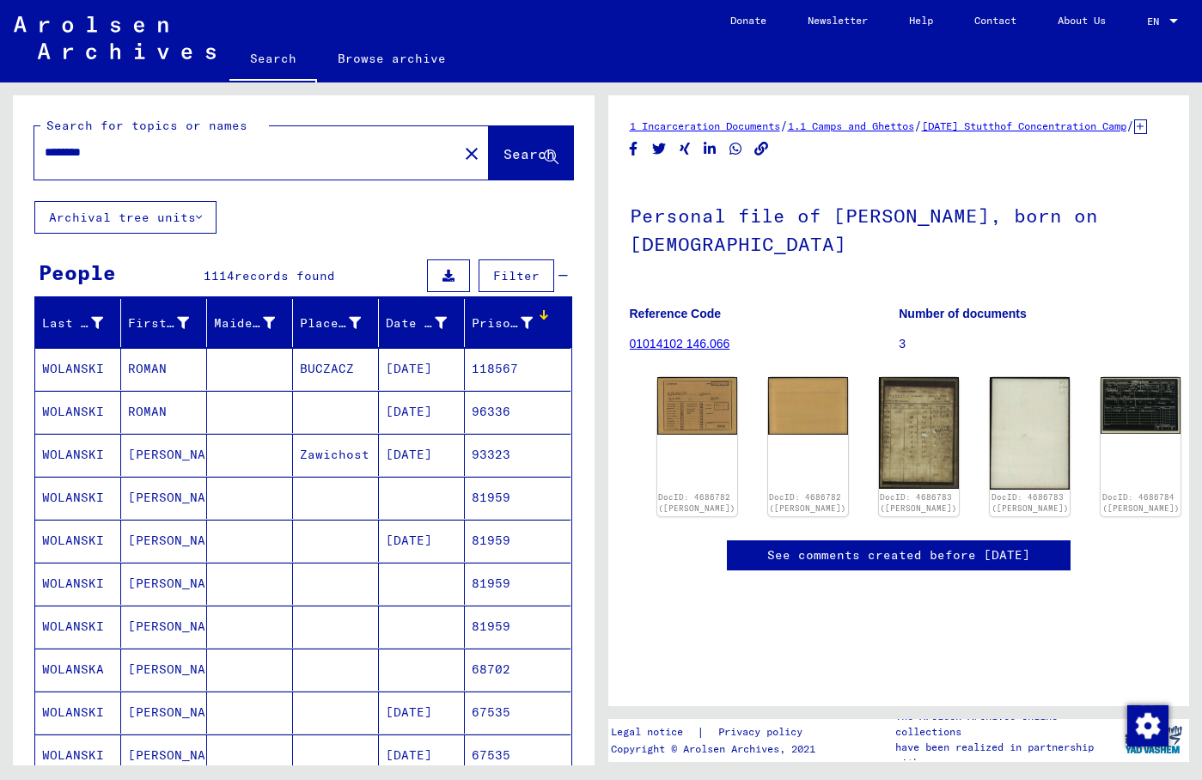
drag, startPoint x: 125, startPoint y: 156, endPoint x: 2, endPoint y: 161, distance: 123.0
click at [45, 161] on input "********" at bounding box center [246, 153] width 403 height 18
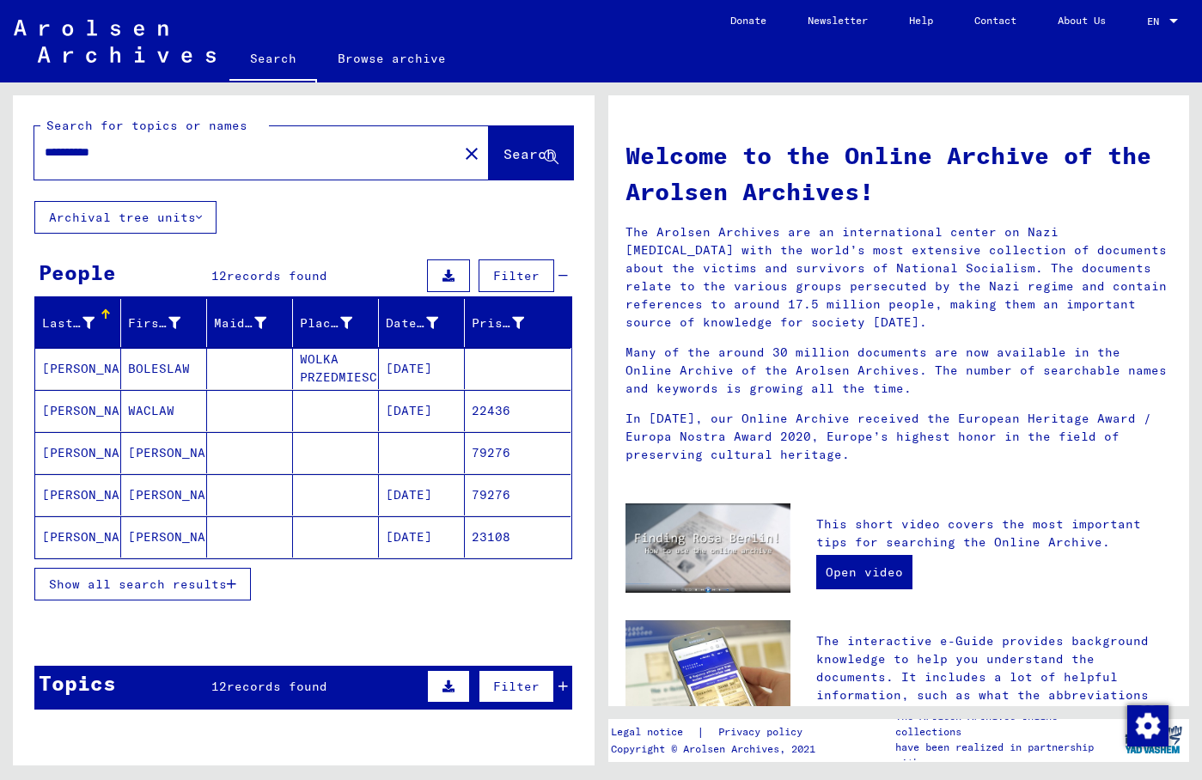
click at [95, 404] on mat-cell "[PERSON_NAME]" at bounding box center [78, 410] width 86 height 41
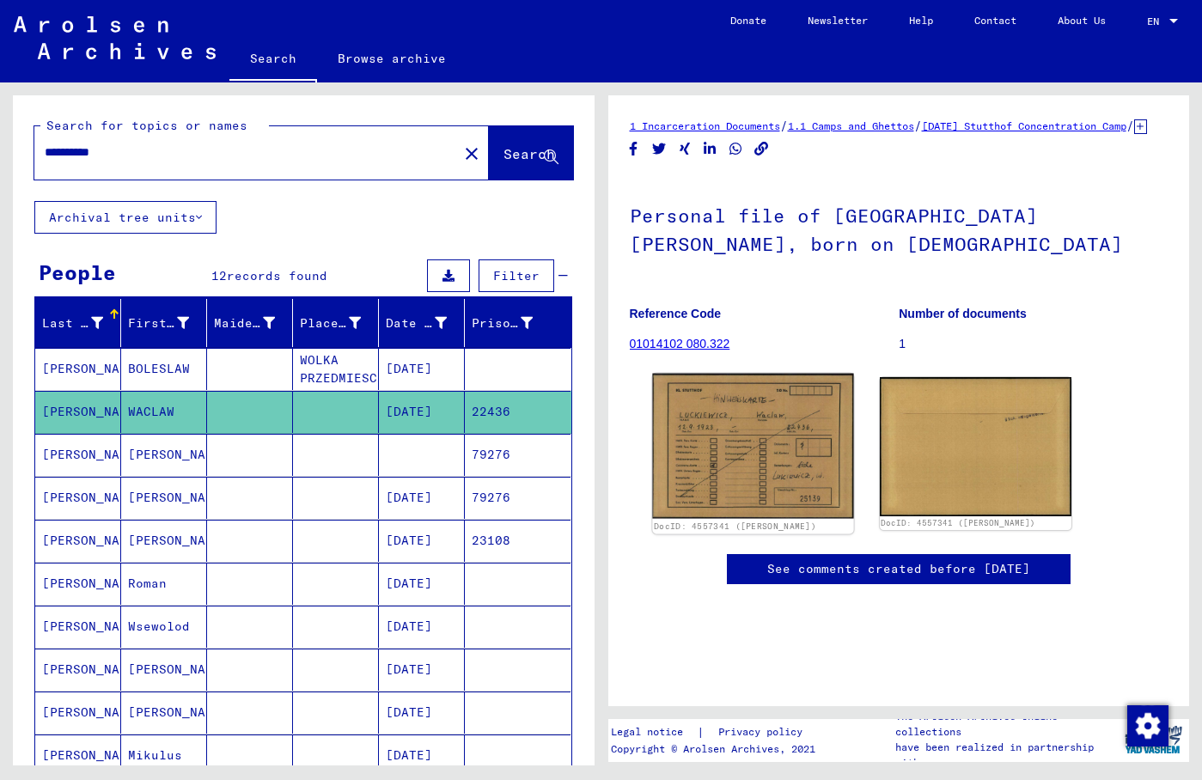
click at [798, 439] on img at bounding box center [752, 446] width 201 height 145
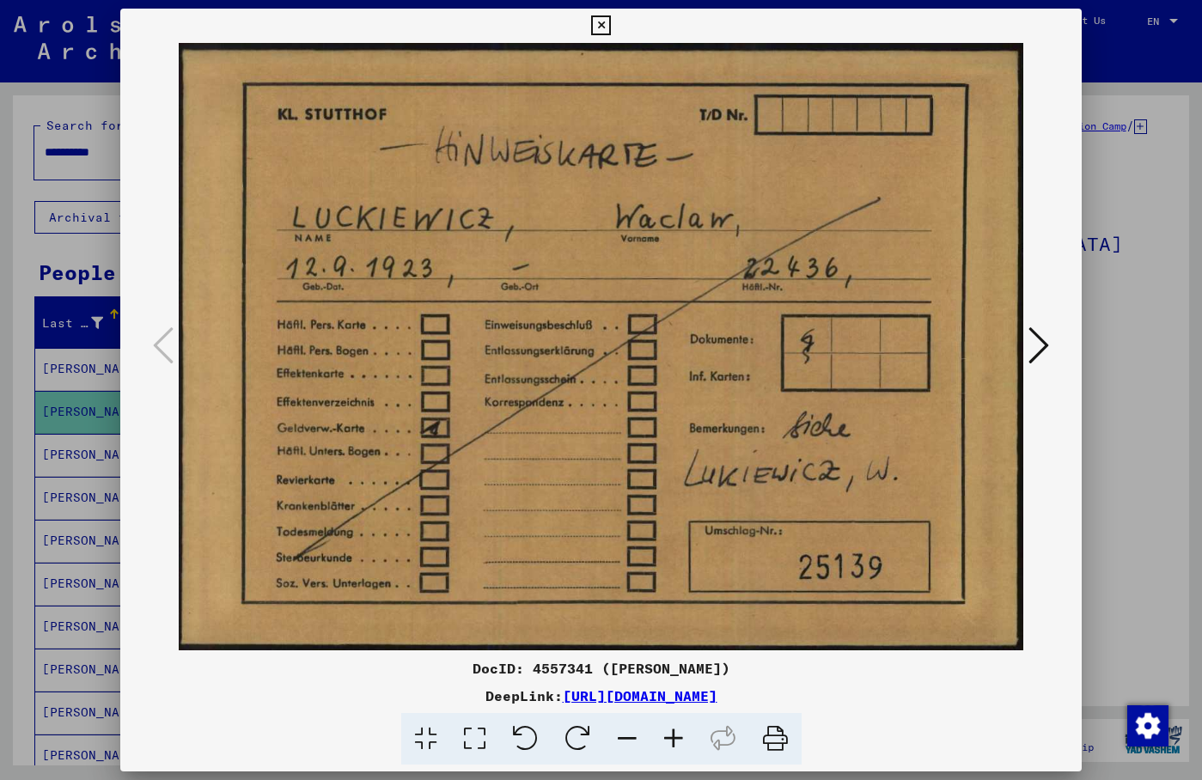
click at [611, 23] on icon at bounding box center [601, 25] width 20 height 21
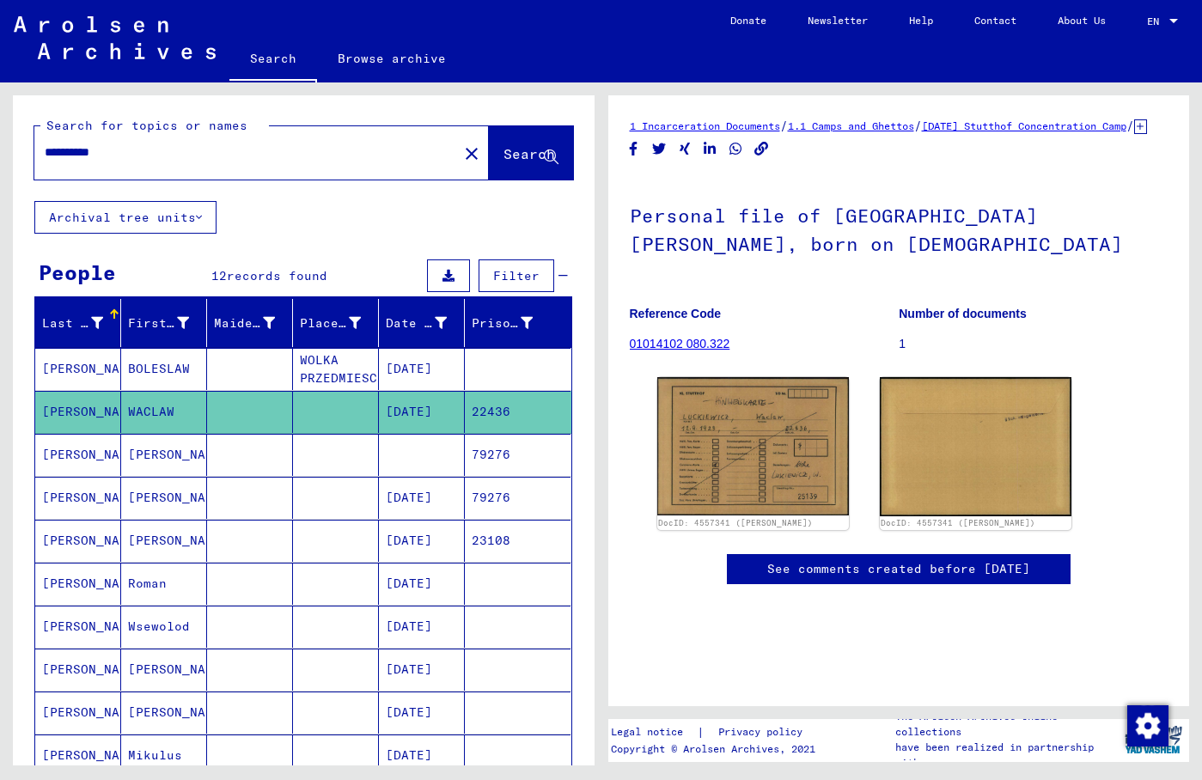
click at [514, 319] on div "Prisoner #" at bounding box center [502, 324] width 61 height 18
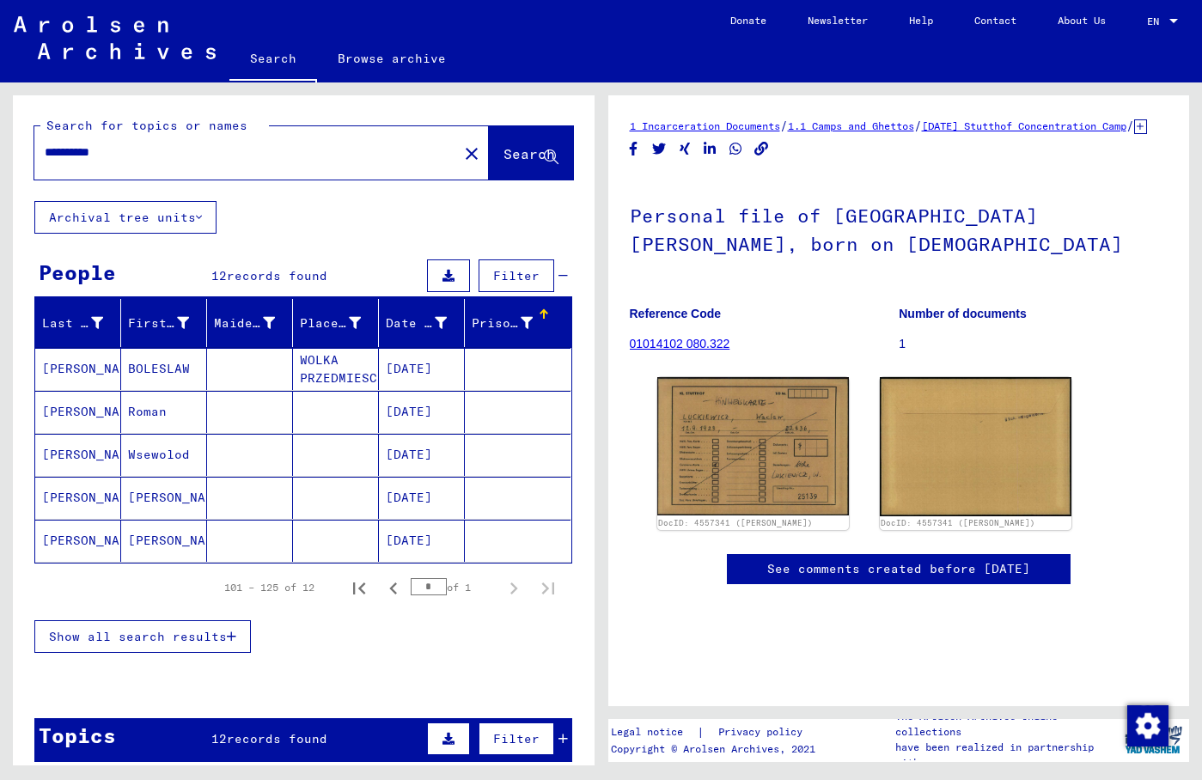
click at [514, 319] on div "Prisoner #" at bounding box center [502, 324] width 61 height 18
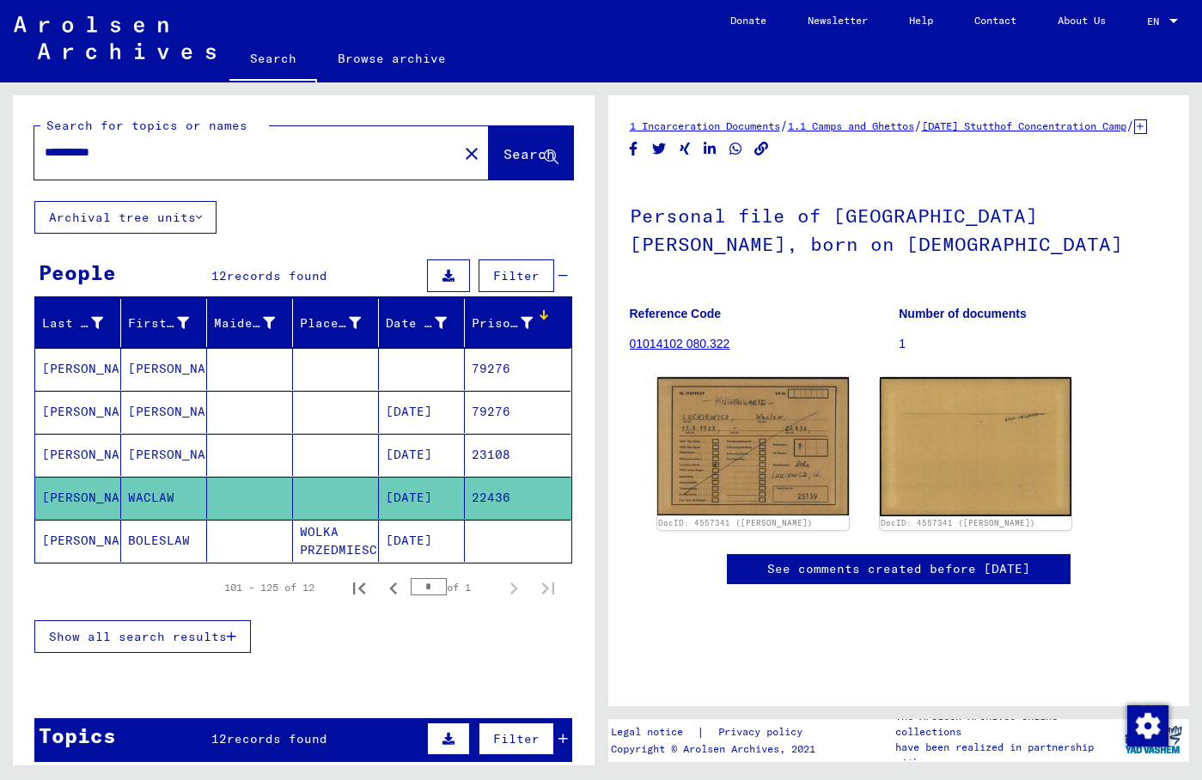
drag, startPoint x: 148, startPoint y: 150, endPoint x: -87, endPoint y: 150, distance: 234.6
click at [45, 150] on input "**********" at bounding box center [246, 153] width 403 height 18
type input "*****"
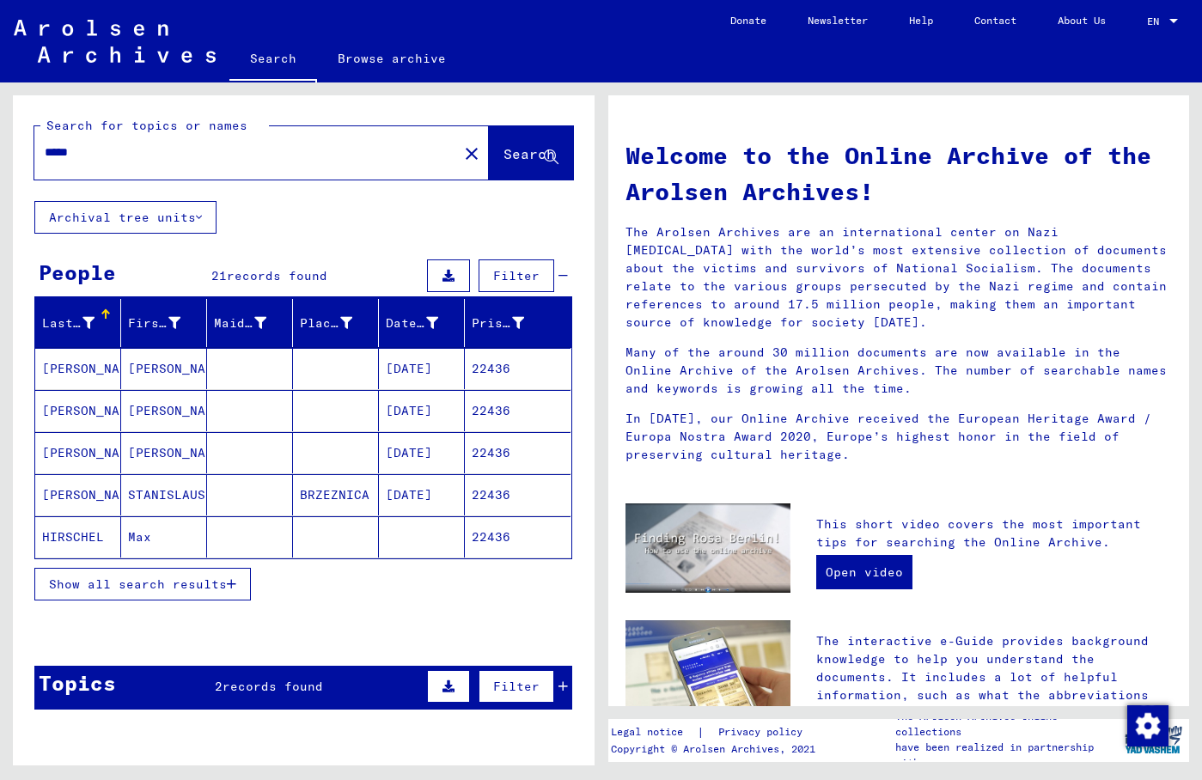
click at [190, 578] on span "Show all search results" at bounding box center [138, 584] width 178 height 15
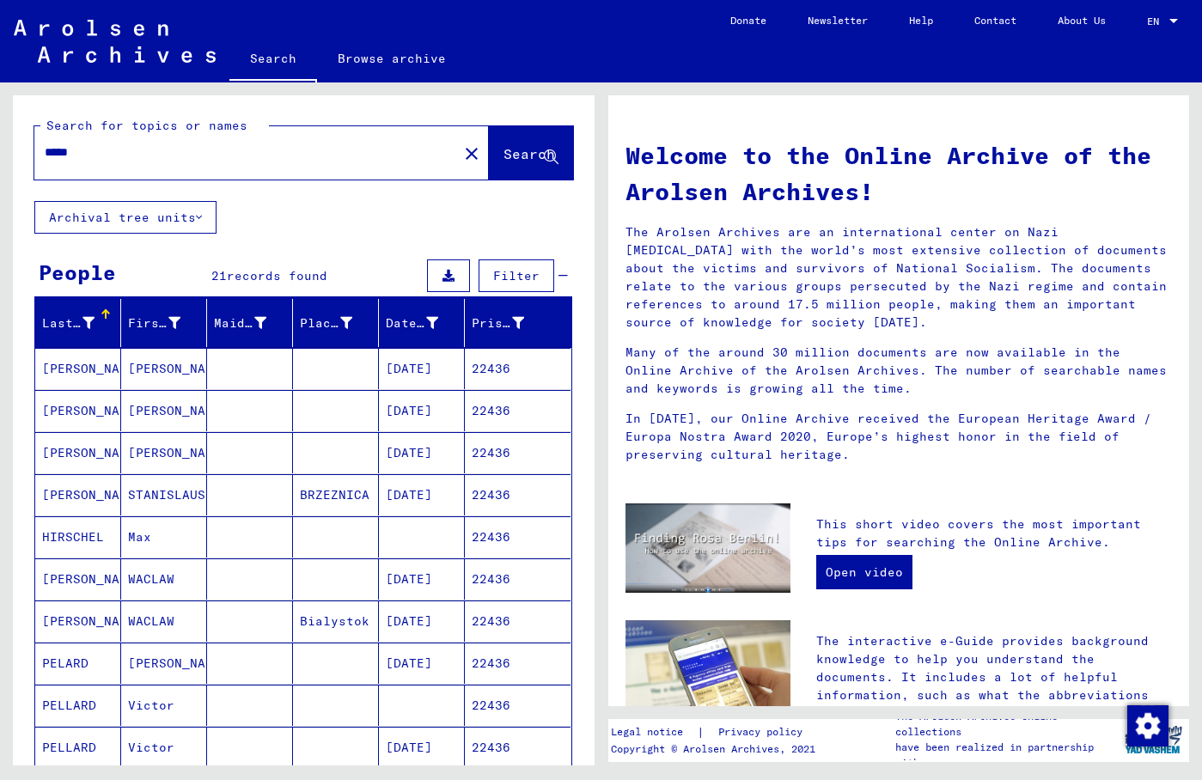
scroll to position [278, 0]
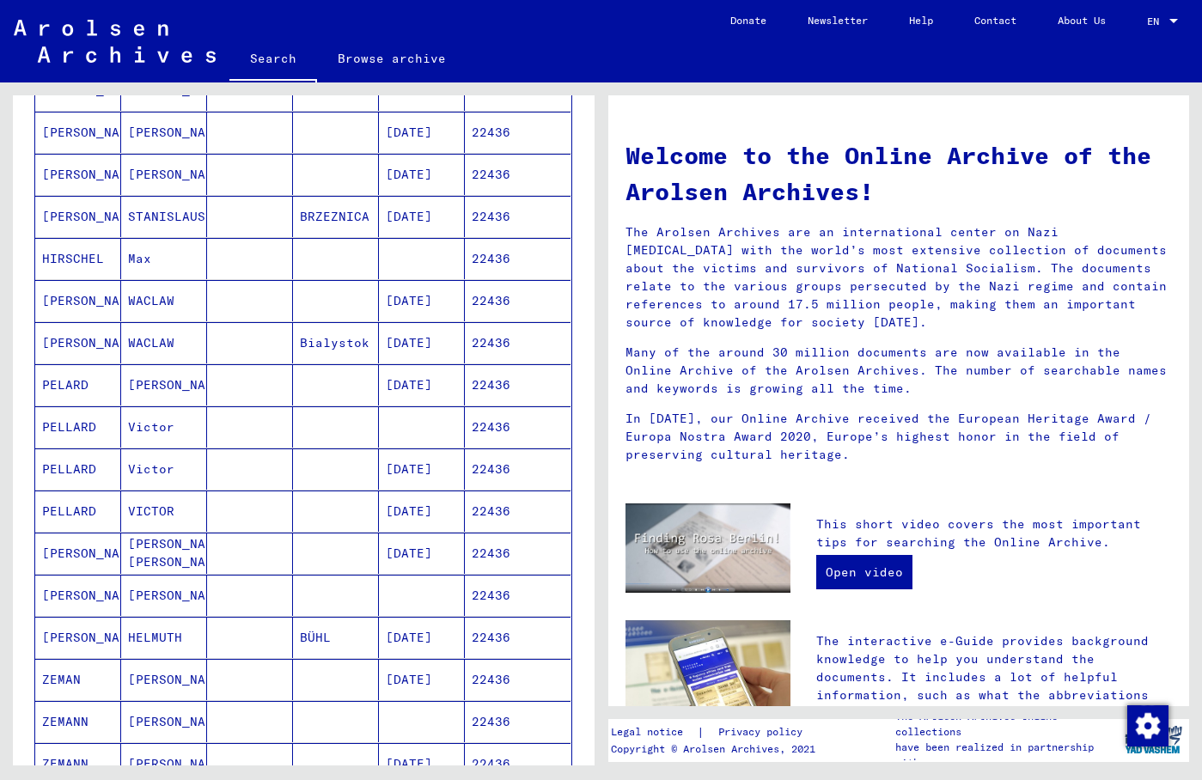
click at [448, 296] on mat-cell "[DATE]" at bounding box center [422, 300] width 86 height 41
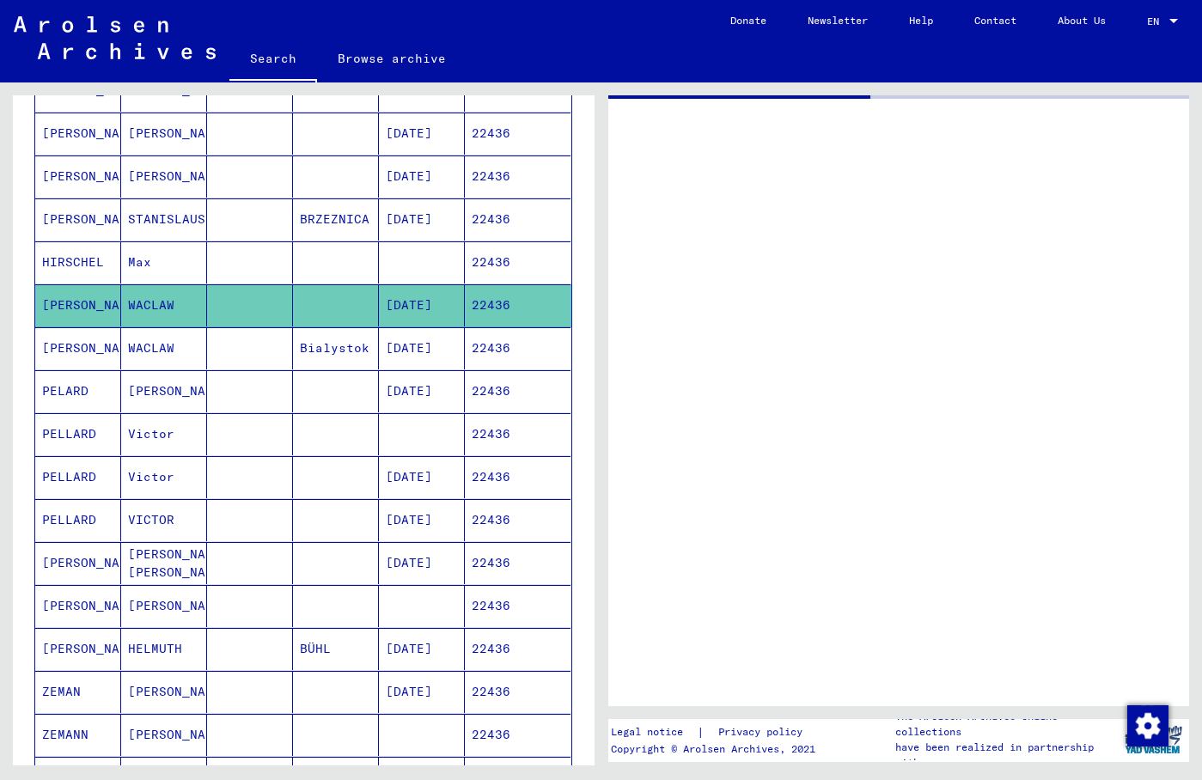
scroll to position [279, 0]
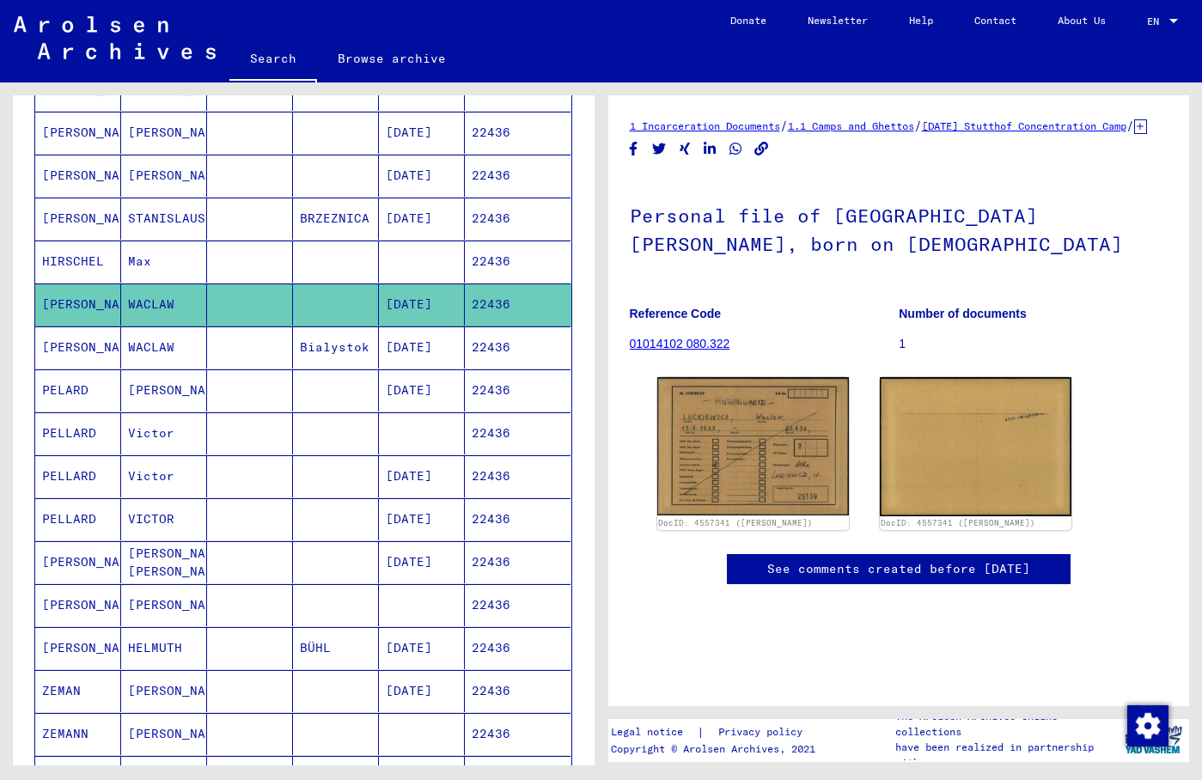
click at [443, 349] on mat-cell "[DATE]" at bounding box center [422, 348] width 86 height 42
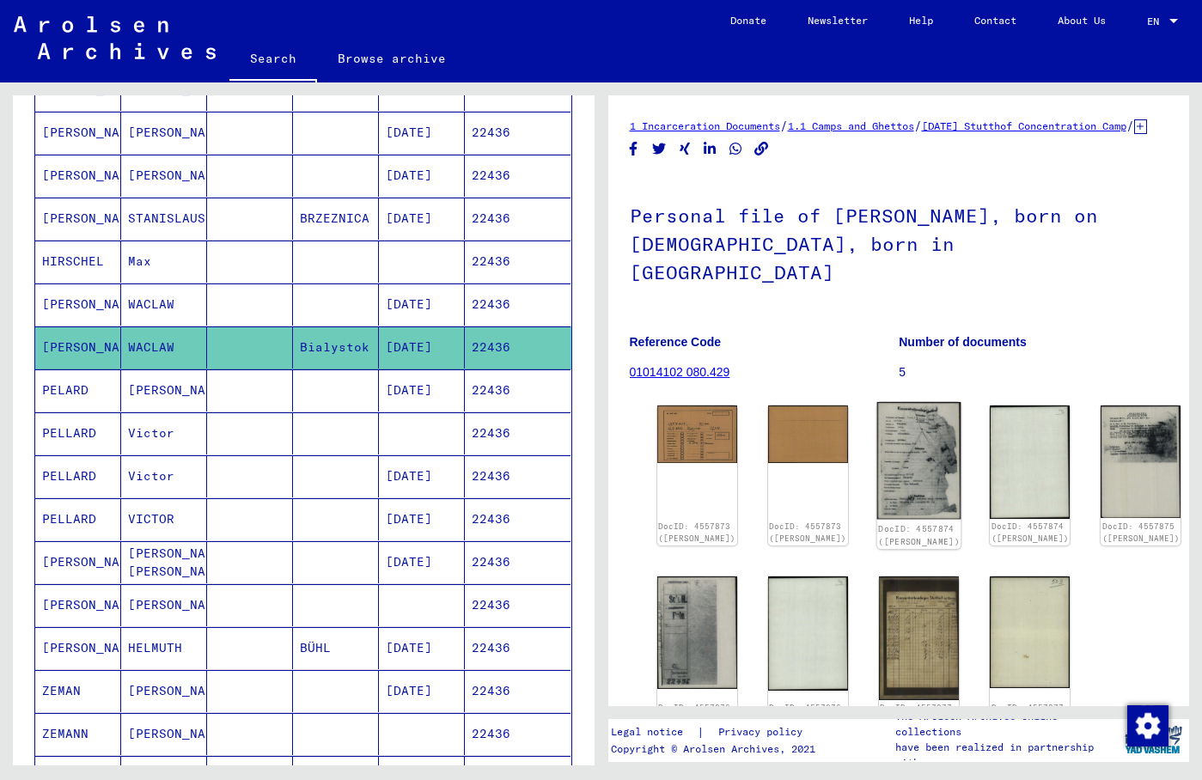
click at [877, 428] on img at bounding box center [919, 461] width 84 height 118
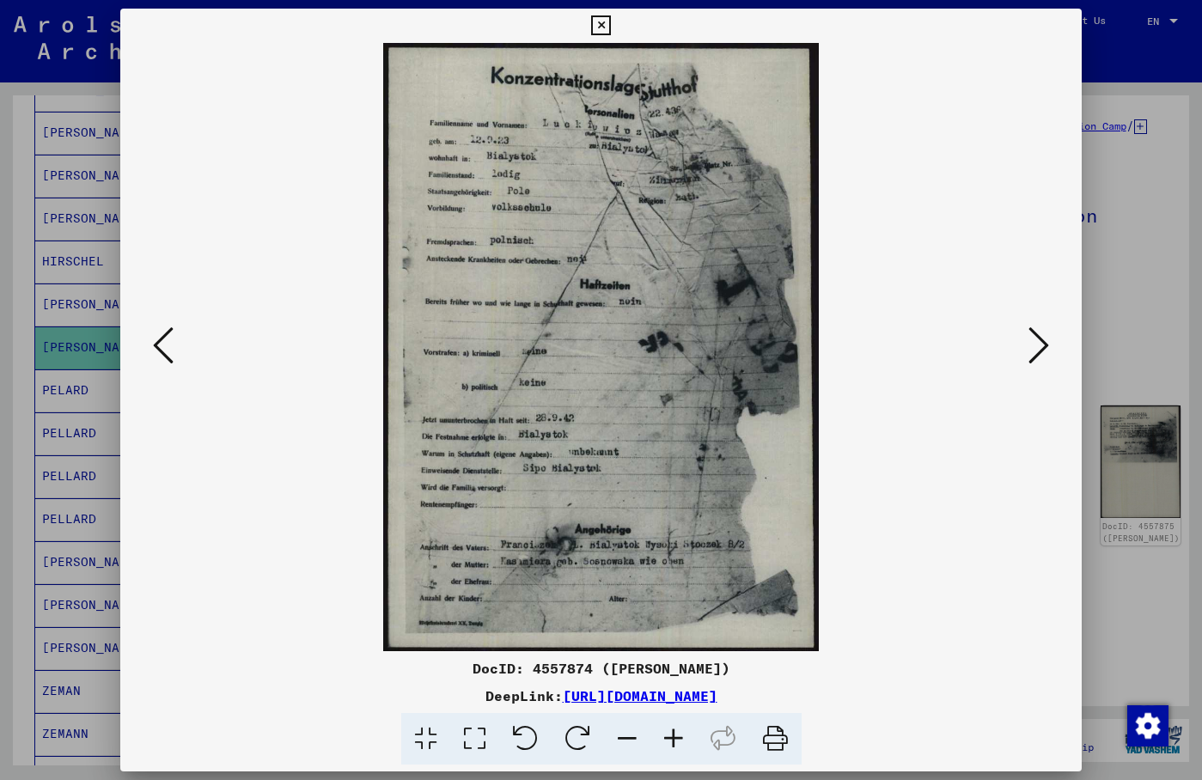
click at [970, 118] on img at bounding box center [601, 347] width 845 height 608
click at [925, 334] on img at bounding box center [601, 347] width 845 height 608
drag, startPoint x: 969, startPoint y: 167, endPoint x: 889, endPoint y: 186, distance: 81.5
click at [969, 167] on img at bounding box center [601, 347] width 845 height 608
click at [908, 266] on img at bounding box center [601, 347] width 845 height 608
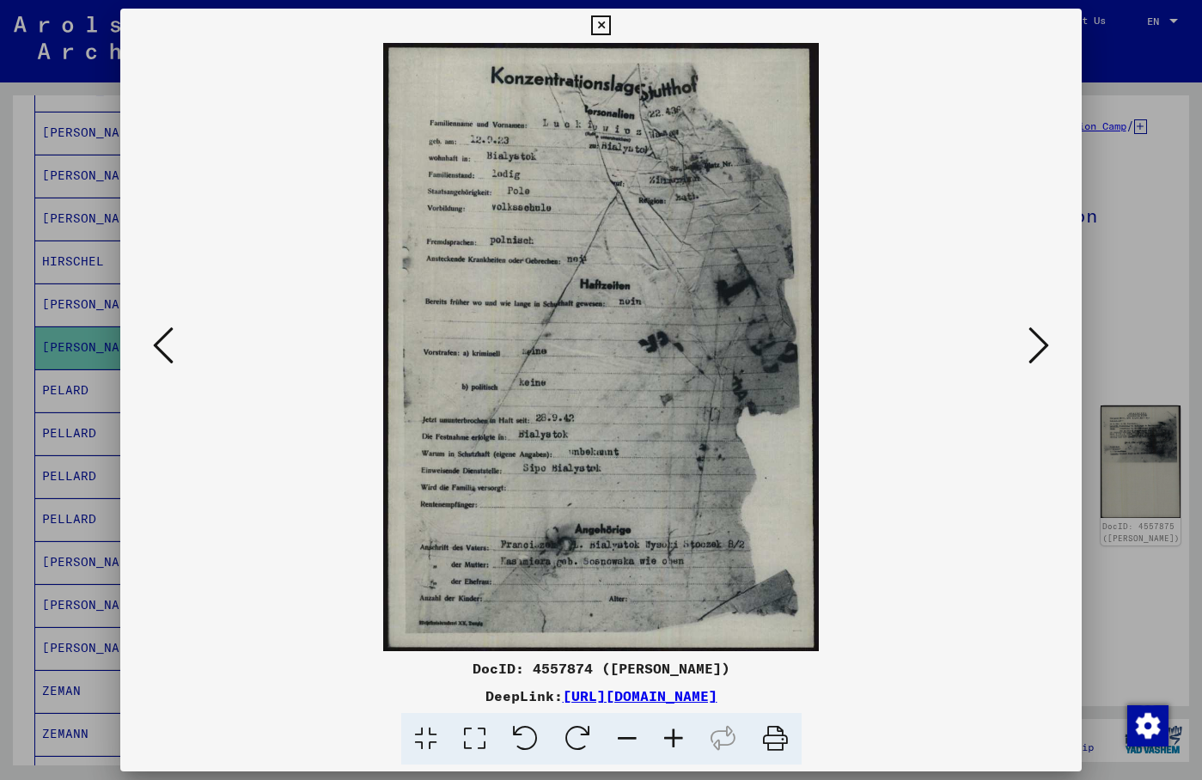
click at [469, 736] on icon at bounding box center [474, 739] width 49 height 52
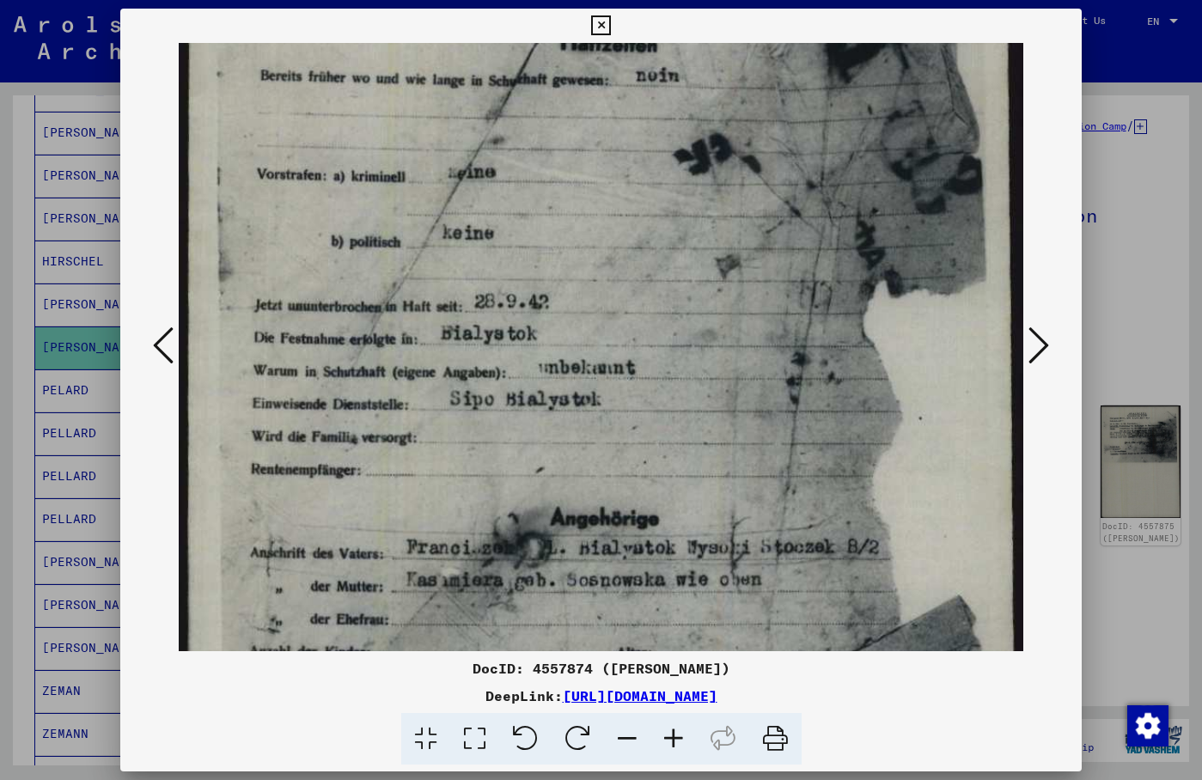
scroll to position [489, 0]
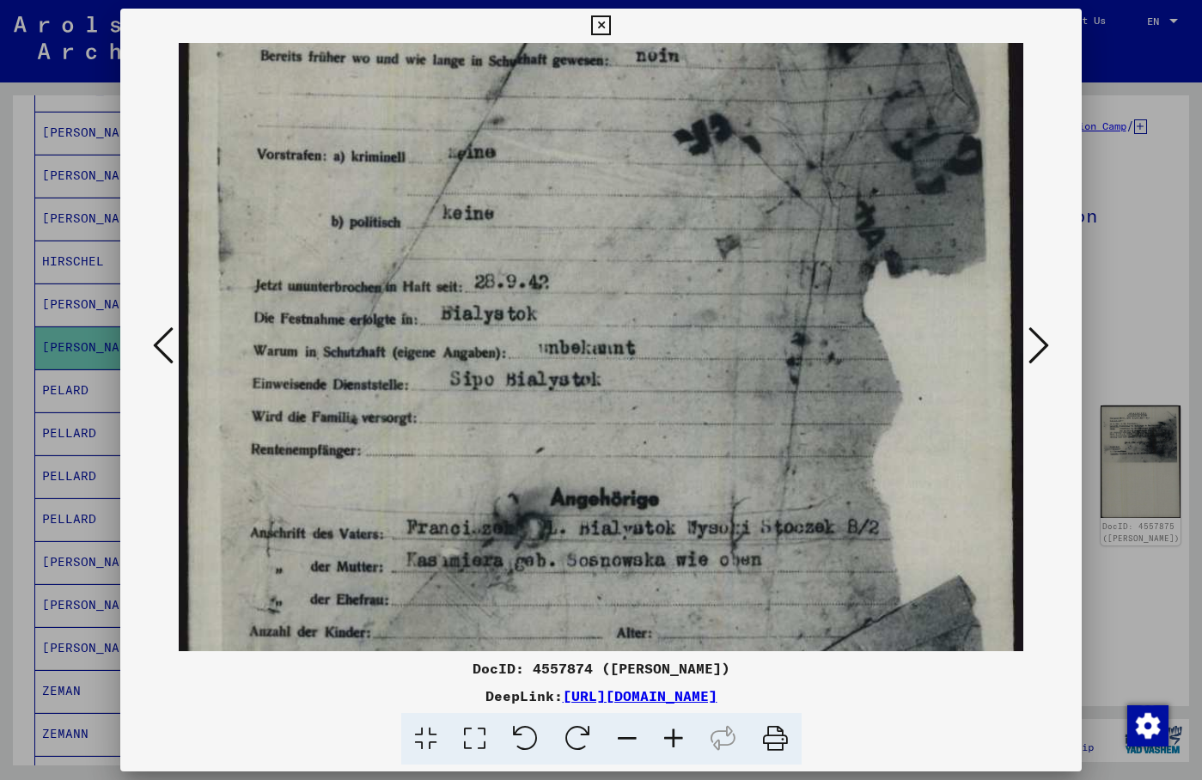
drag, startPoint x: 460, startPoint y: 558, endPoint x: 419, endPoint y: 69, distance: 490.7
click at [419, 69] on img at bounding box center [601, 145] width 845 height 1182
click at [1036, 182] on div at bounding box center [601, 347] width 962 height 608
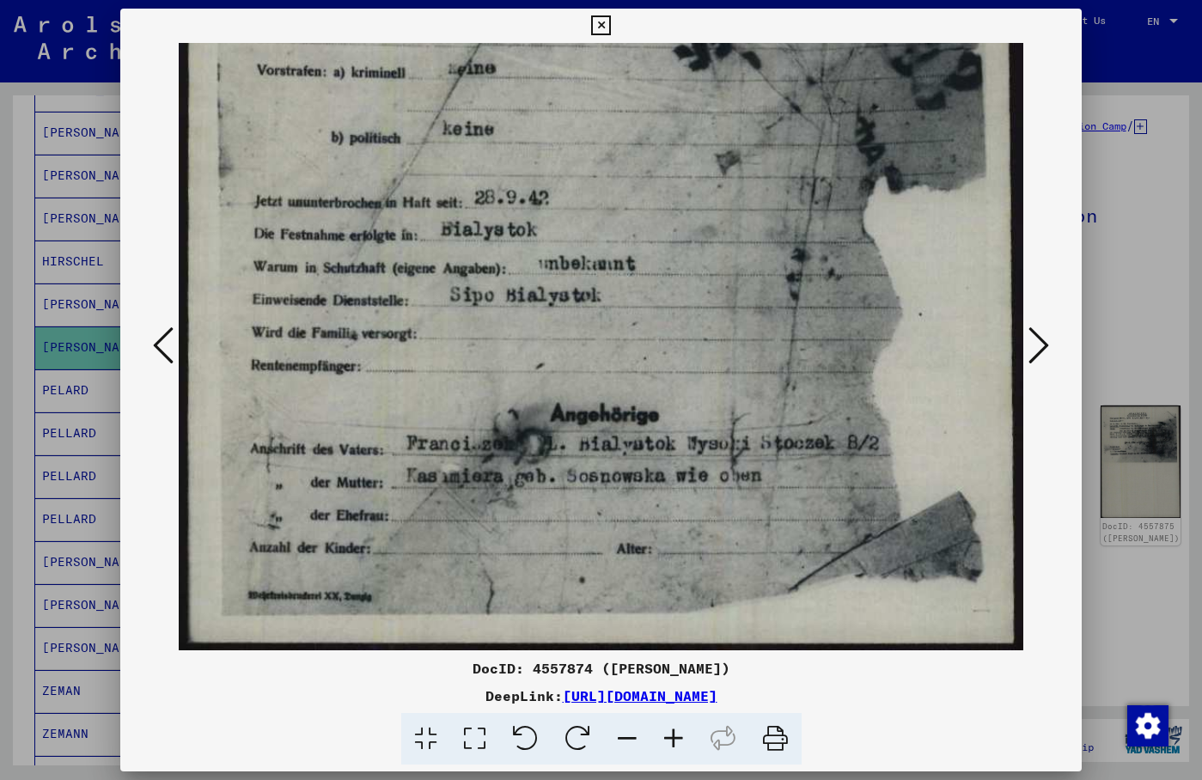
scroll to position [583, 0]
drag, startPoint x: 553, startPoint y: 454, endPoint x: 561, endPoint y: 325, distance: 129.1
click at [561, 325] on img at bounding box center [601, 61] width 845 height 1182
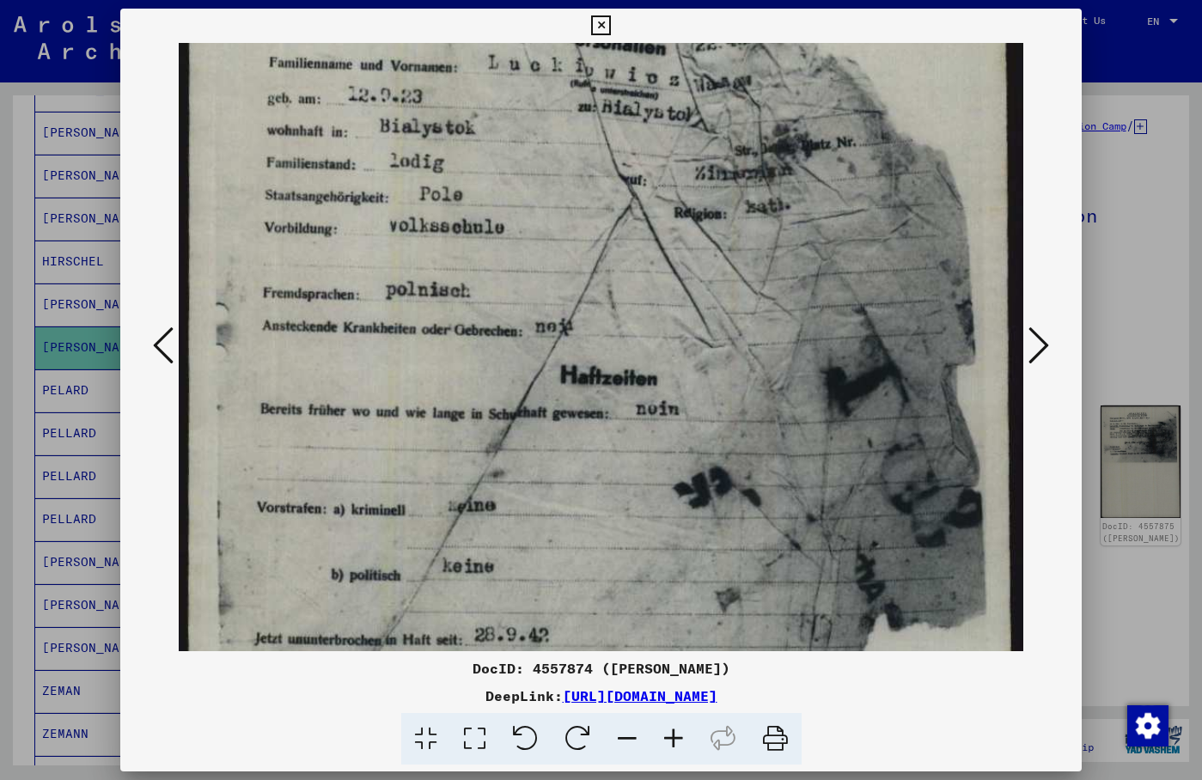
scroll to position [84, 0]
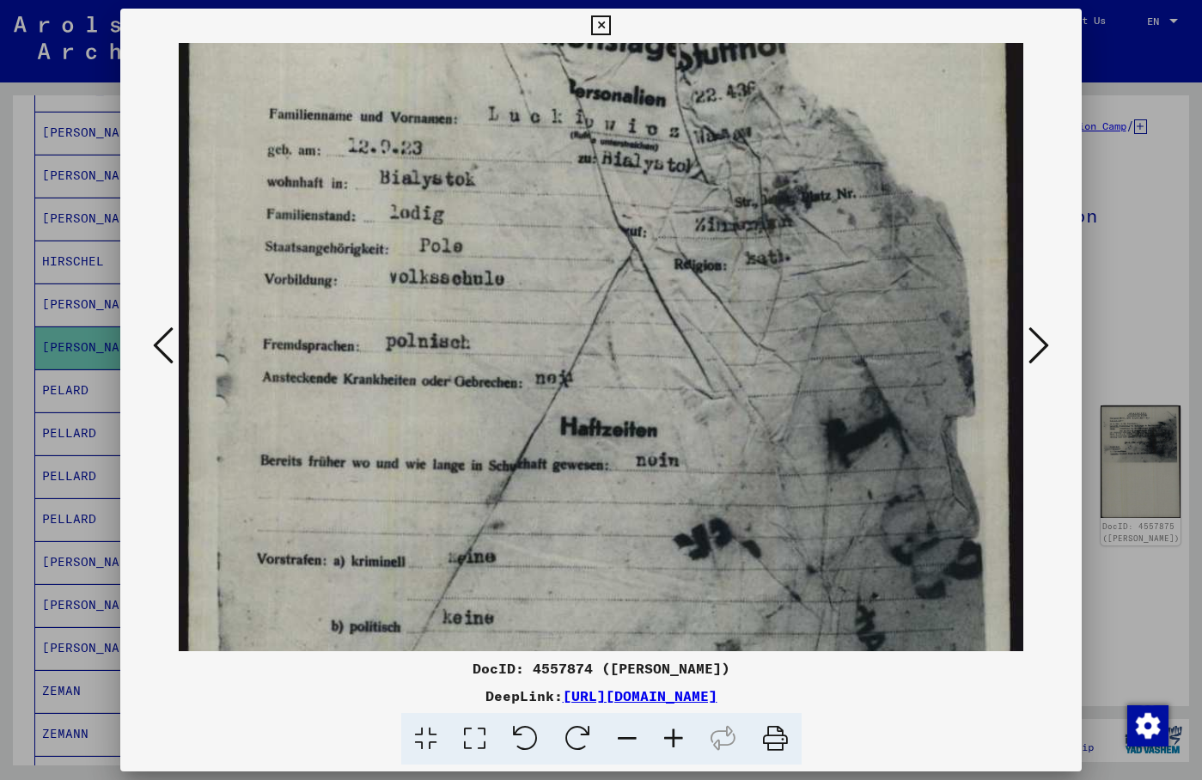
drag, startPoint x: 675, startPoint y: 127, endPoint x: 524, endPoint y: 626, distance: 520.9
click at [524, 626] on img at bounding box center [601, 550] width 845 height 1182
click at [170, 336] on icon at bounding box center [163, 345] width 21 height 41
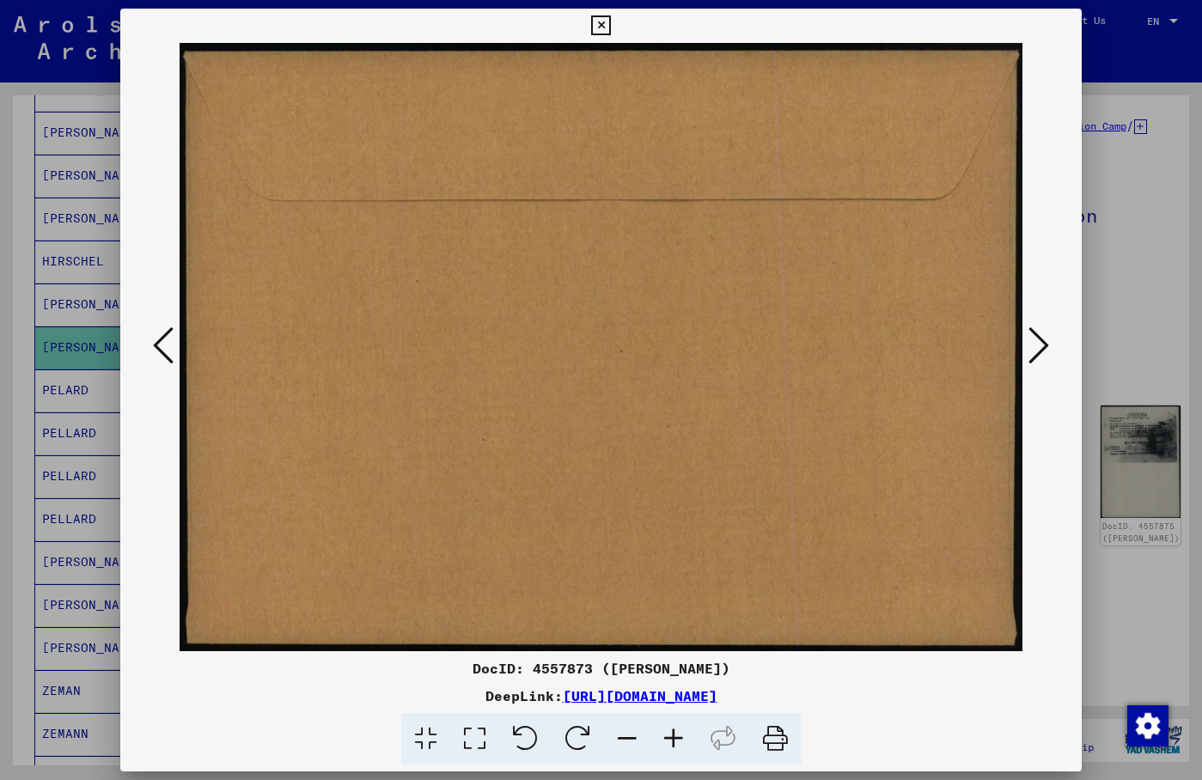
click at [170, 336] on icon at bounding box center [163, 345] width 21 height 41
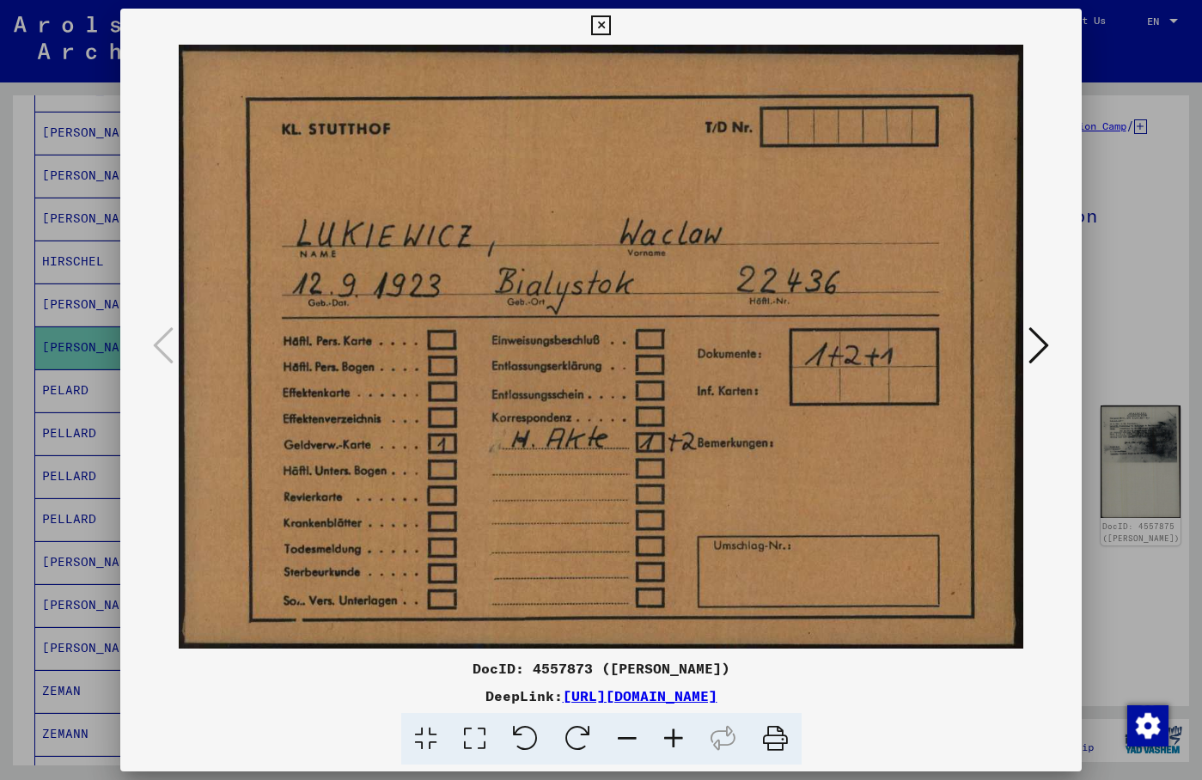
click at [1030, 339] on button at bounding box center [1039, 346] width 31 height 49
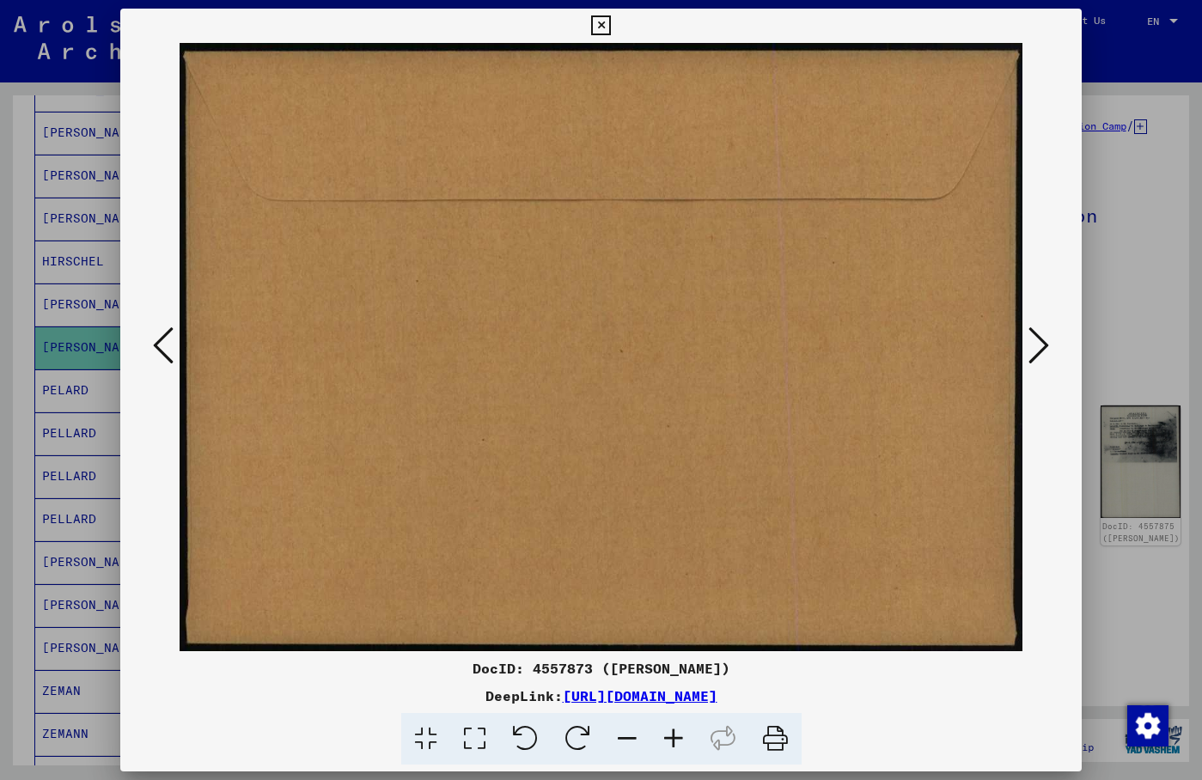
click at [1030, 339] on button at bounding box center [1039, 346] width 31 height 49
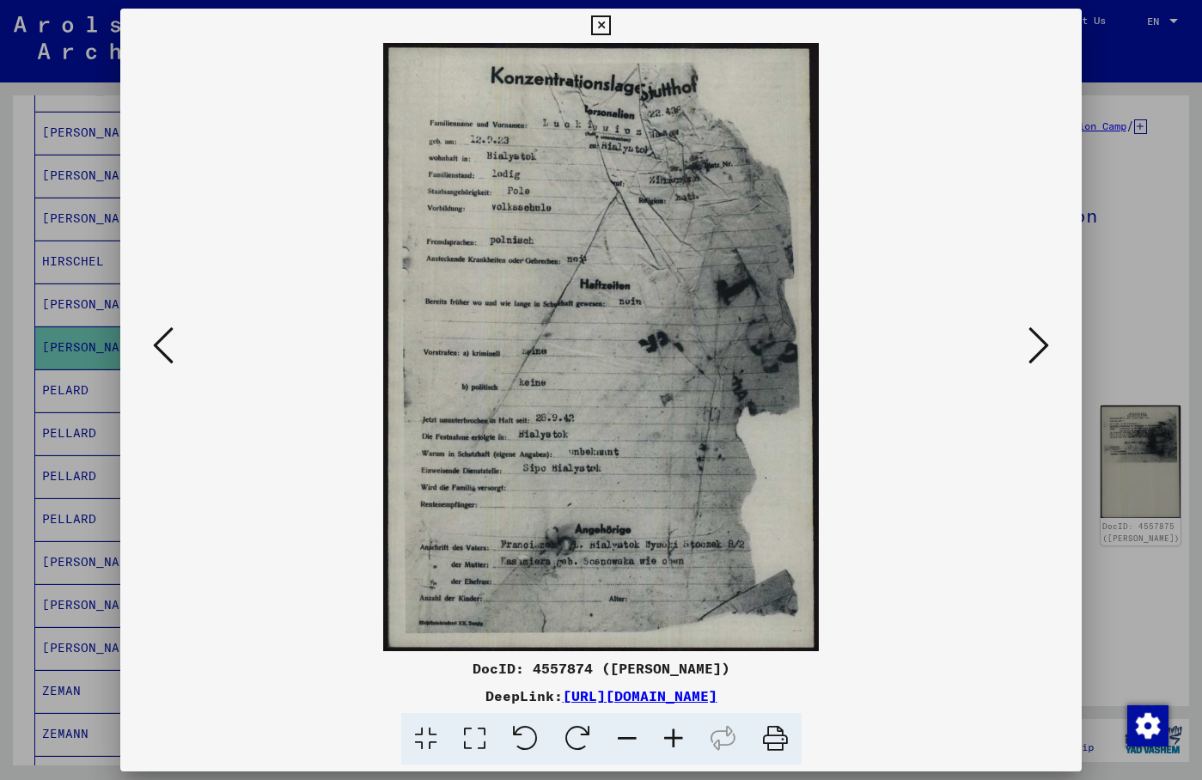
click at [1030, 339] on button at bounding box center [1039, 346] width 31 height 49
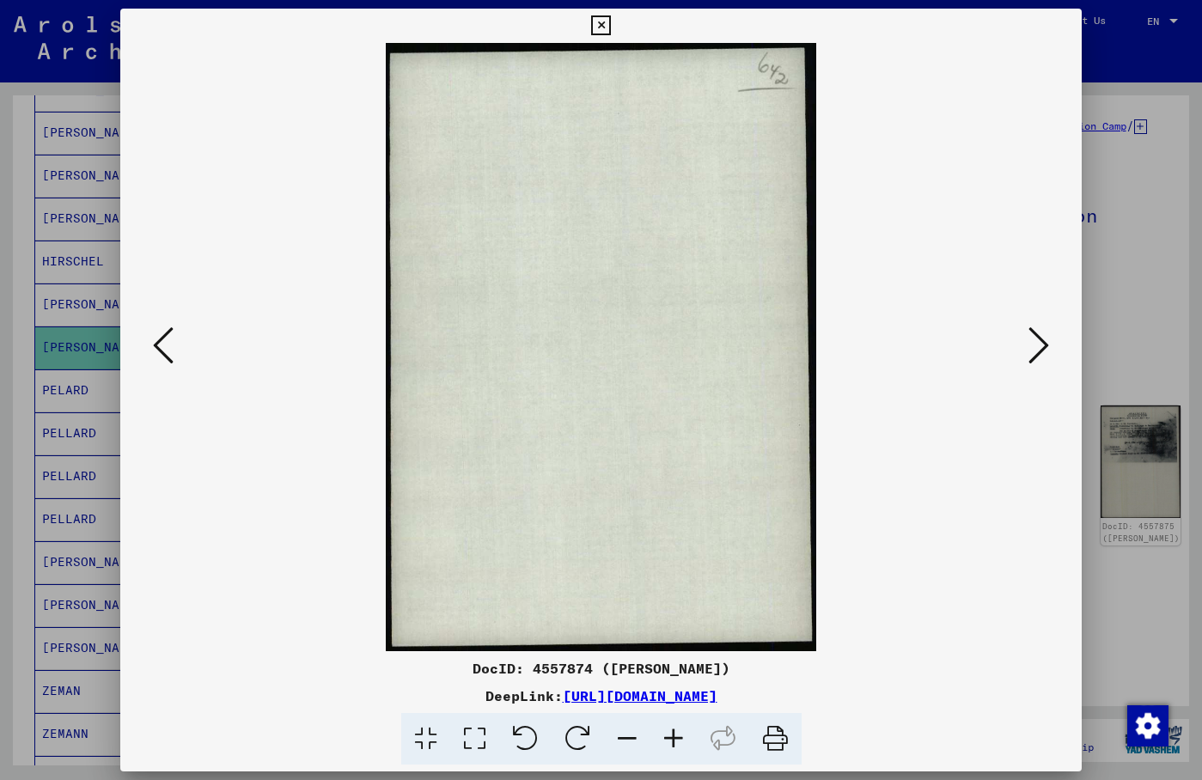
click at [1030, 339] on button at bounding box center [1039, 346] width 31 height 49
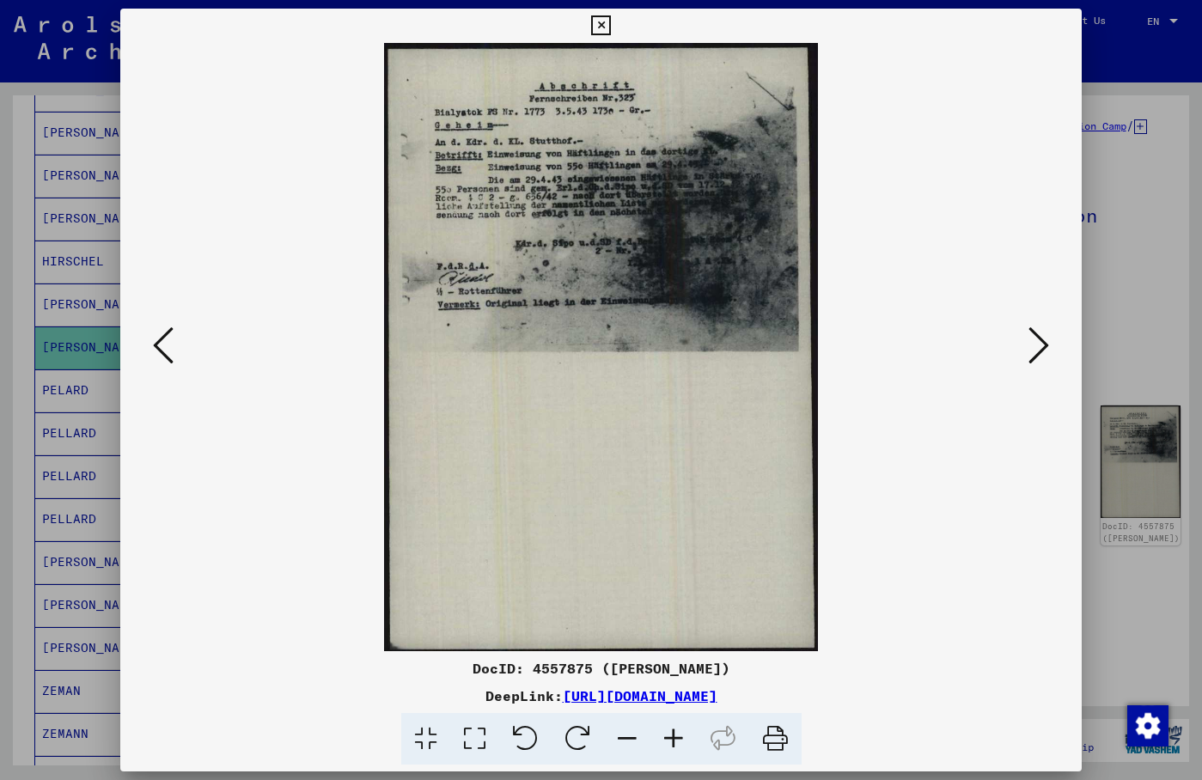
click at [470, 730] on icon at bounding box center [474, 739] width 49 height 52
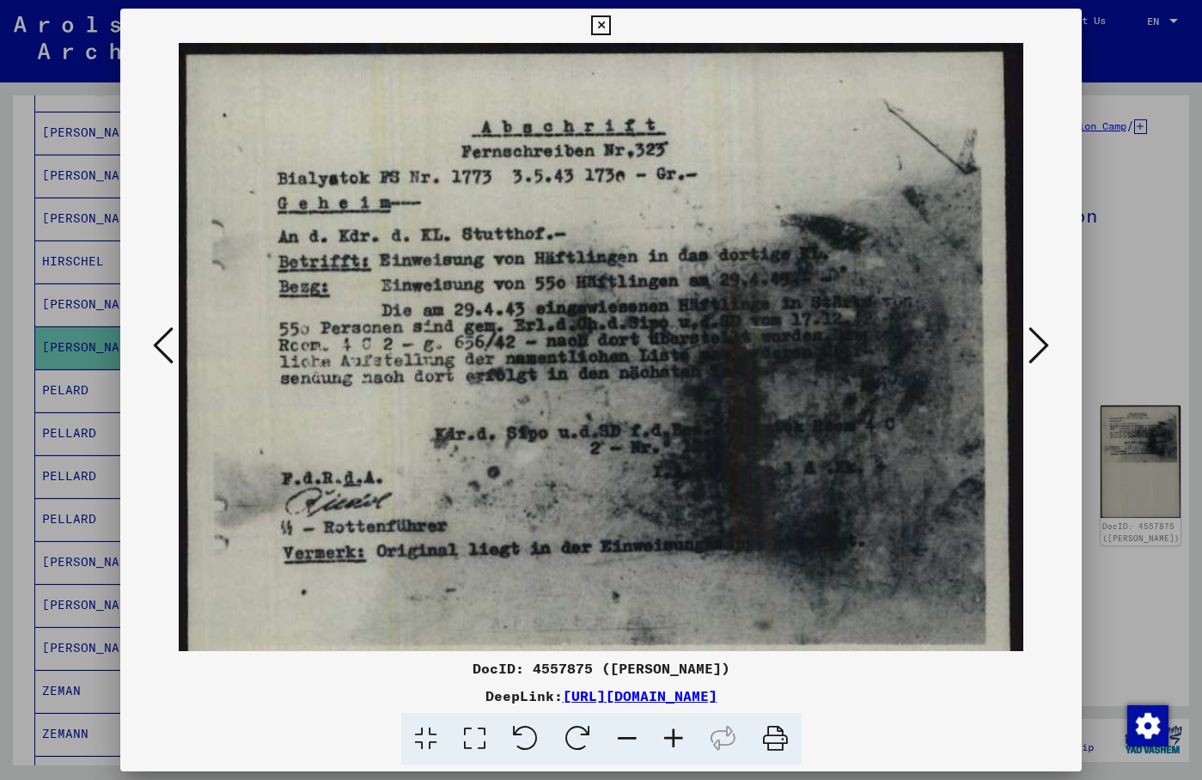
click at [1035, 348] on icon at bounding box center [1039, 345] width 21 height 41
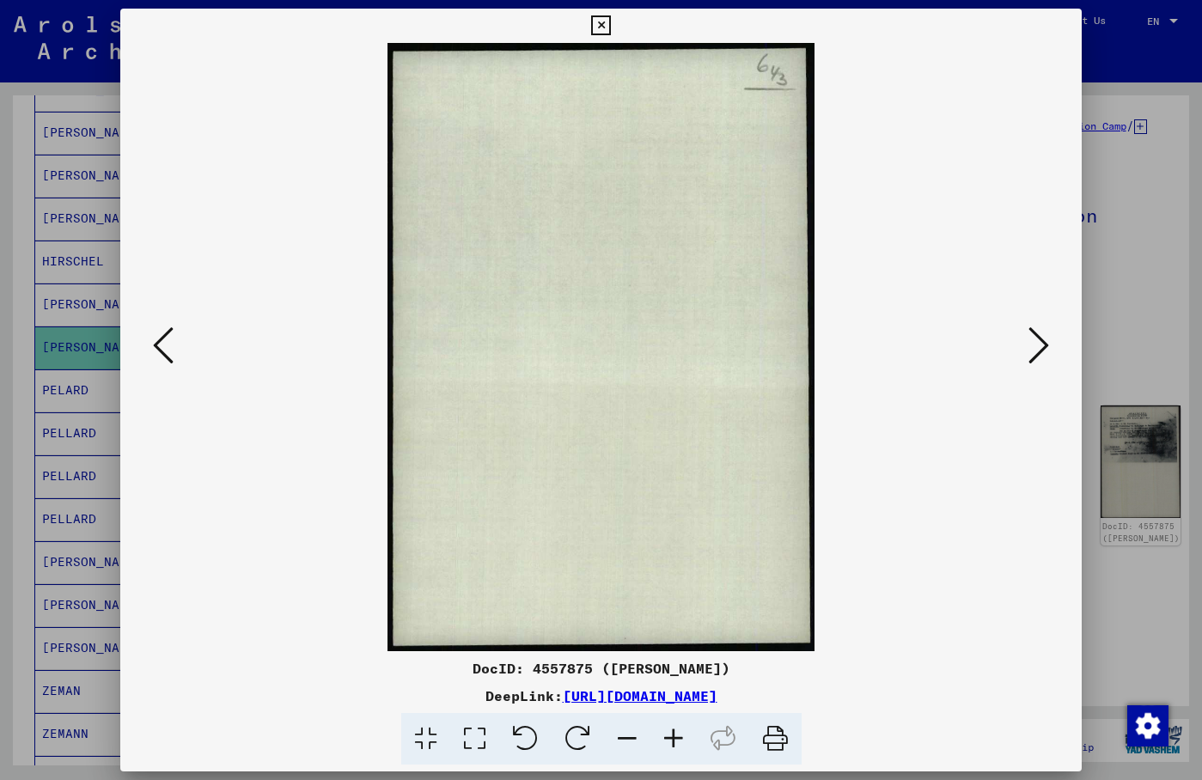
click at [1035, 348] on icon at bounding box center [1039, 345] width 21 height 41
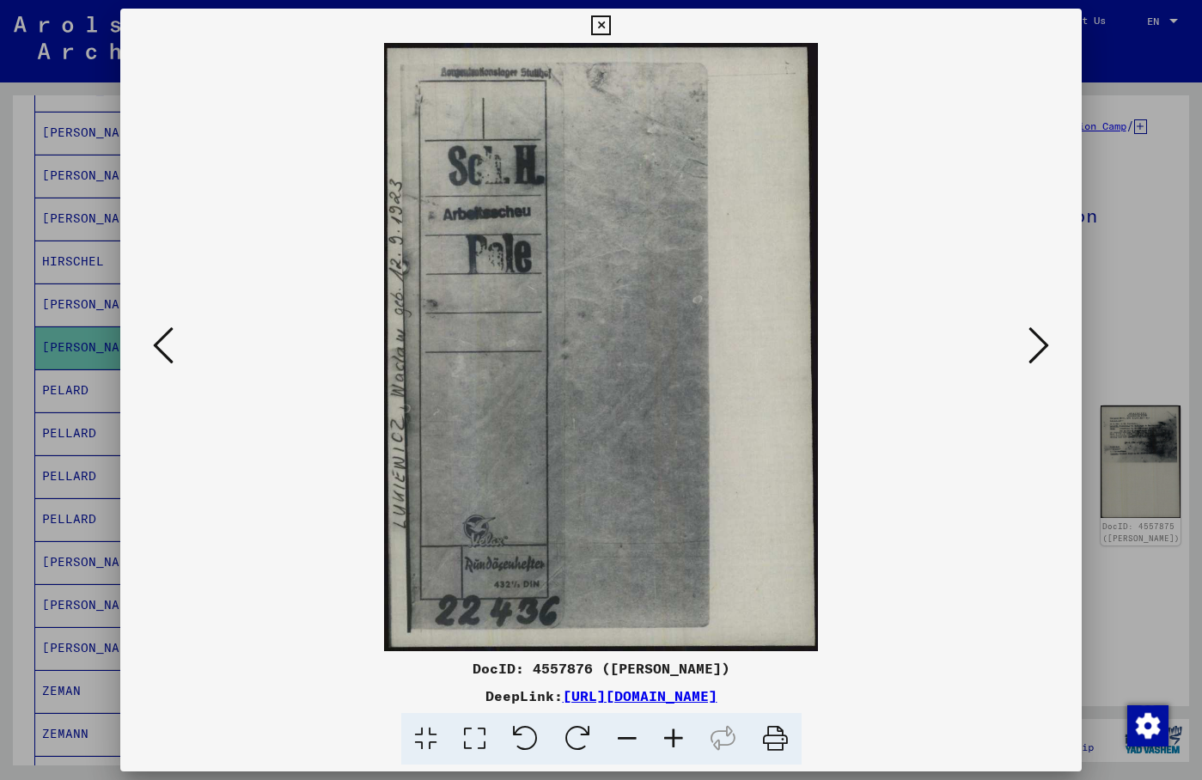
click at [1035, 348] on icon at bounding box center [1039, 345] width 21 height 41
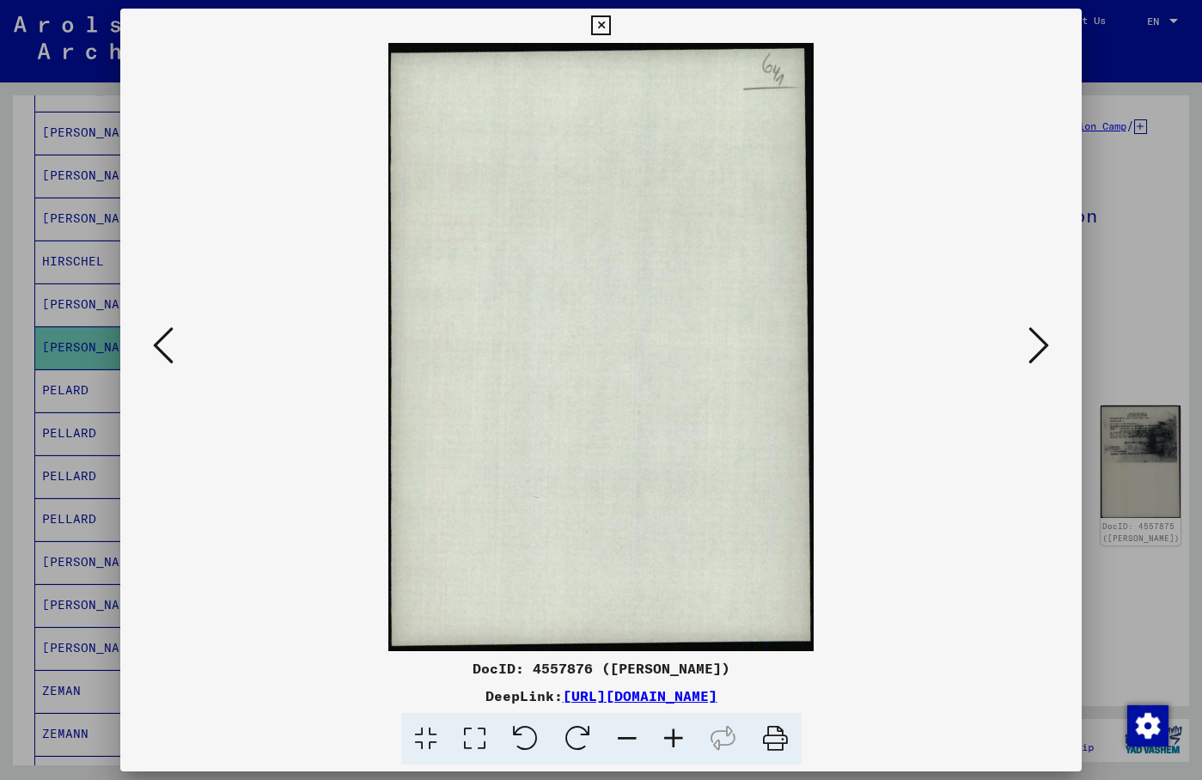
click at [1035, 348] on icon at bounding box center [1039, 345] width 21 height 41
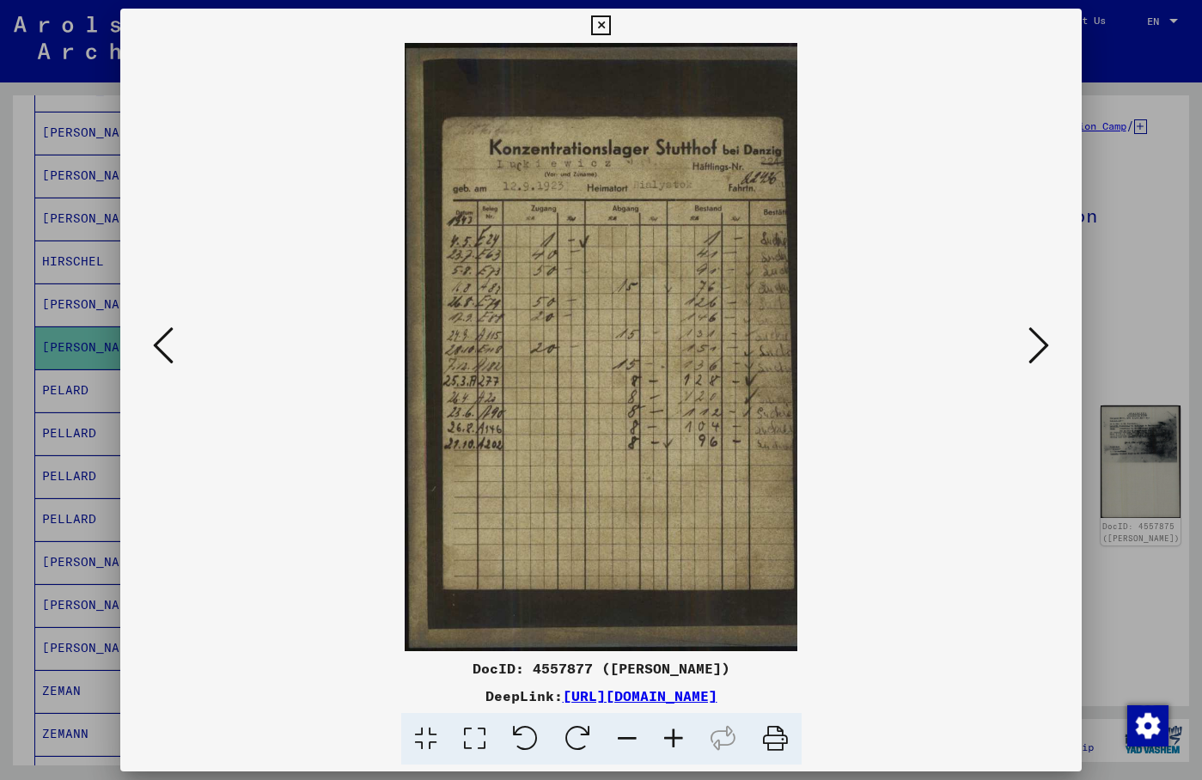
click at [1035, 348] on icon at bounding box center [1039, 345] width 21 height 41
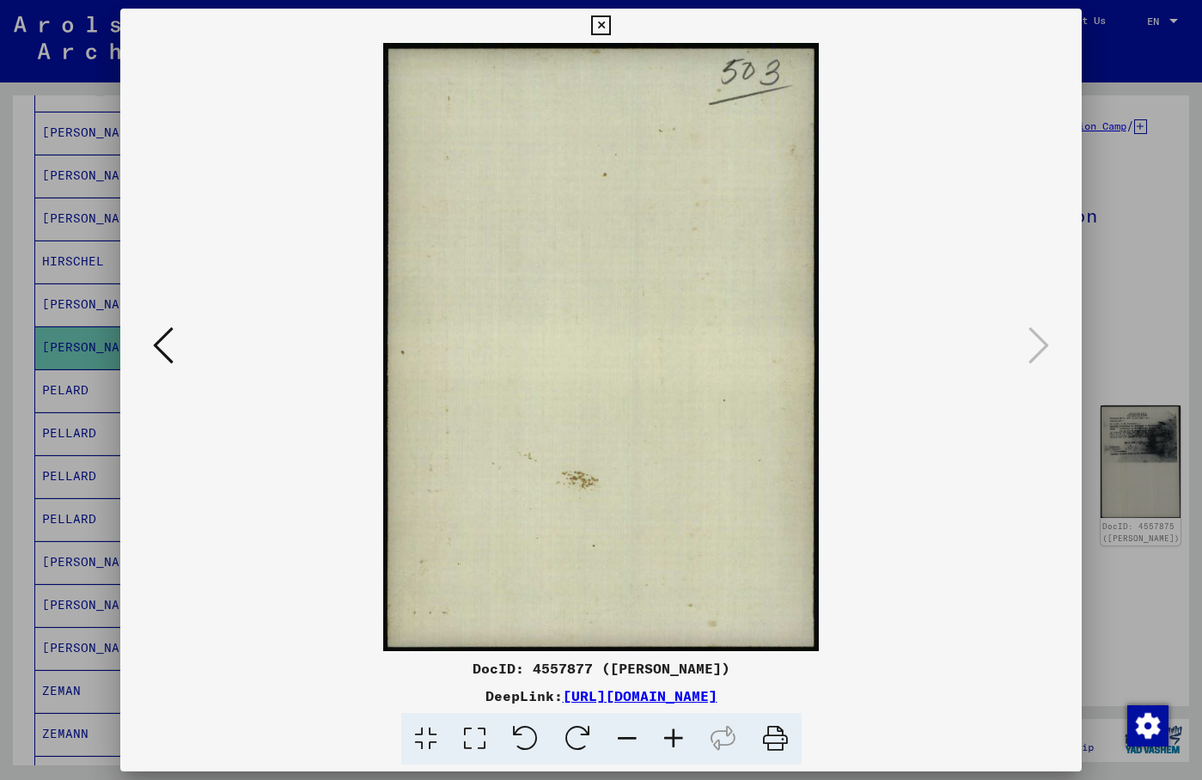
click at [169, 344] on icon at bounding box center [163, 345] width 21 height 41
click at [170, 344] on icon at bounding box center [163, 345] width 21 height 41
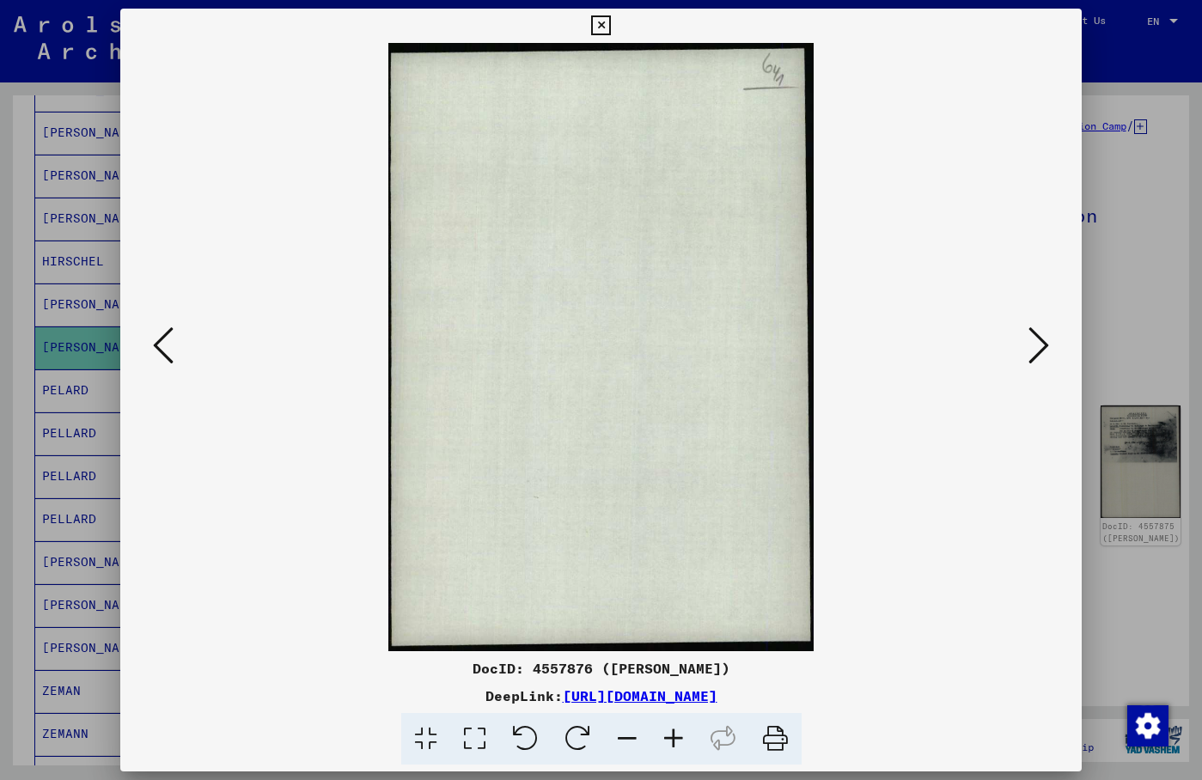
click at [170, 344] on icon at bounding box center [163, 345] width 21 height 41
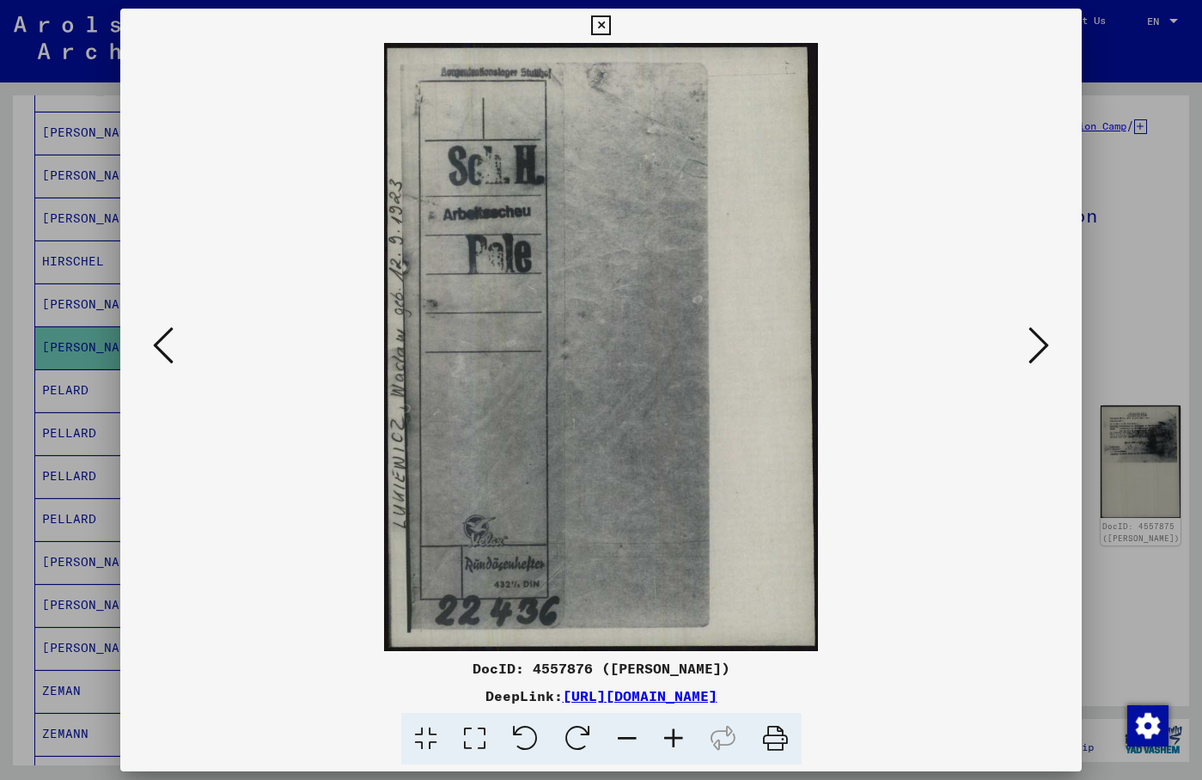
click at [170, 344] on icon at bounding box center [163, 345] width 21 height 41
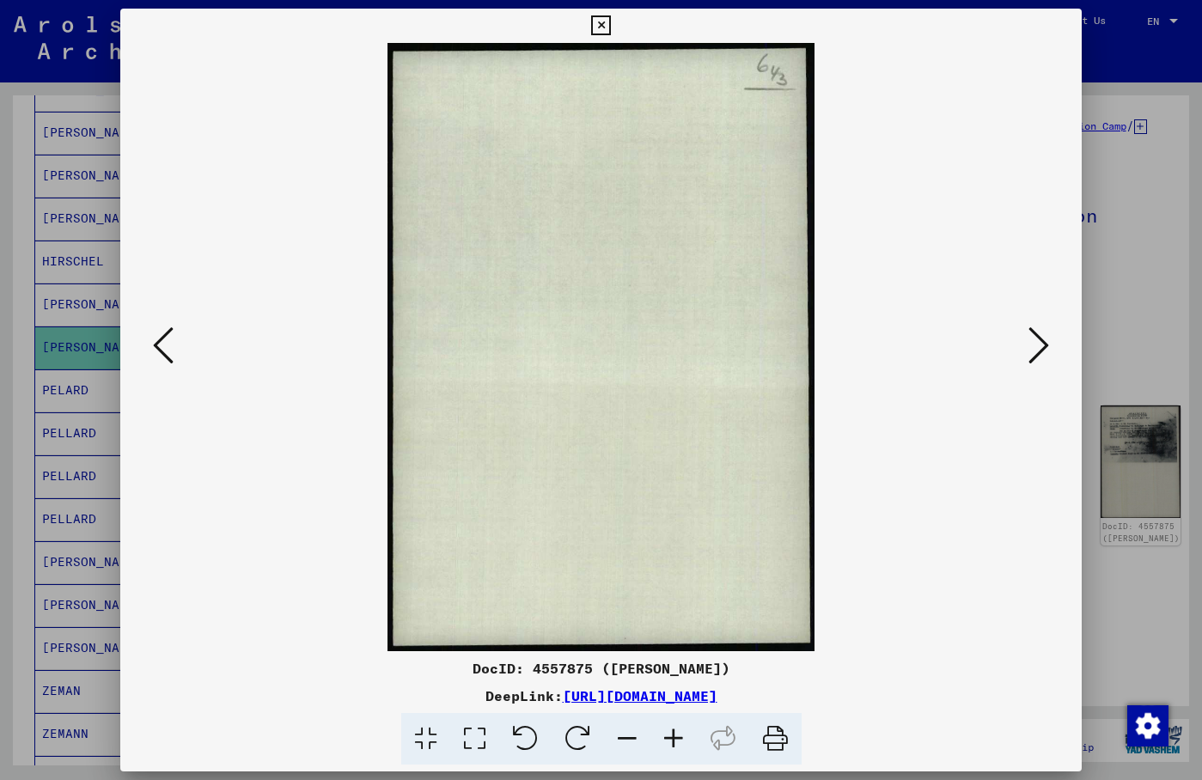
click at [170, 344] on icon at bounding box center [163, 345] width 21 height 41
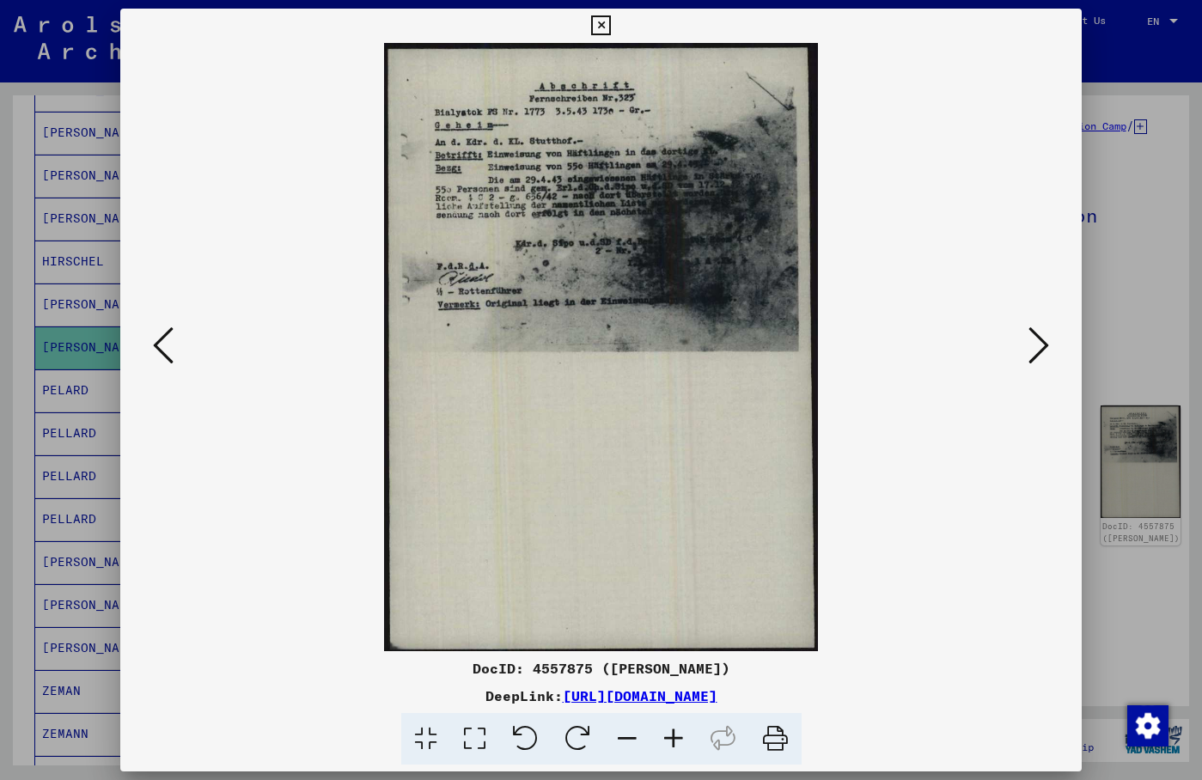
click at [170, 344] on icon at bounding box center [163, 345] width 21 height 41
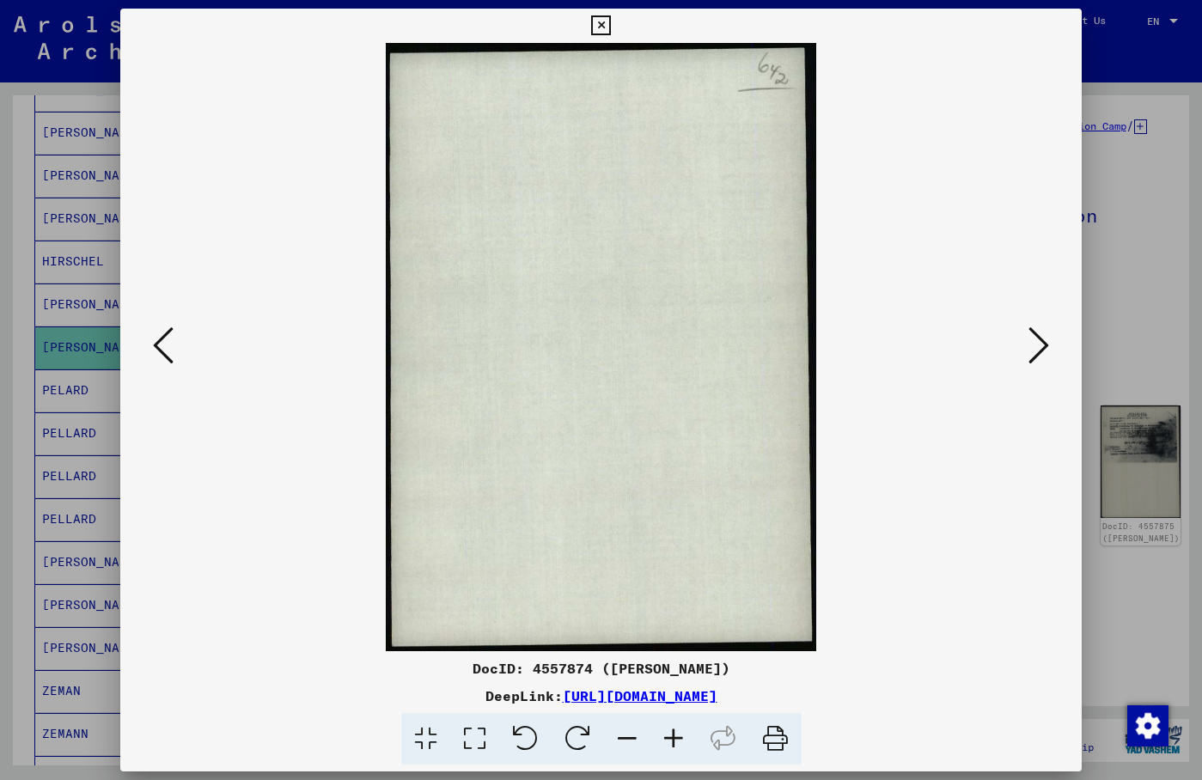
click at [170, 344] on icon at bounding box center [163, 345] width 21 height 41
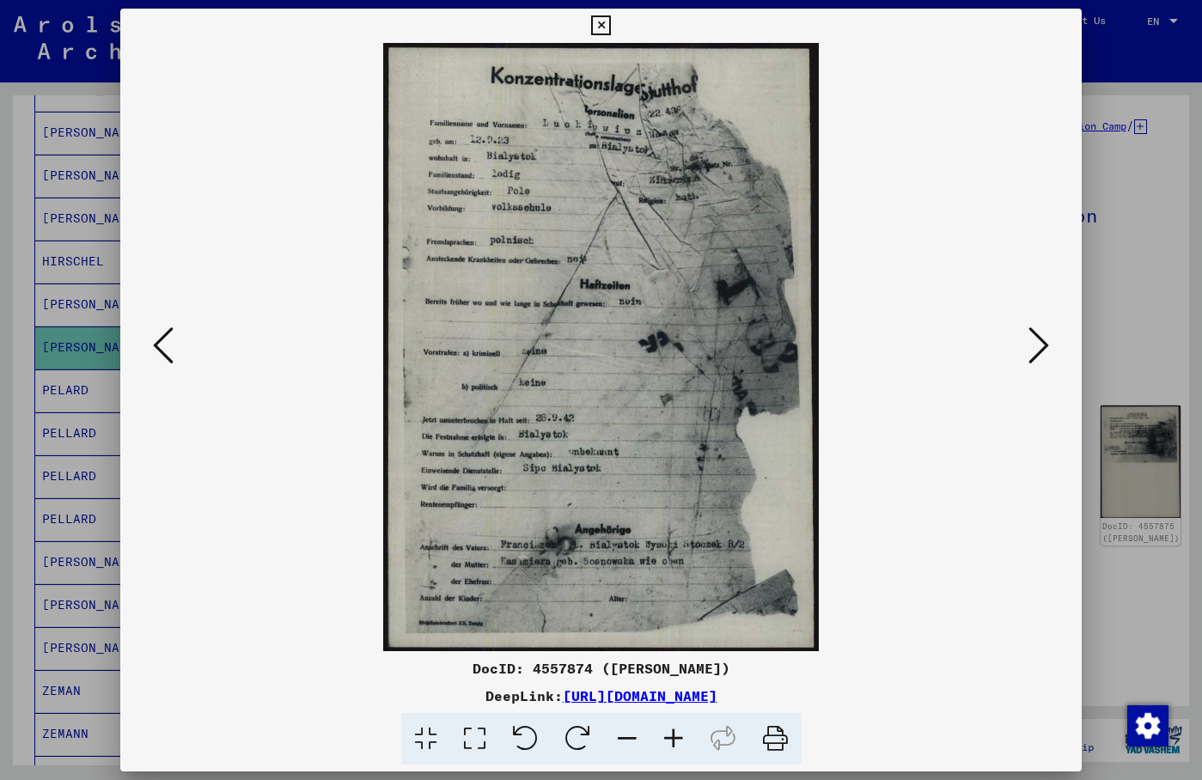
click at [920, 124] on img at bounding box center [601, 347] width 845 height 608
click at [883, 428] on img at bounding box center [601, 347] width 845 height 608
click at [901, 134] on img at bounding box center [601, 347] width 845 height 608
click at [896, 217] on img at bounding box center [601, 347] width 845 height 608
click at [1042, 345] on icon at bounding box center [1039, 345] width 21 height 41
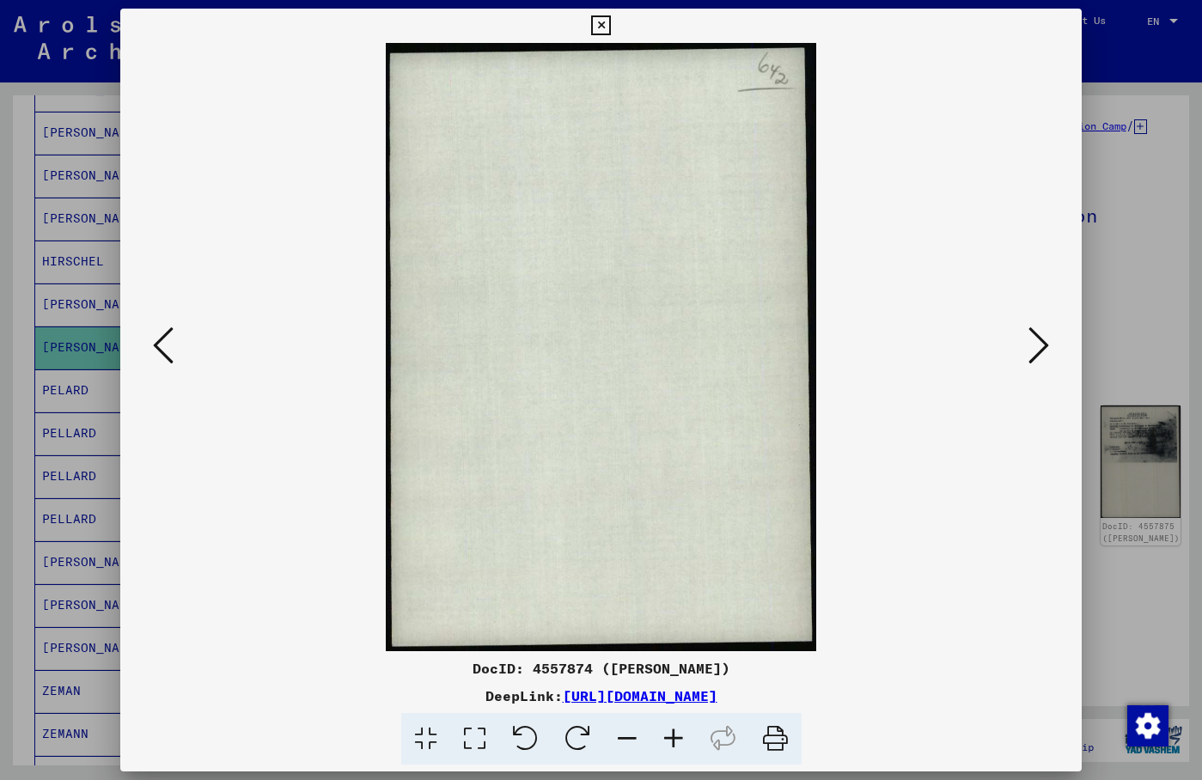
click at [1042, 345] on icon at bounding box center [1039, 345] width 21 height 41
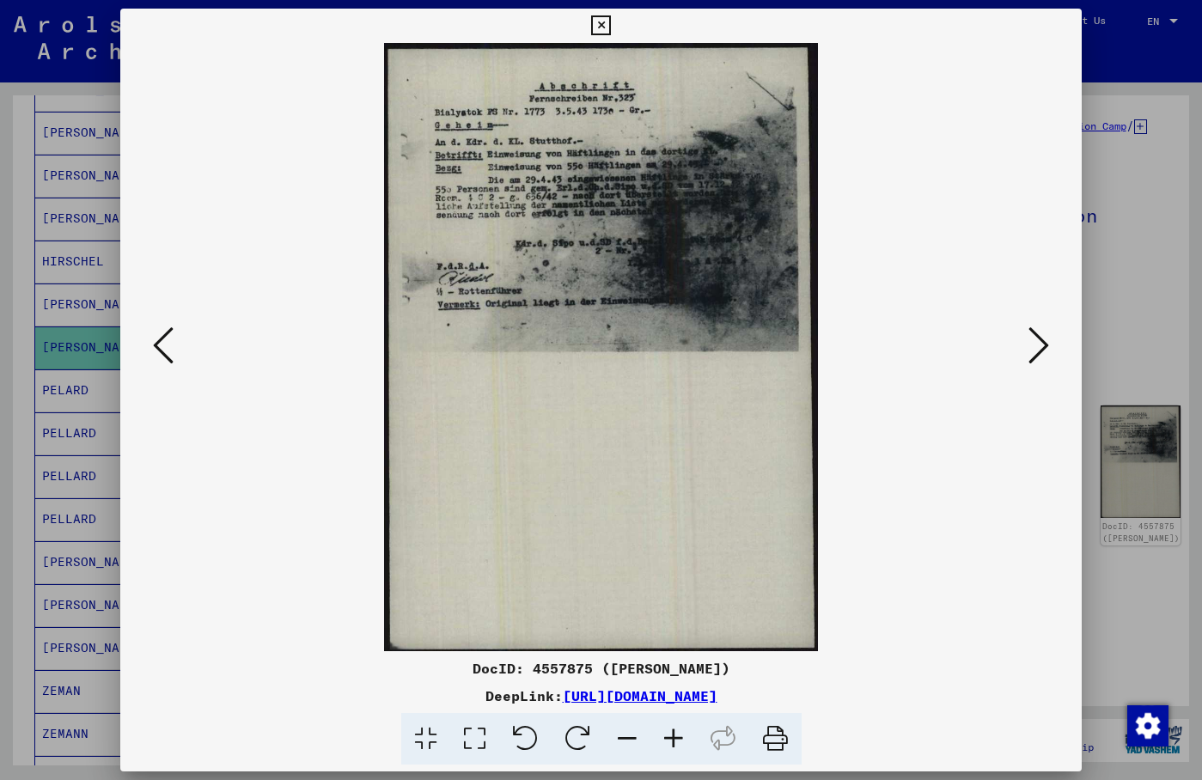
click at [1042, 345] on icon at bounding box center [1039, 345] width 21 height 41
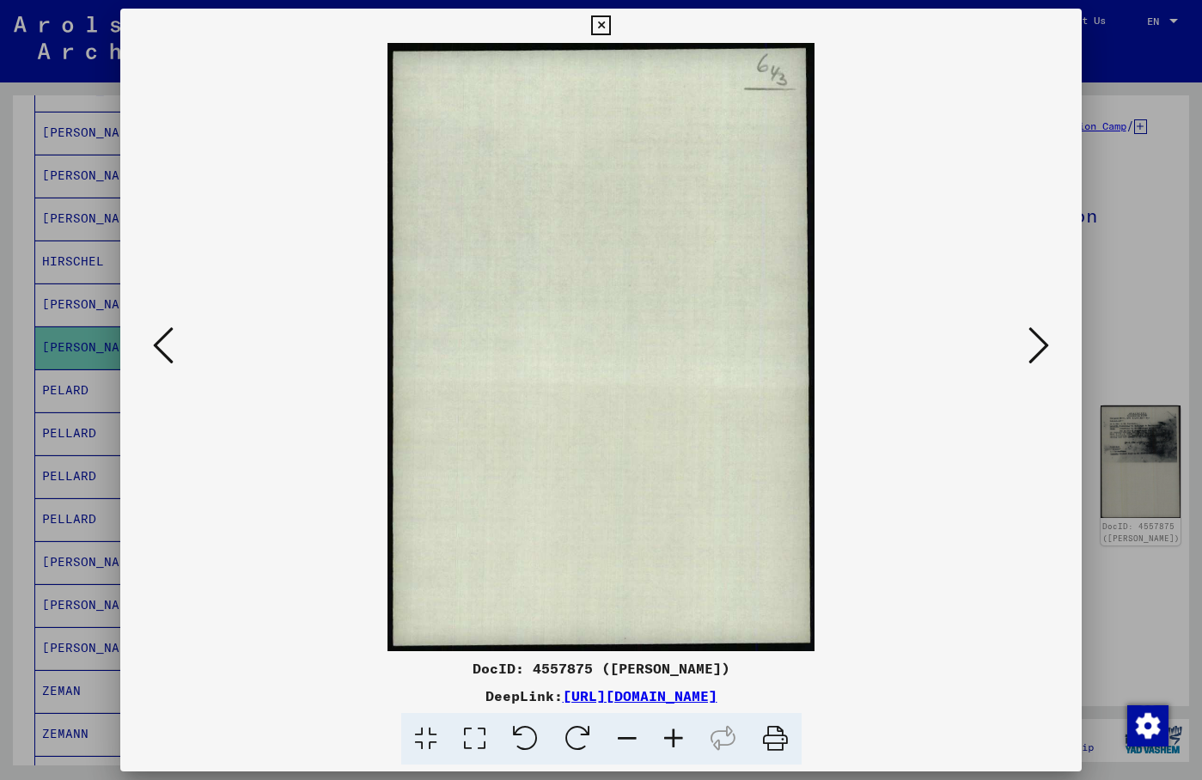
click at [1042, 345] on icon at bounding box center [1039, 345] width 21 height 41
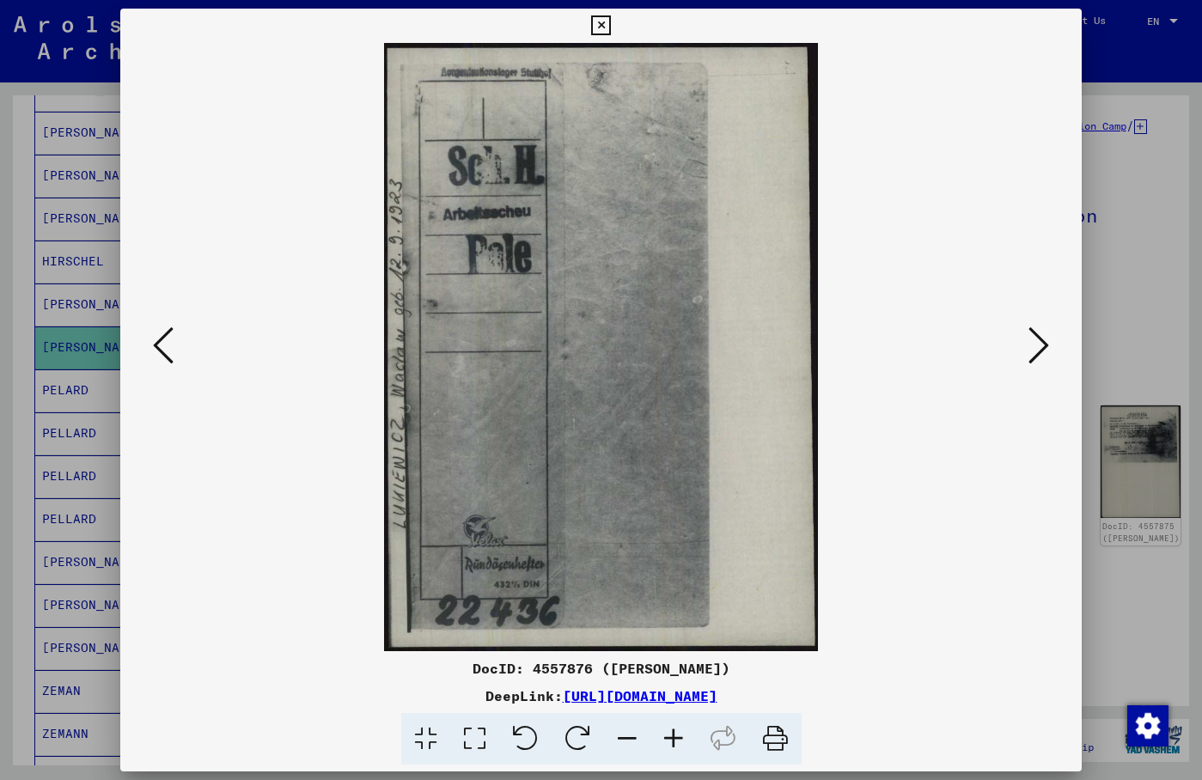
click at [1042, 345] on icon at bounding box center [1039, 345] width 21 height 41
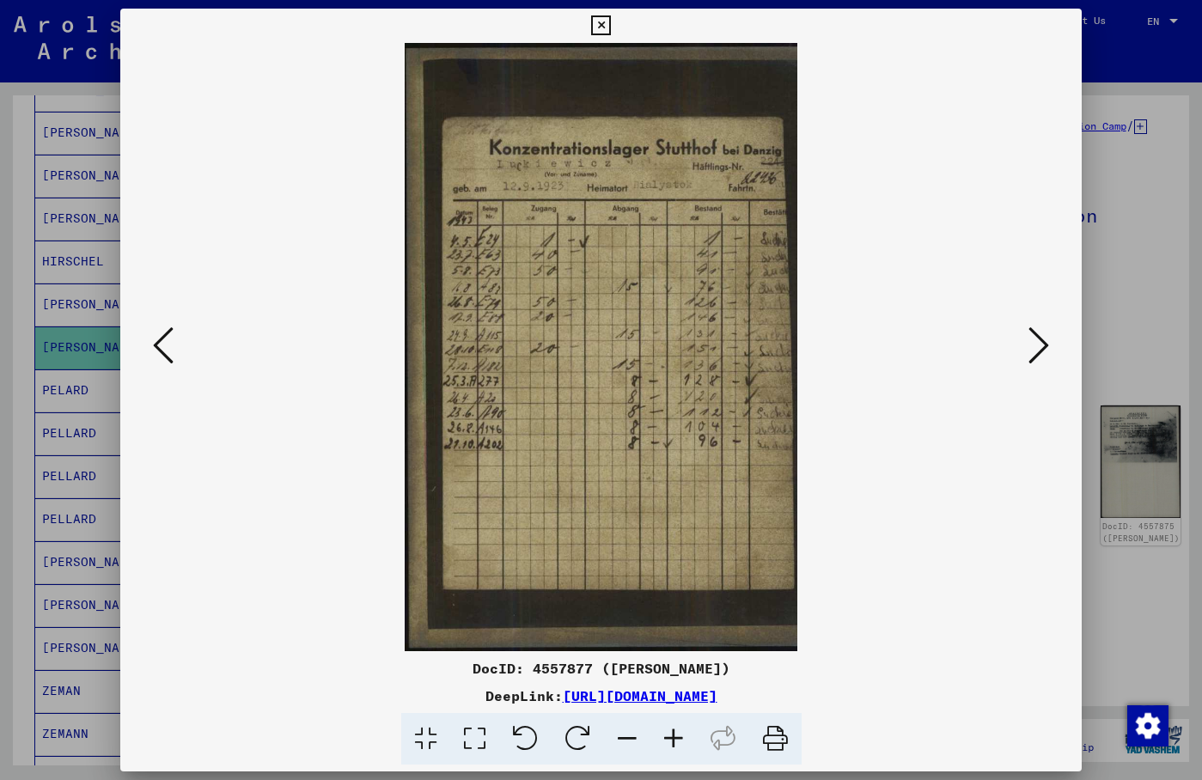
click at [988, 174] on img at bounding box center [601, 347] width 845 height 608
